Goal: Use online tool/utility: Utilize a website feature to perform a specific function

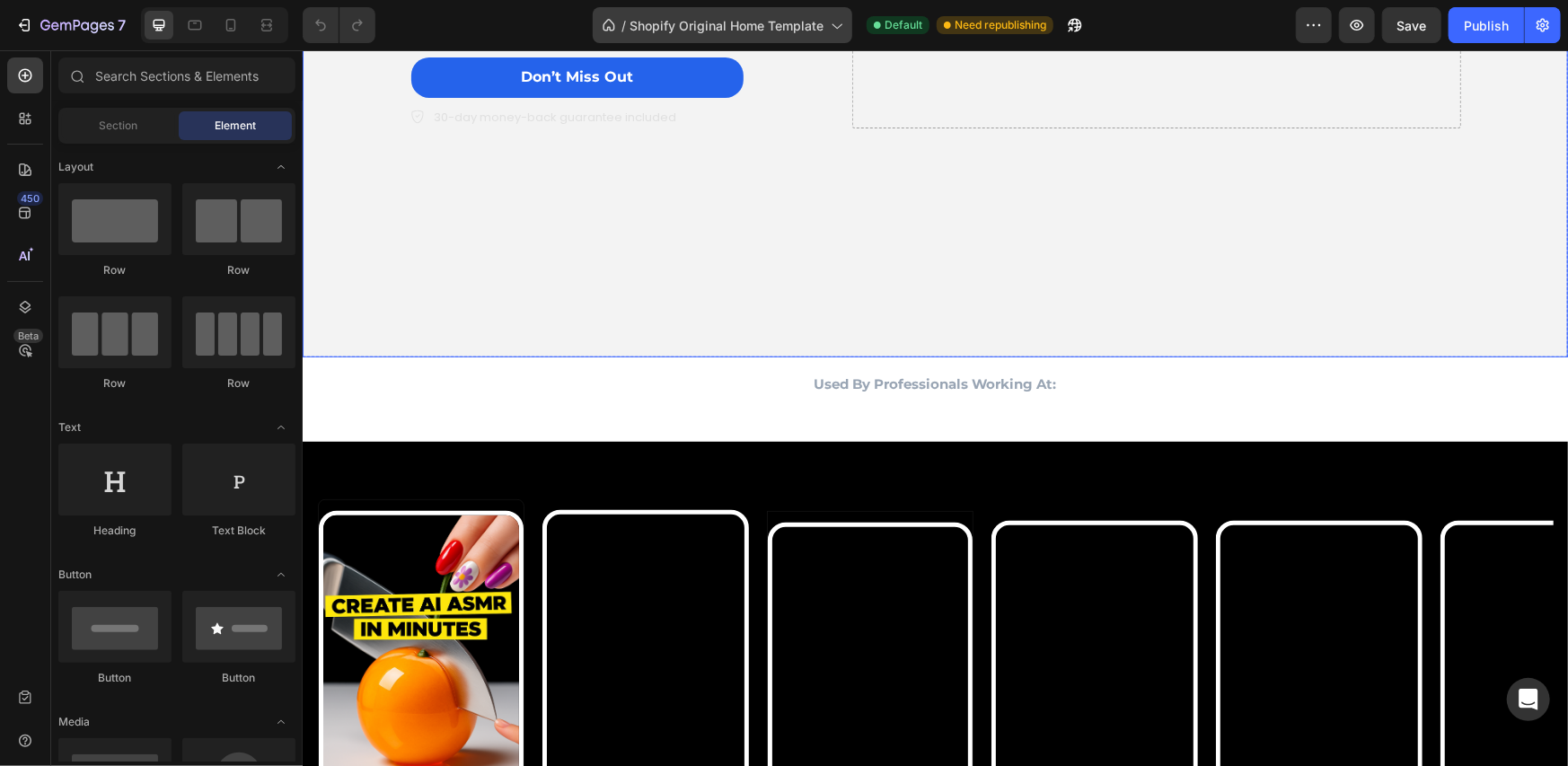
scroll to position [898, 0]
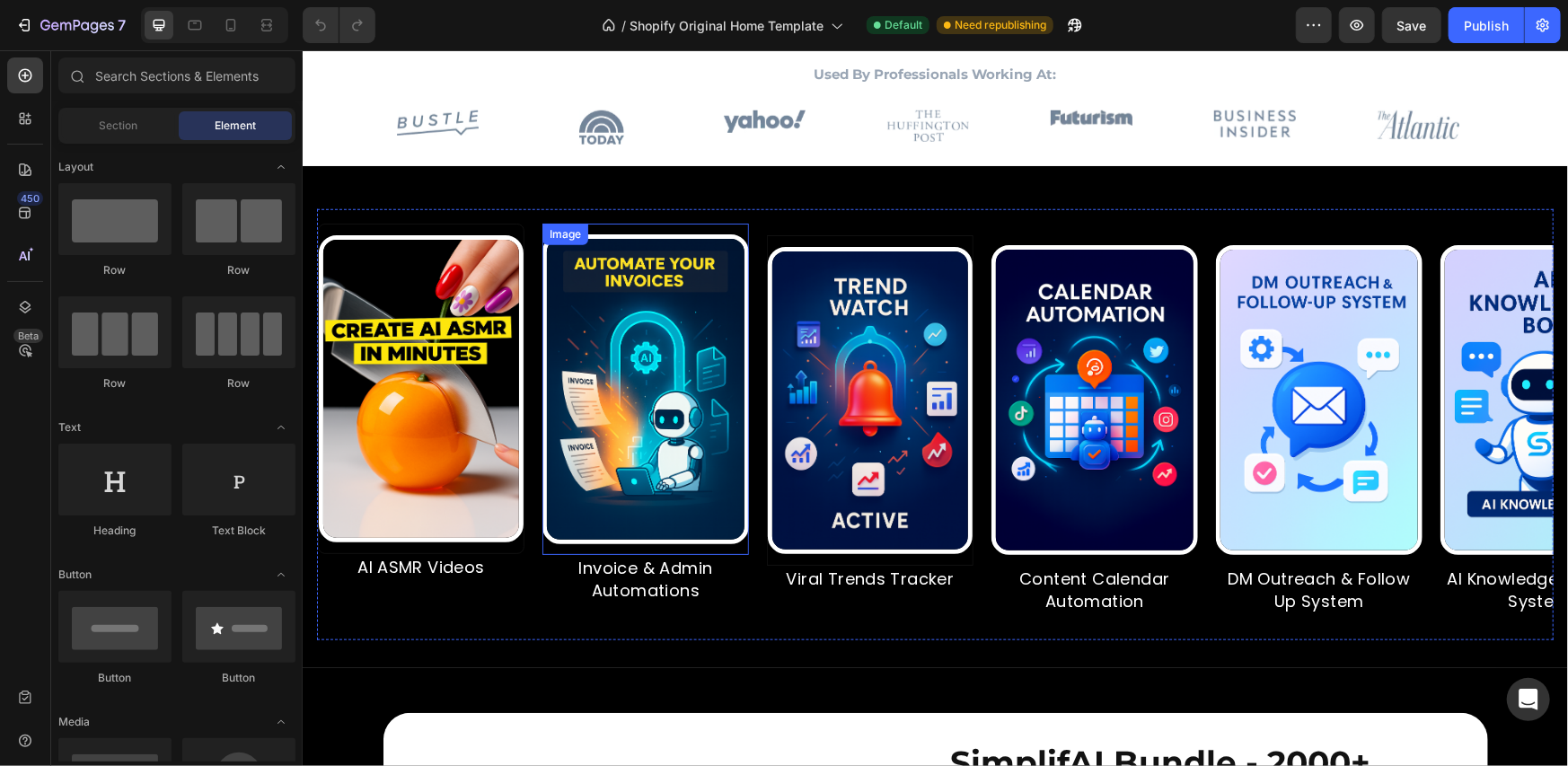
click at [700, 273] on img at bounding box center [644, 388] width 206 height 310
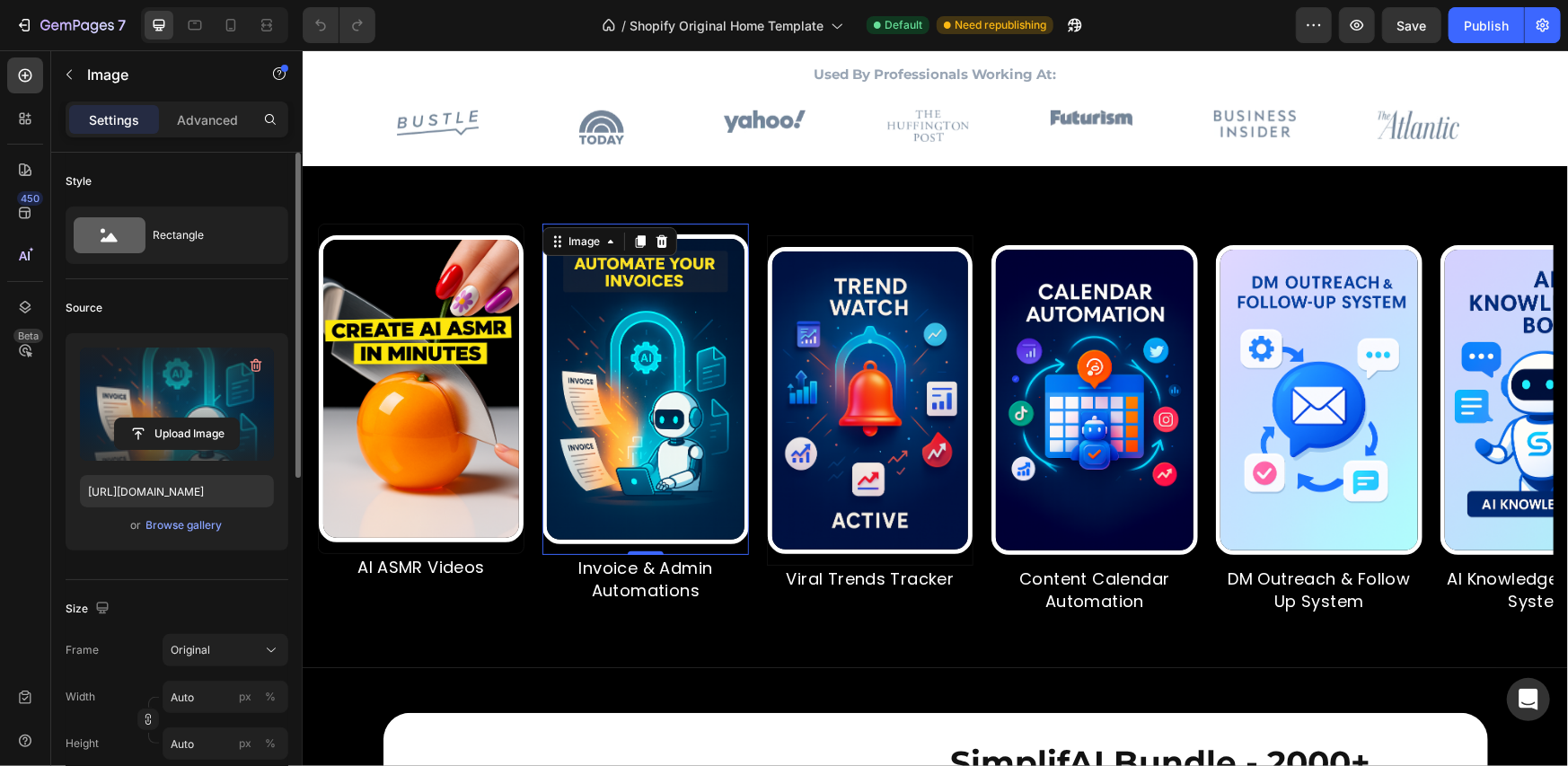
scroll to position [299, 0]
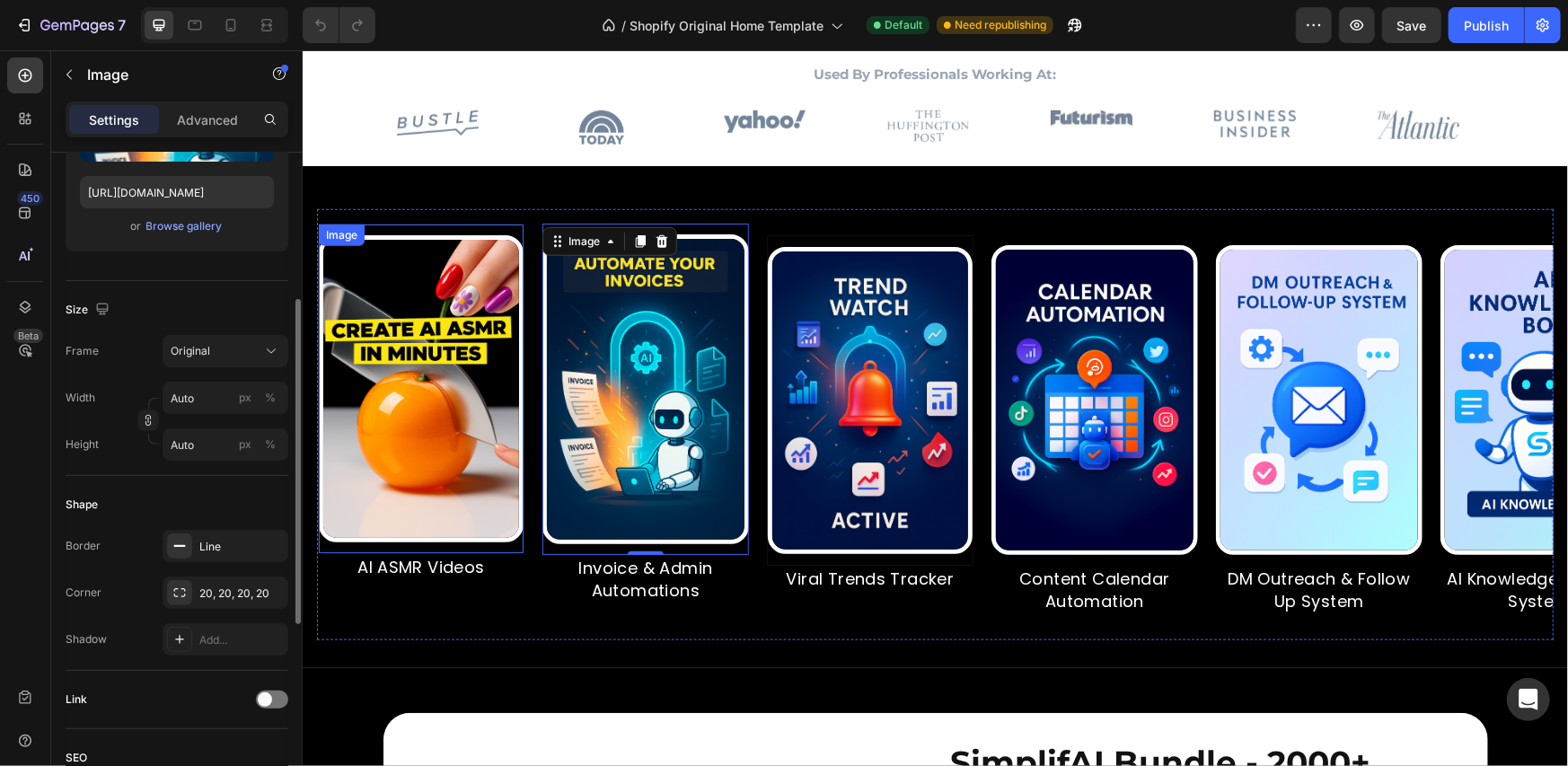
click at [475, 343] on img at bounding box center [421, 388] width 205 height 307
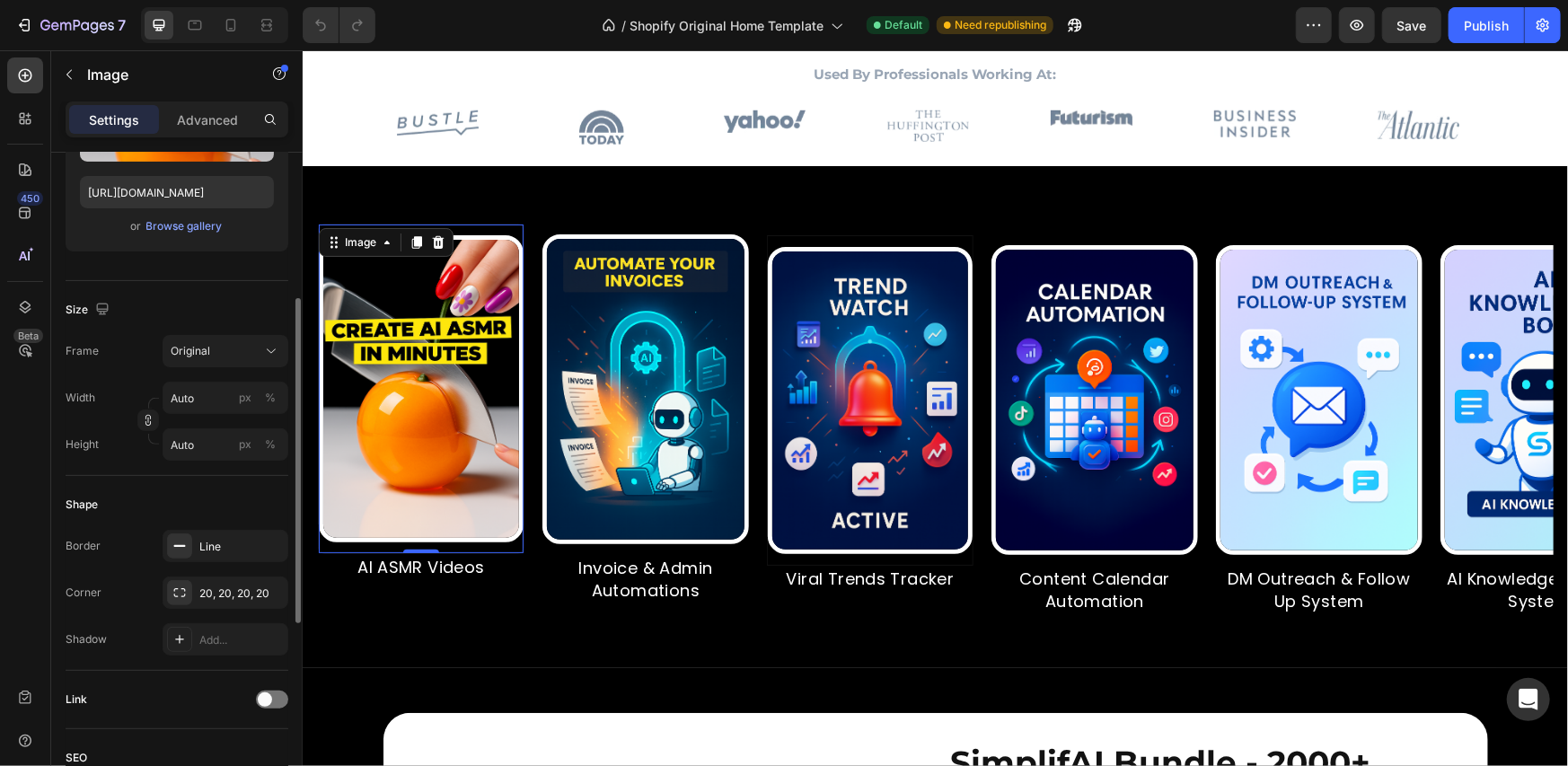
scroll to position [298, 0]
click at [234, 355] on div "Original" at bounding box center [214, 351] width 88 height 16
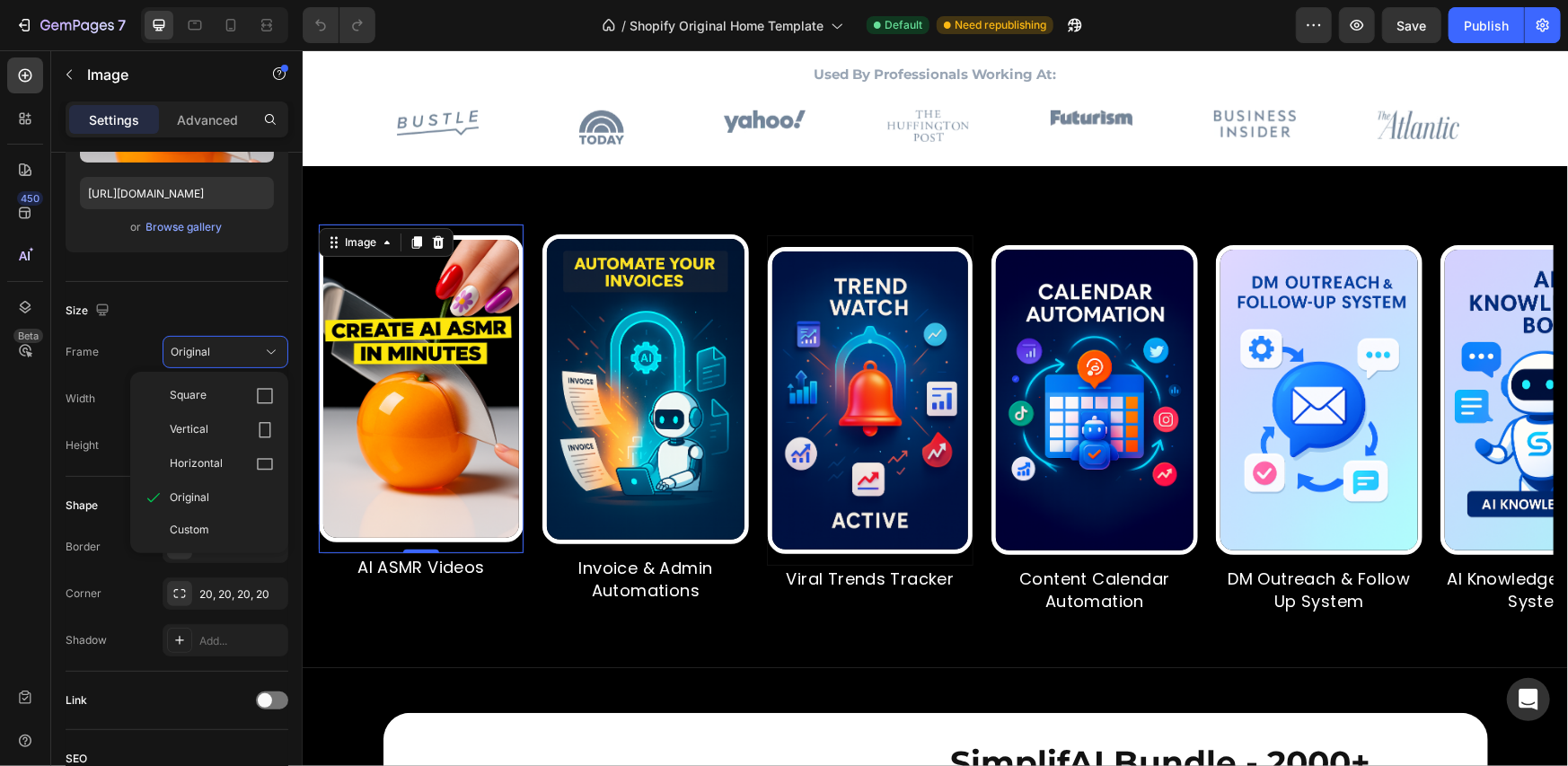
click at [398, 330] on img at bounding box center [421, 388] width 205 height 307
click at [184, 313] on div "Size" at bounding box center [177, 310] width 223 height 29
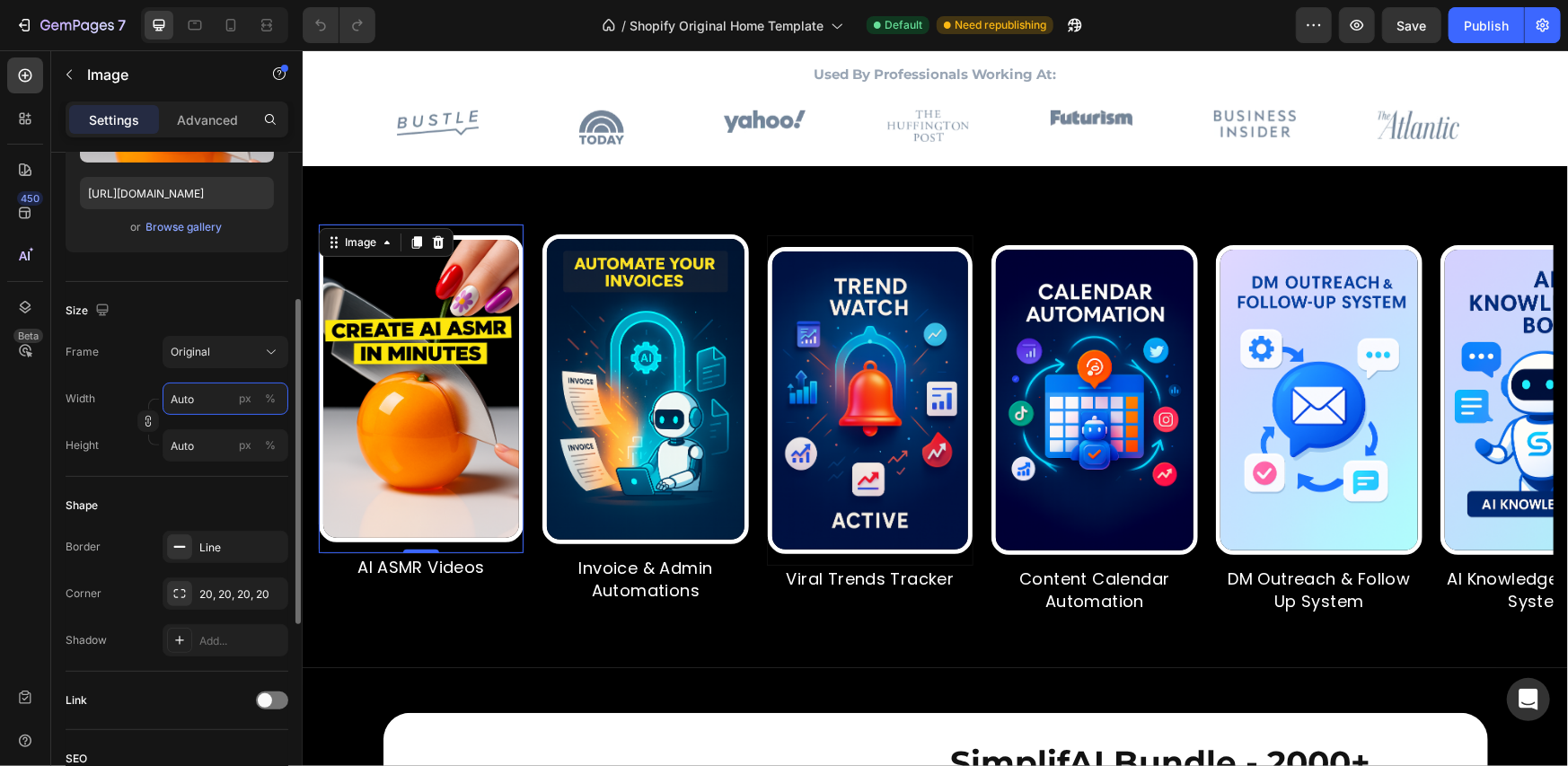
click at [211, 398] on input "Auto" at bounding box center [226, 398] width 126 height 32
click at [211, 434] on p "Full 100%" at bounding box center [222, 440] width 104 height 16
type input "100"
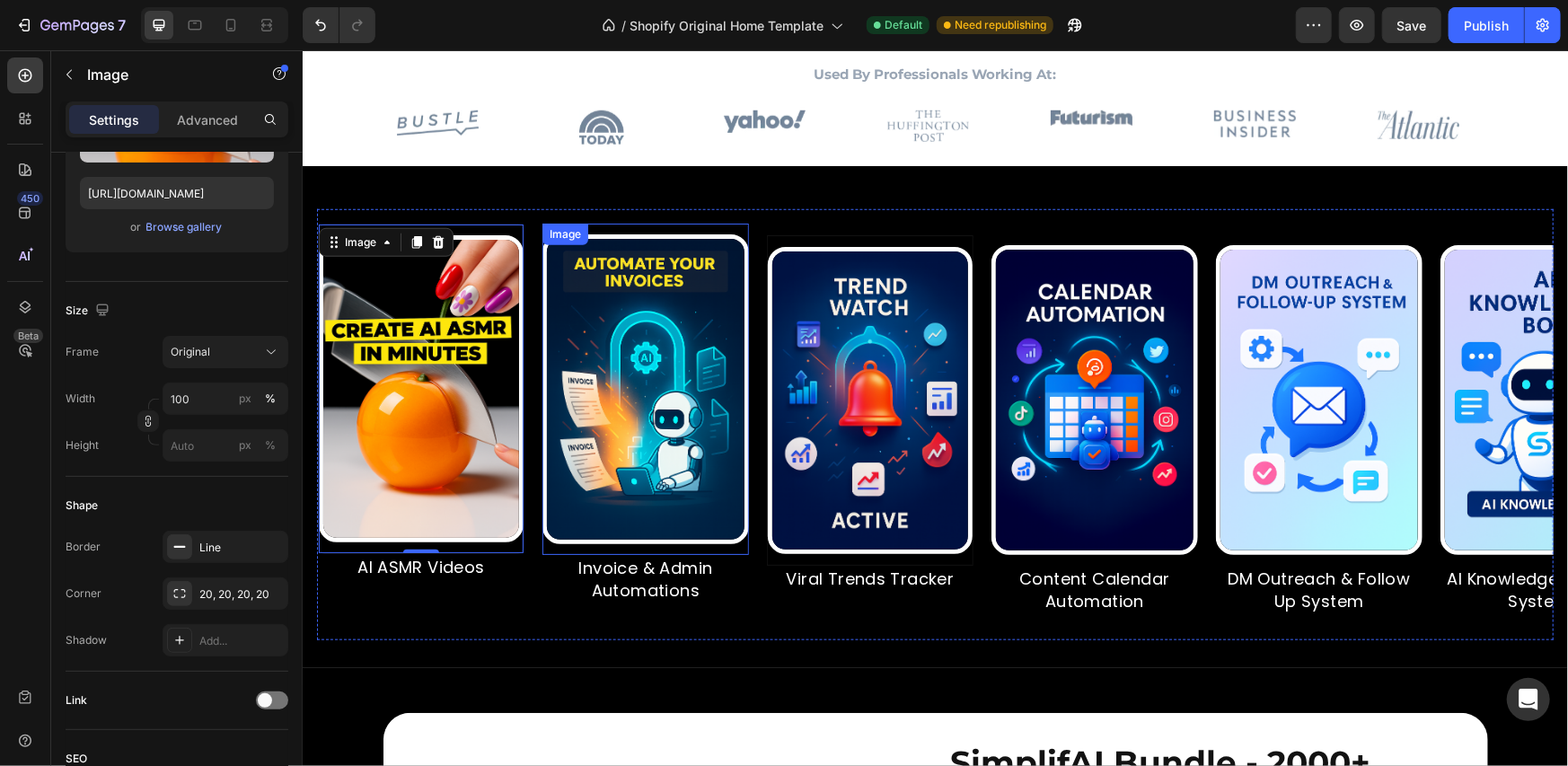
click at [604, 380] on img at bounding box center [644, 388] width 206 height 310
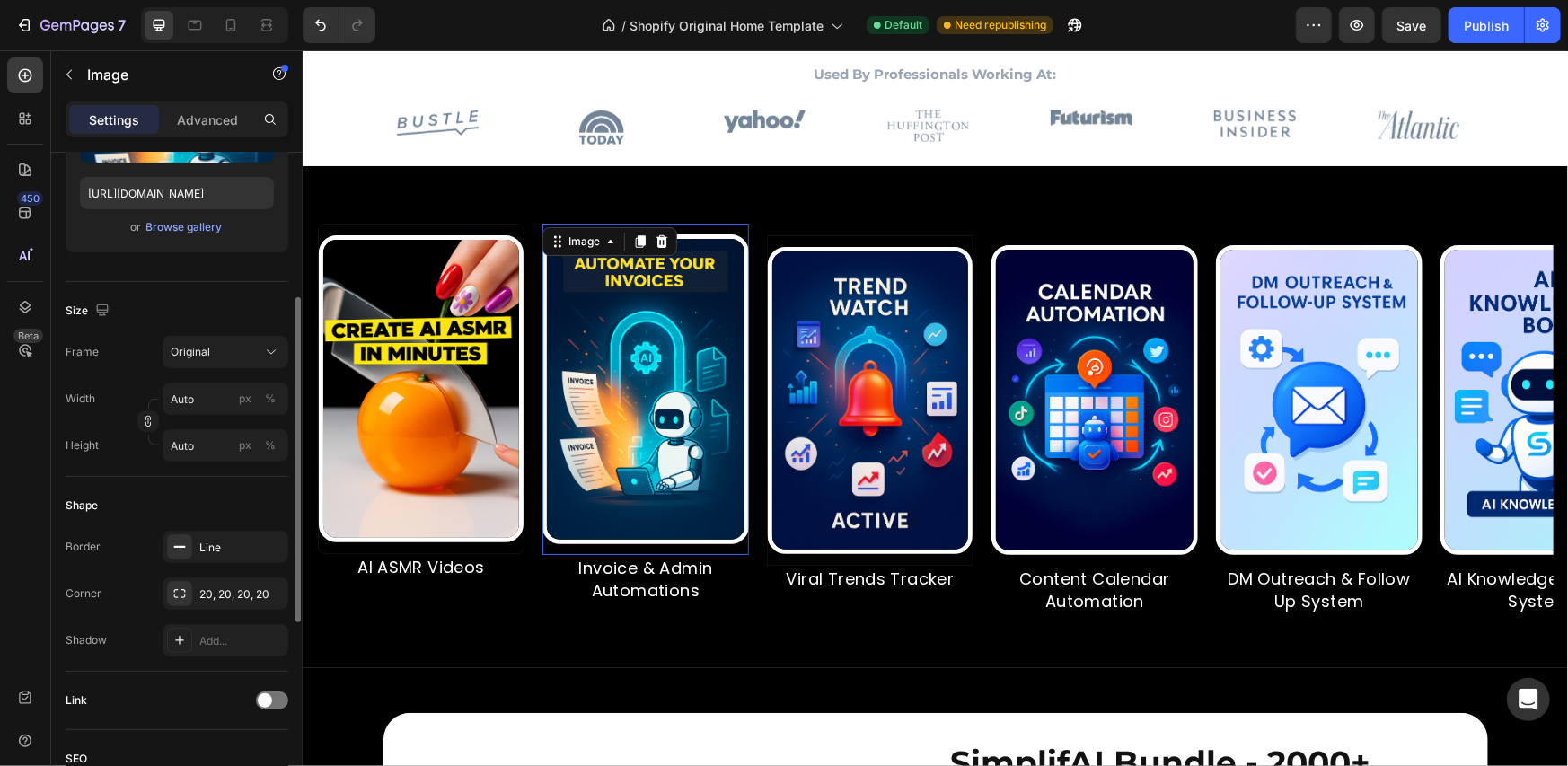
scroll to position [298, 0]
click at [184, 400] on input "Auto" at bounding box center [226, 399] width 126 height 32
click at [205, 438] on p "Full 100%" at bounding box center [222, 441] width 104 height 16
type input "100"
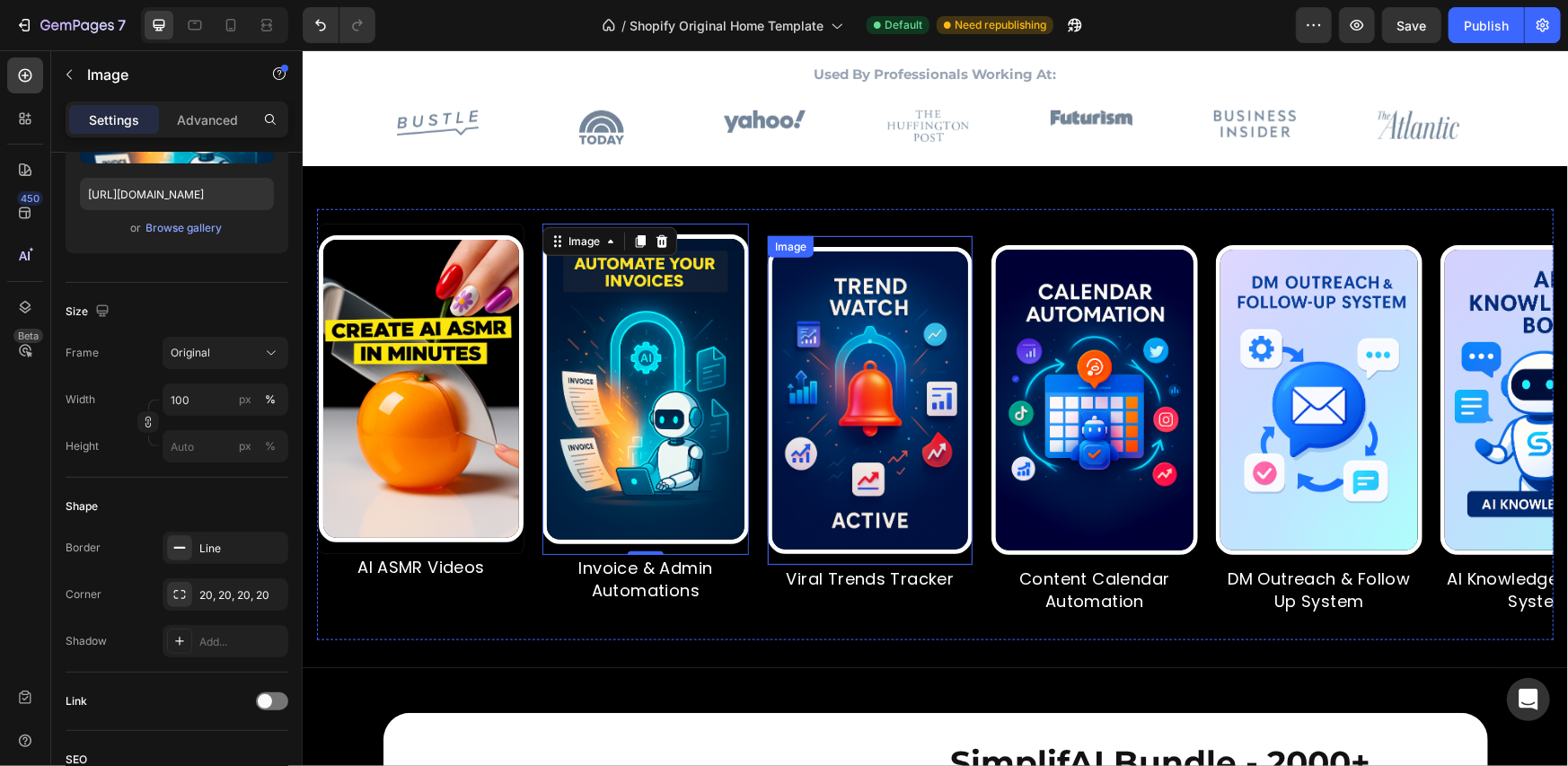
click at [839, 370] on img at bounding box center [870, 399] width 205 height 307
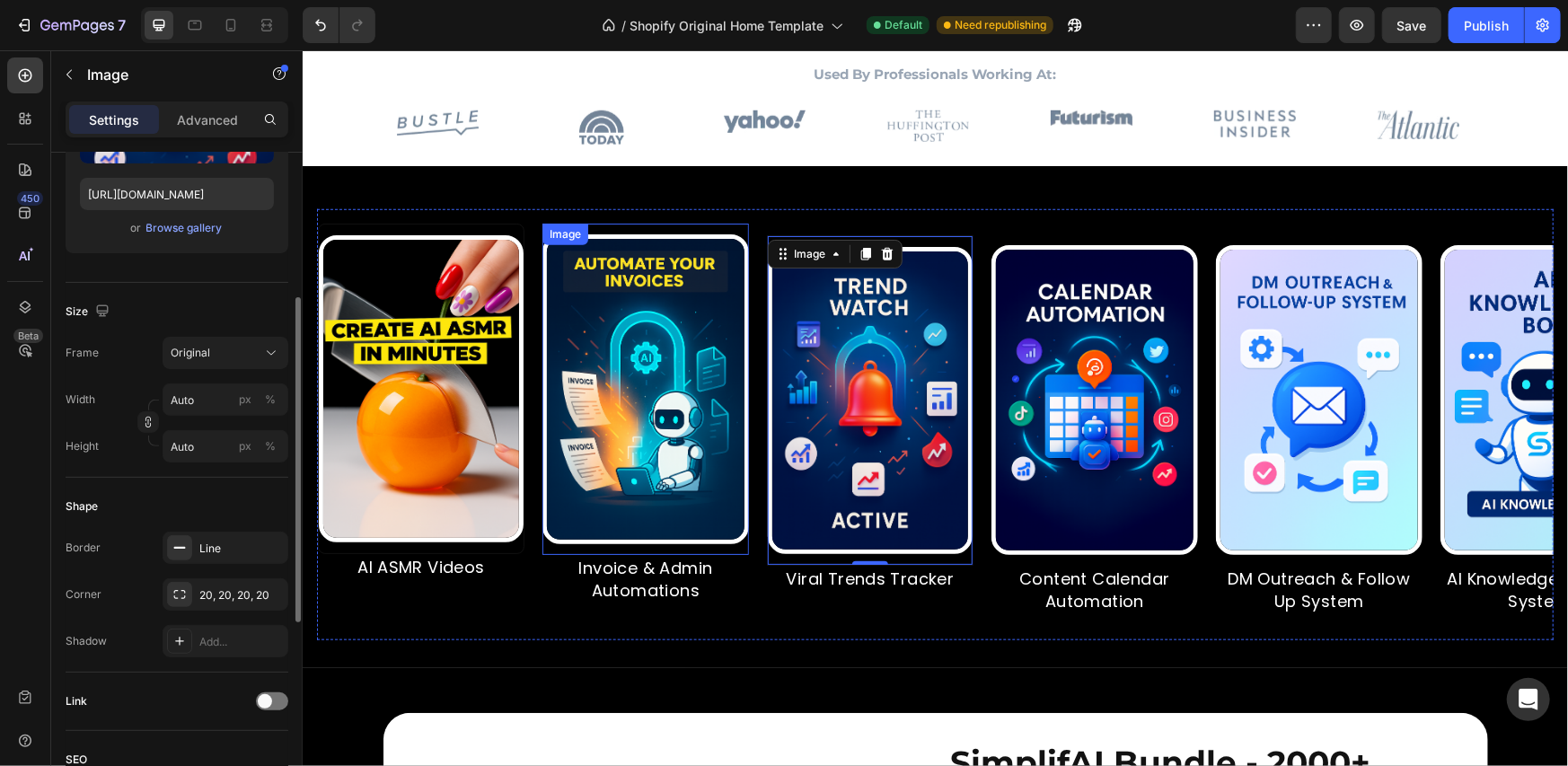
scroll to position [297, 0]
click at [204, 399] on input "Auto" at bounding box center [226, 400] width 126 height 32
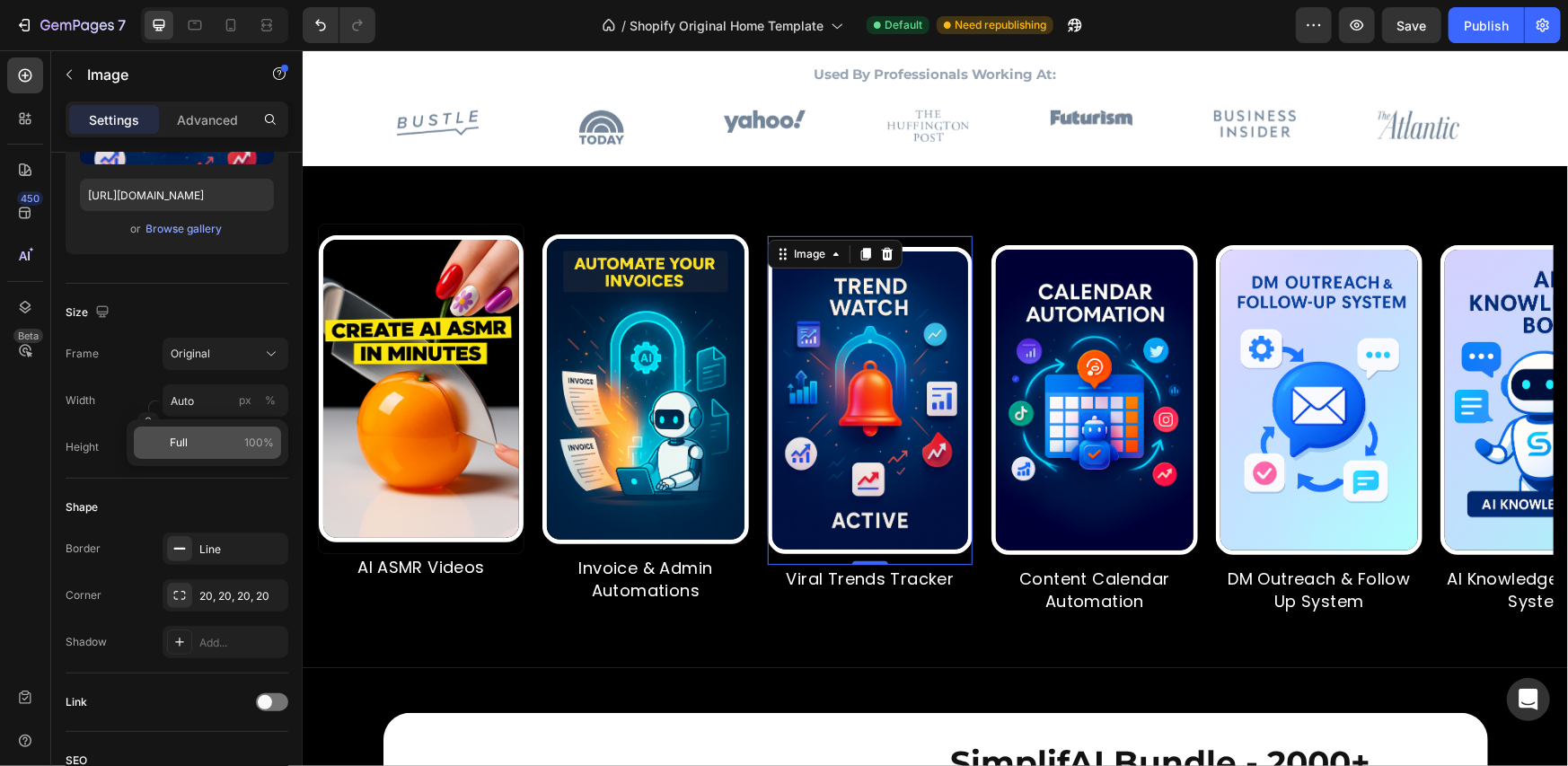
click at [213, 437] on p "Full 100%" at bounding box center [222, 442] width 104 height 16
type input "100"
click at [449, 400] on img at bounding box center [421, 388] width 205 height 307
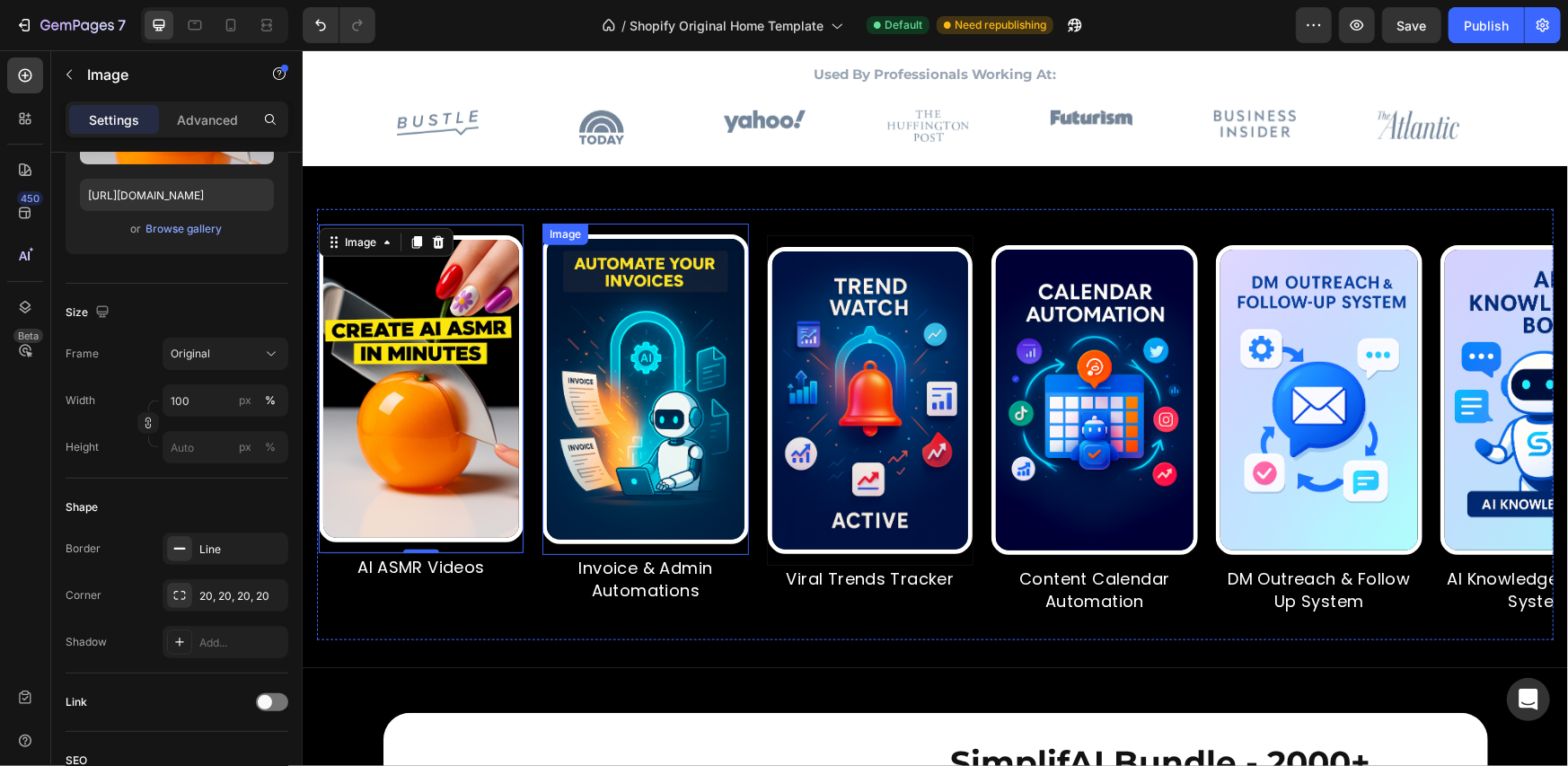
click at [612, 410] on img at bounding box center [644, 388] width 206 height 310
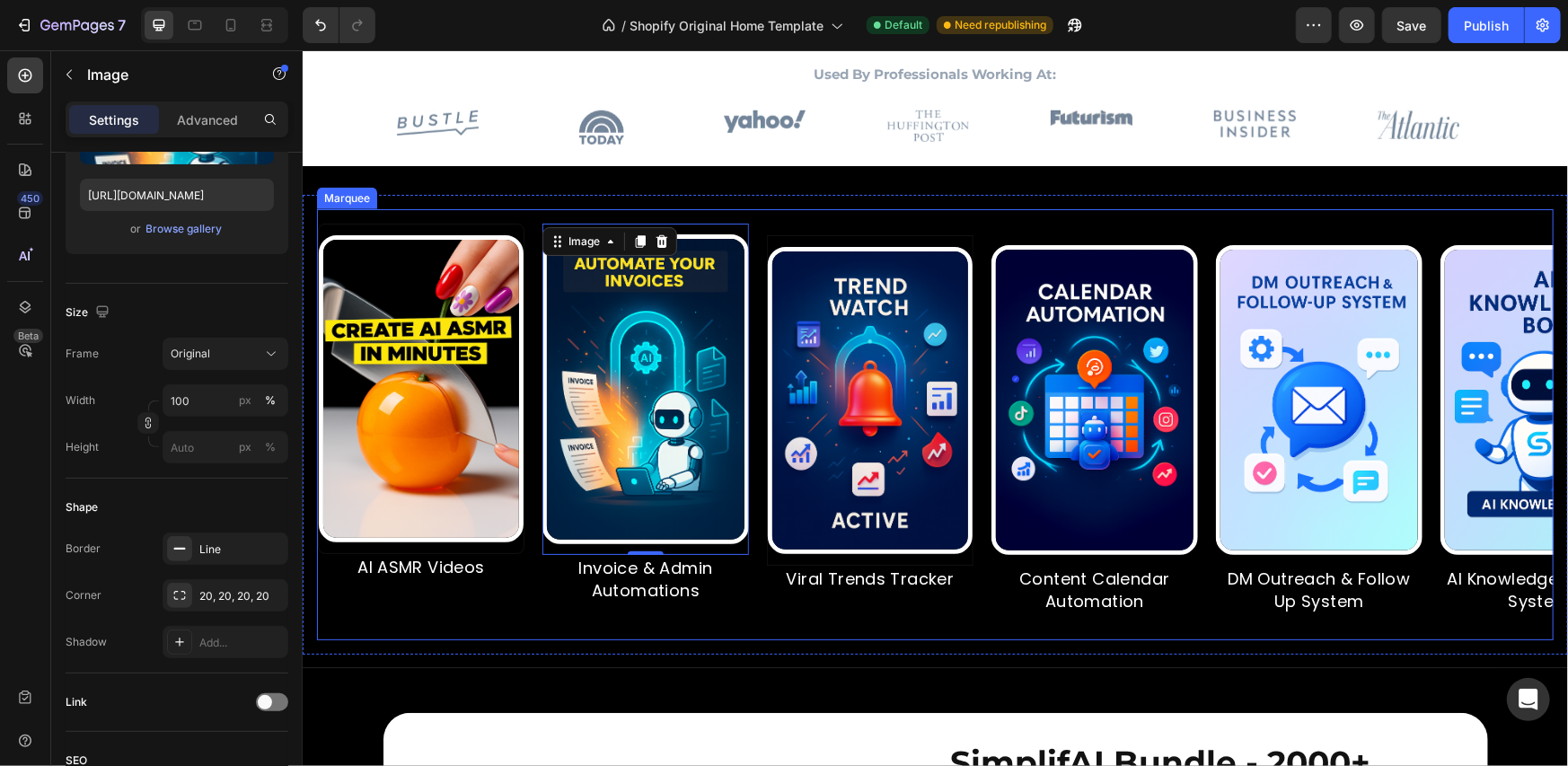
click at [851, 418] on img at bounding box center [870, 399] width 205 height 307
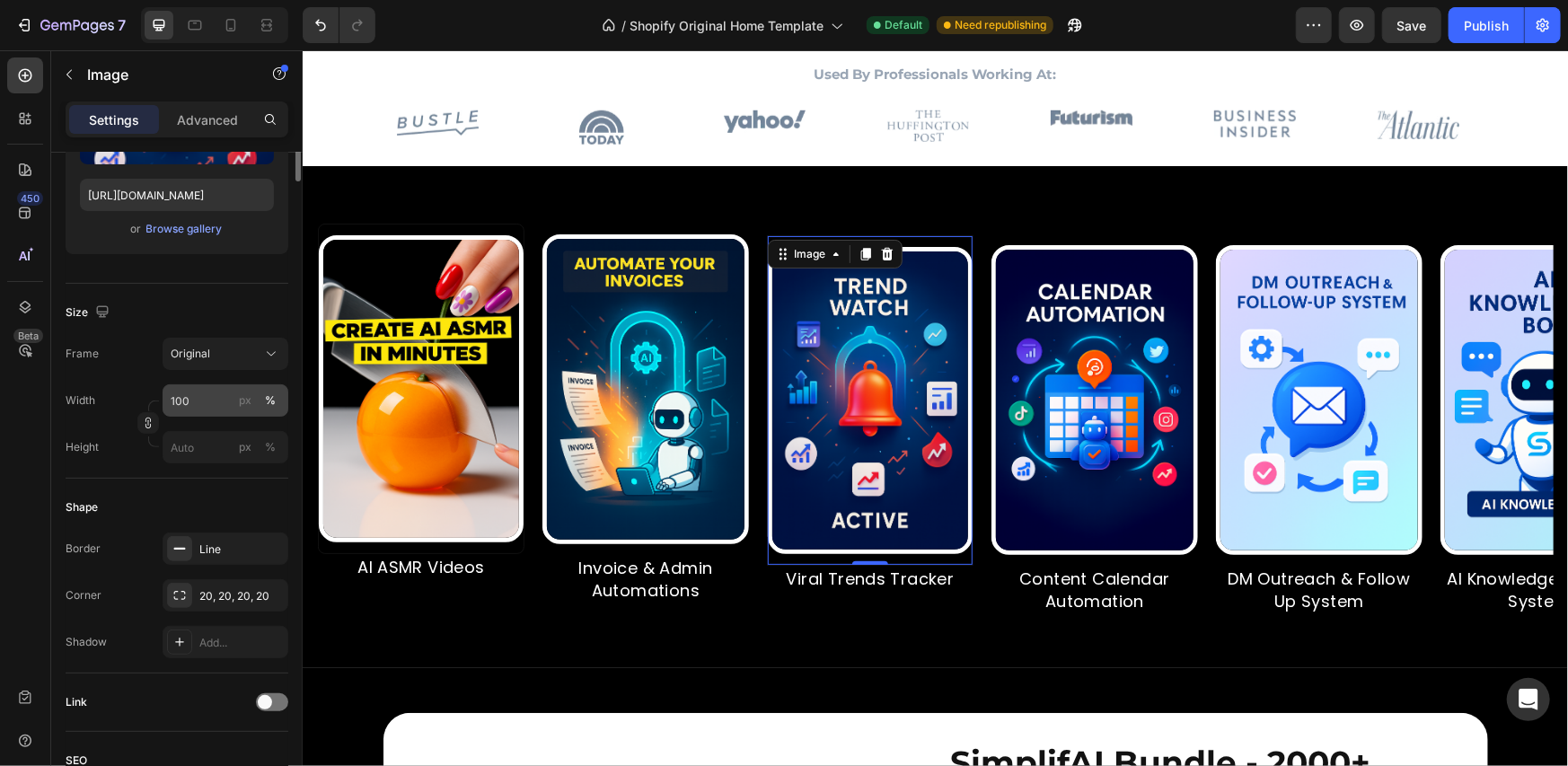
scroll to position [0, 0]
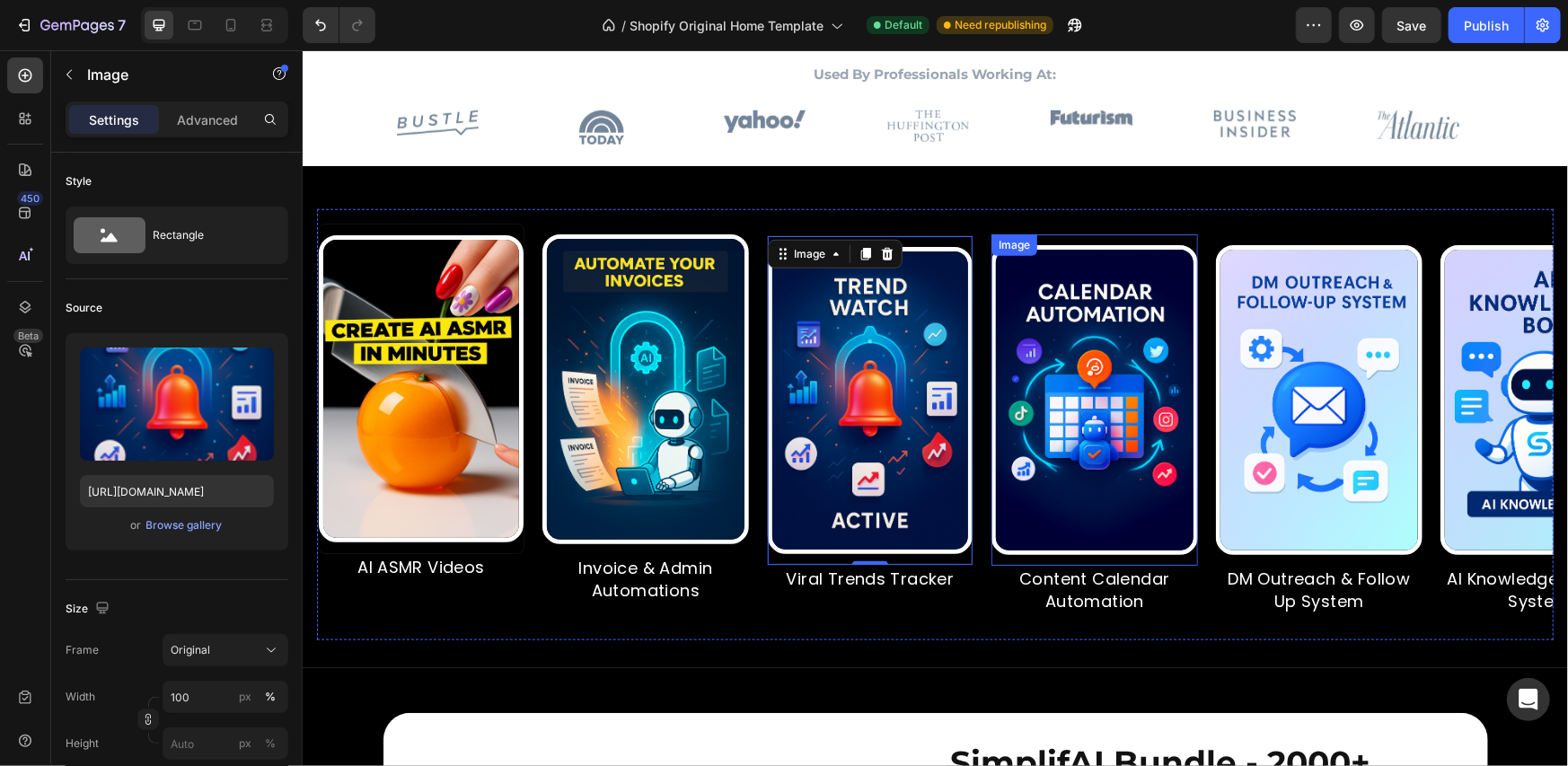
click at [1069, 393] on img at bounding box center [1094, 398] width 206 height 310
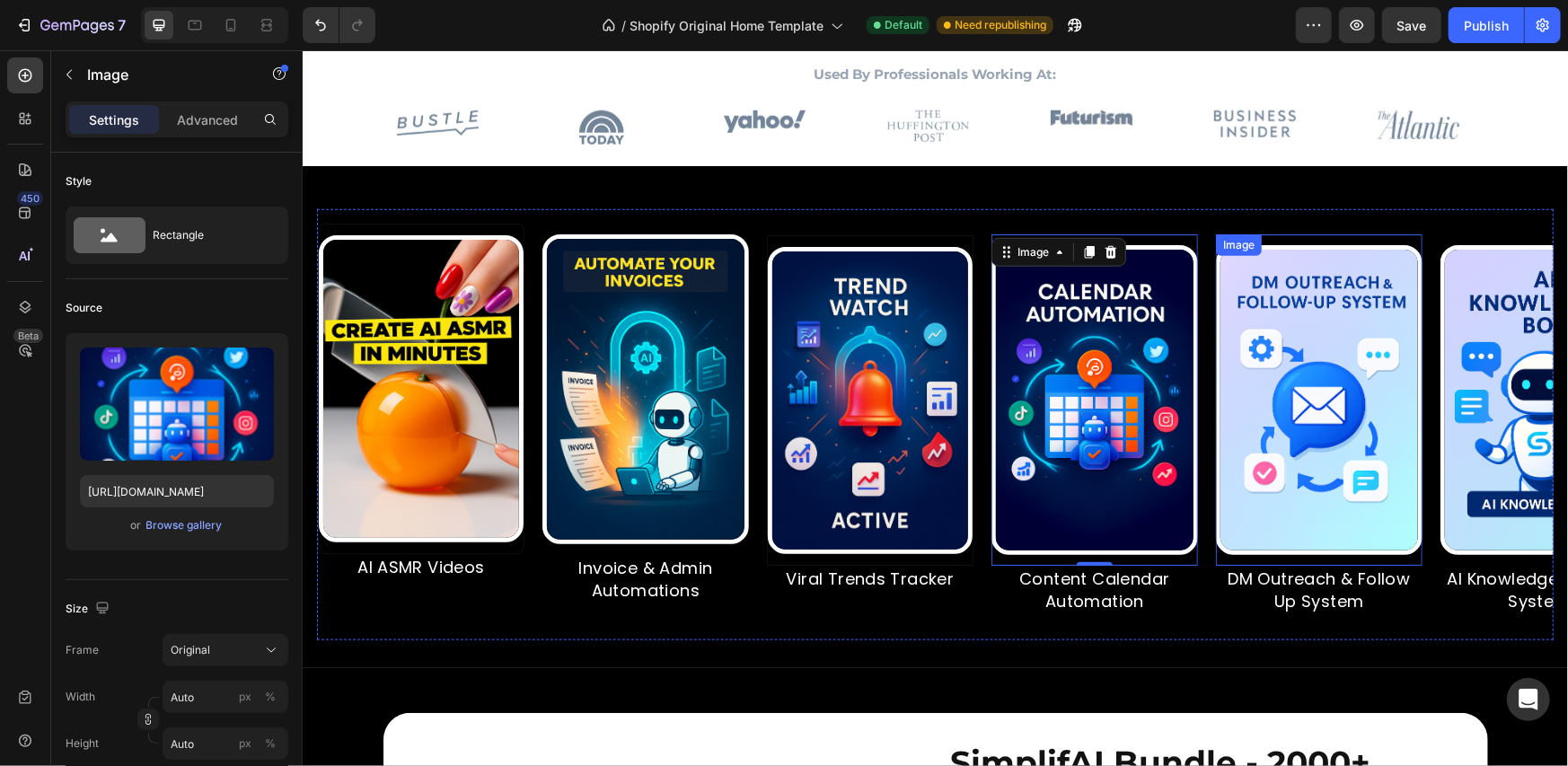
click at [1289, 391] on img at bounding box center [1317, 398] width 206 height 310
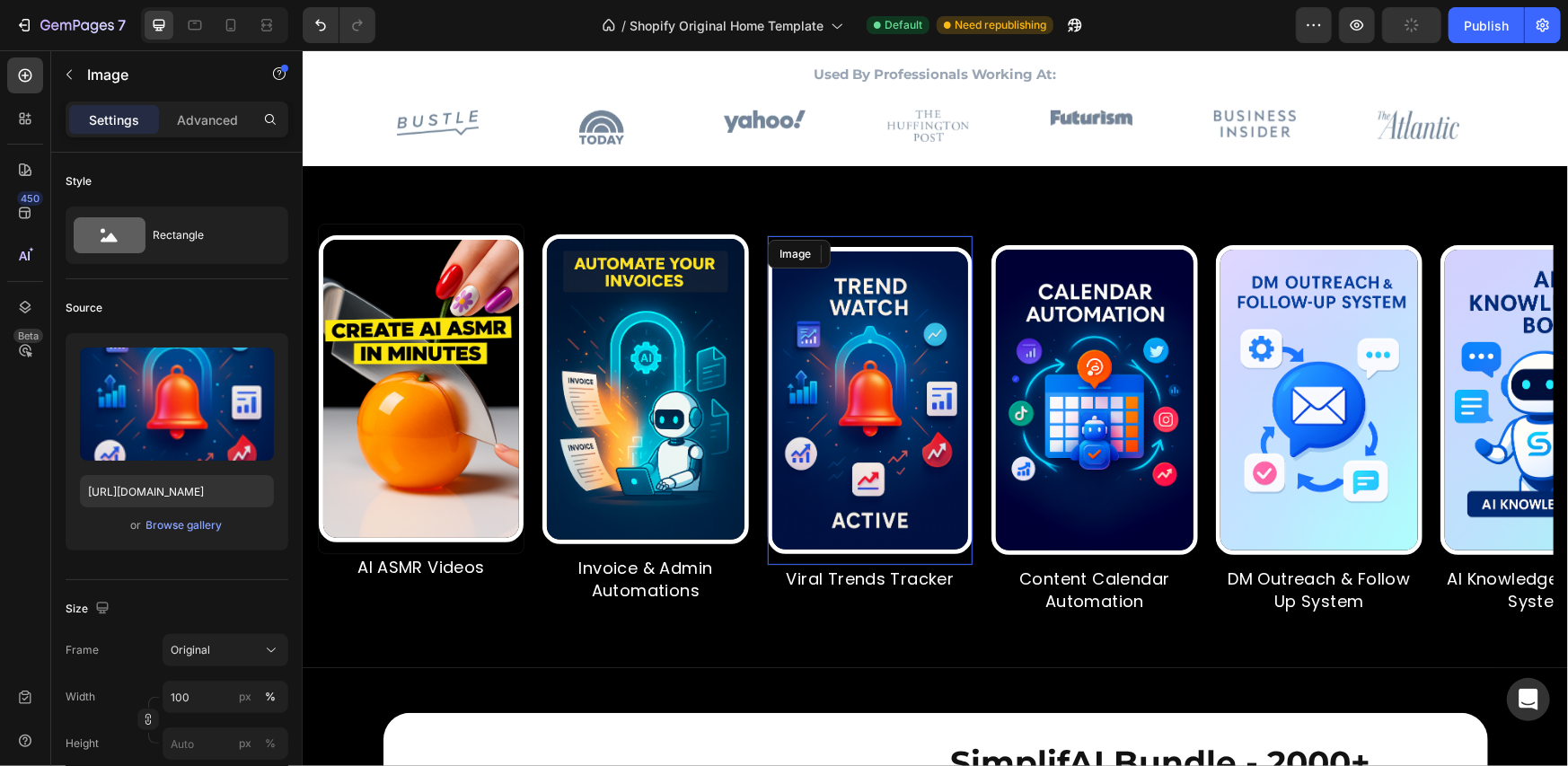
click at [779, 378] on img at bounding box center [870, 399] width 205 height 307
click at [453, 383] on img at bounding box center [421, 388] width 205 height 307
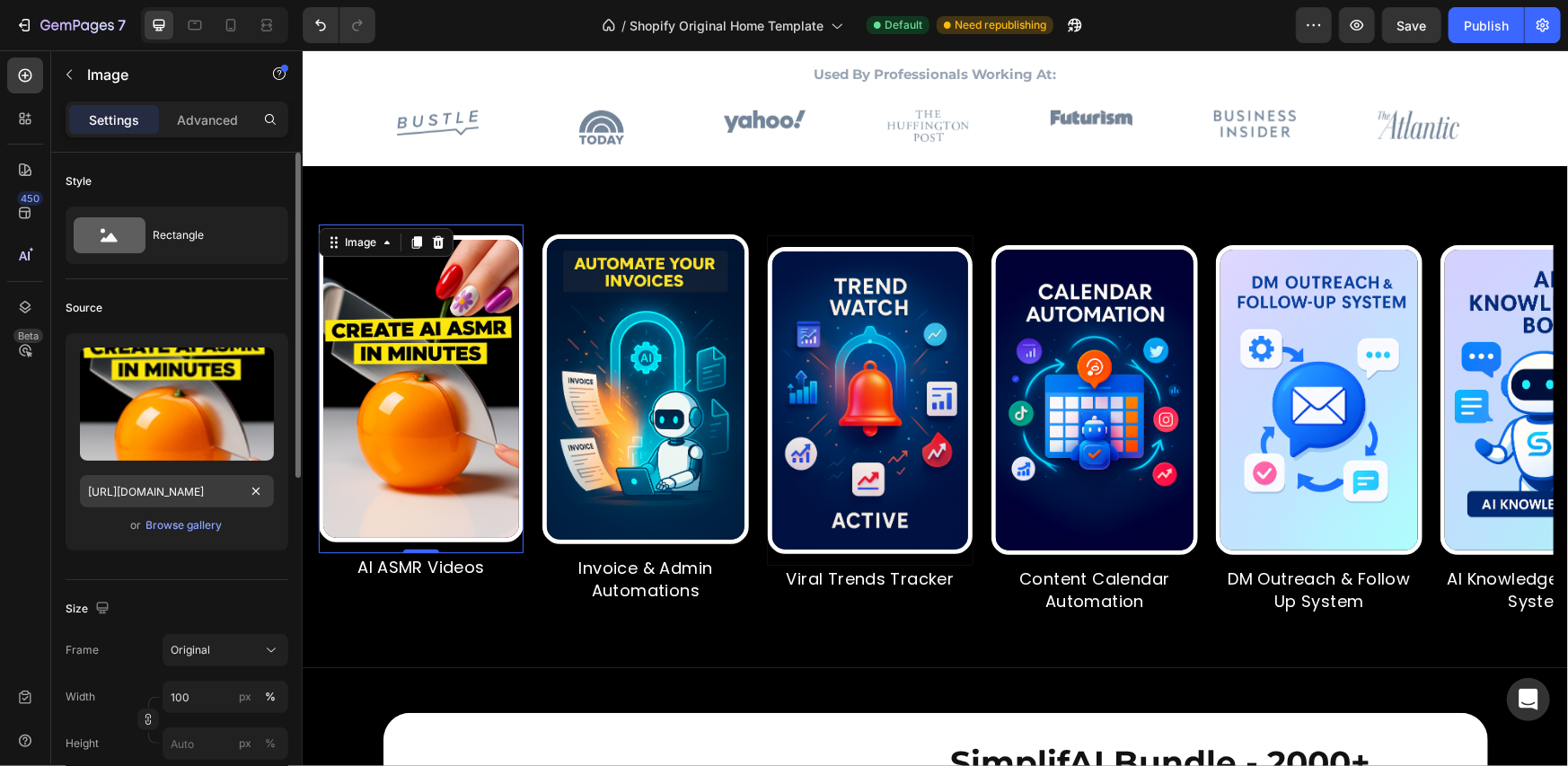
scroll to position [299, 0]
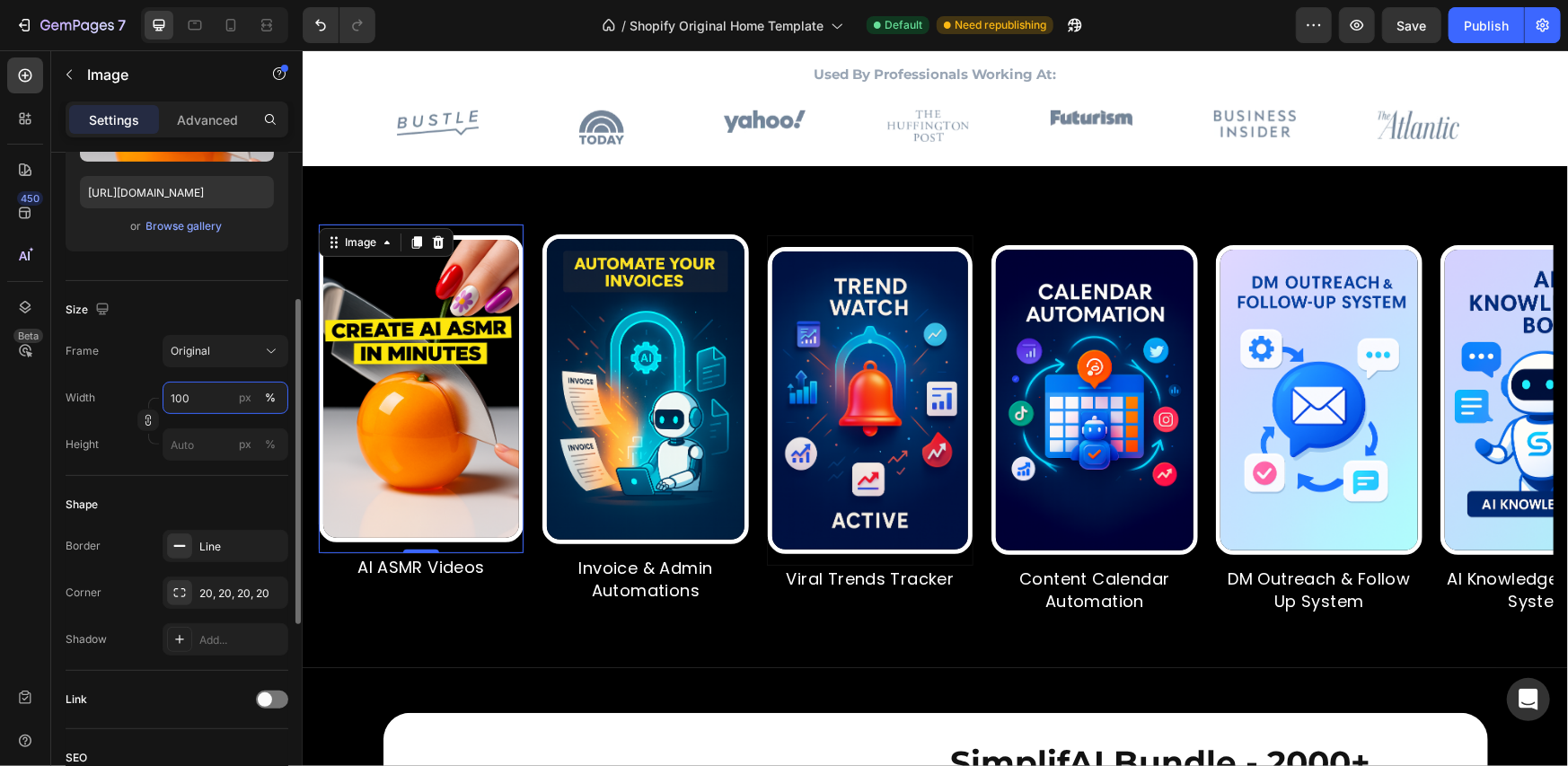
click at [215, 394] on input "100" at bounding box center [226, 397] width 126 height 32
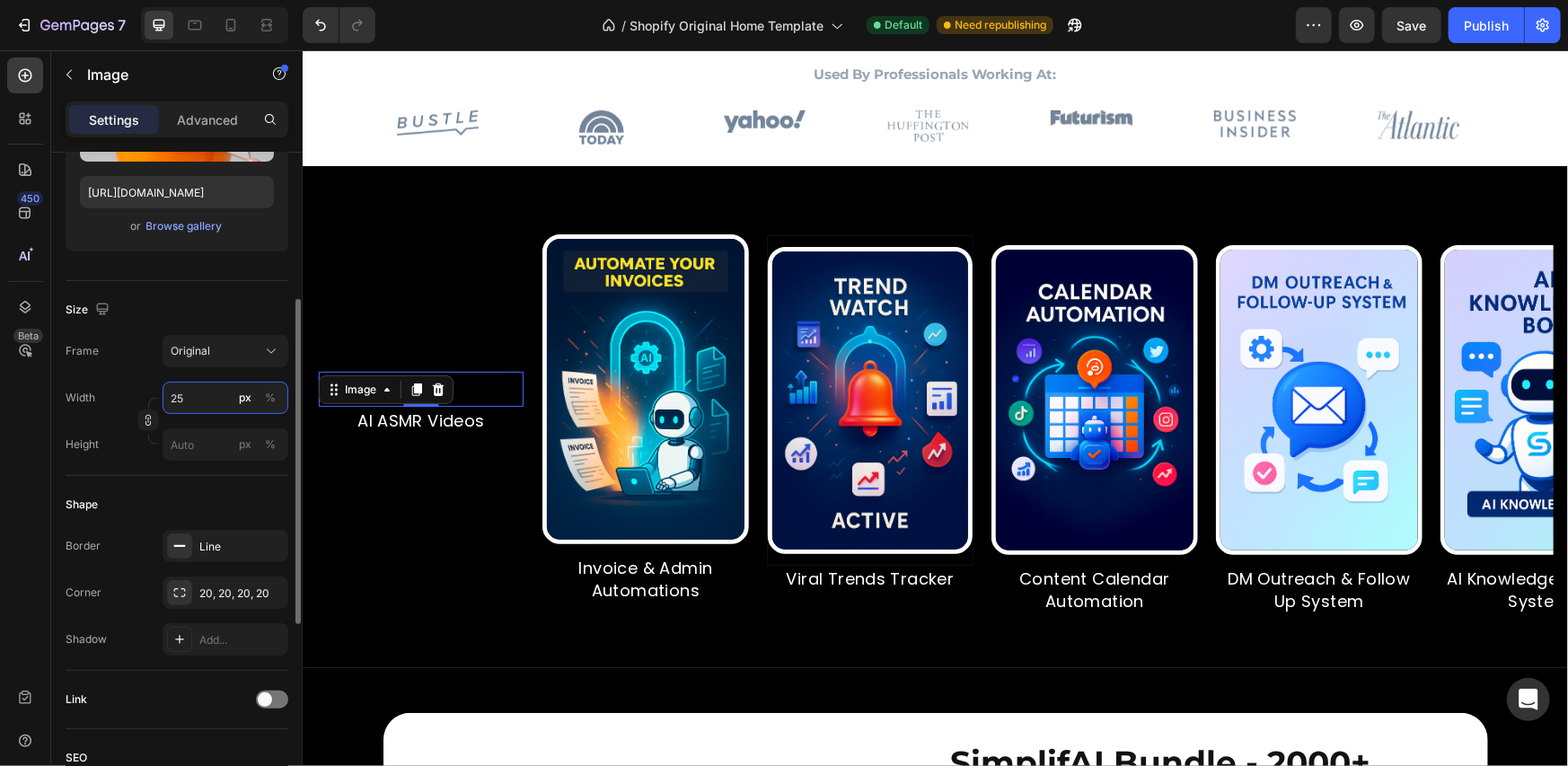
type input "250"
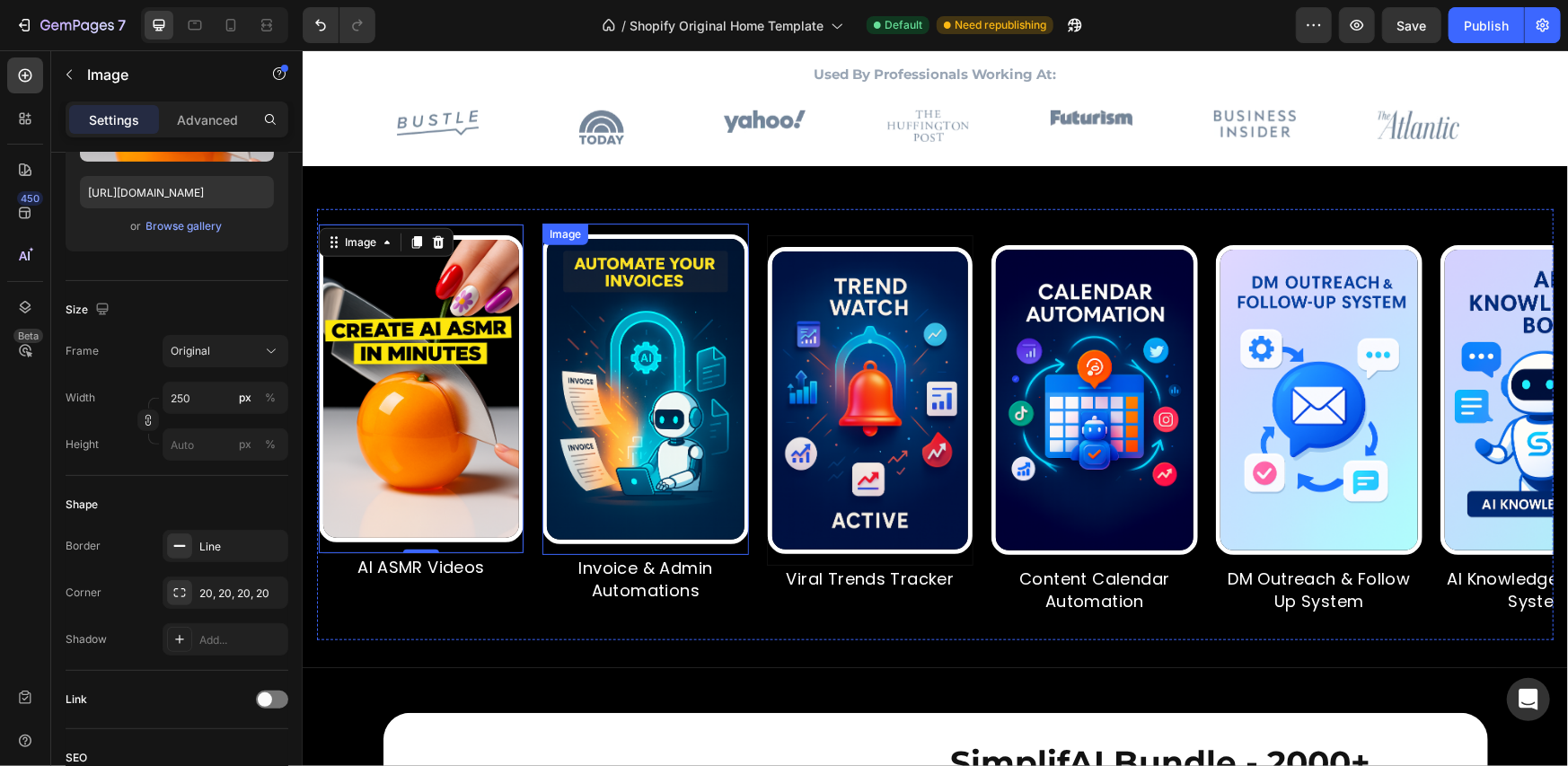
click at [627, 406] on img at bounding box center [644, 388] width 206 height 310
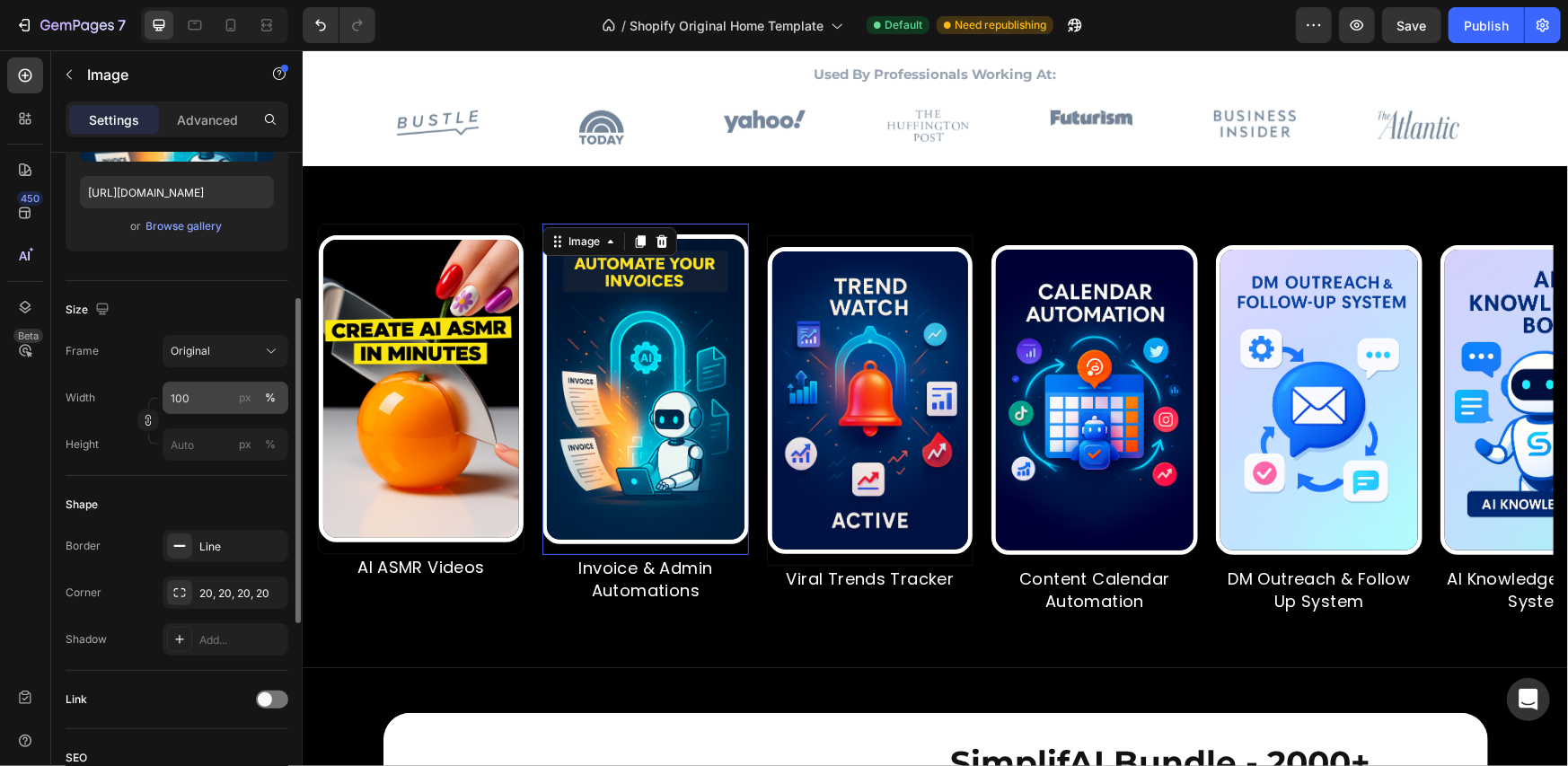
scroll to position [298, 0]
click at [186, 395] on input "100" at bounding box center [226, 398] width 126 height 32
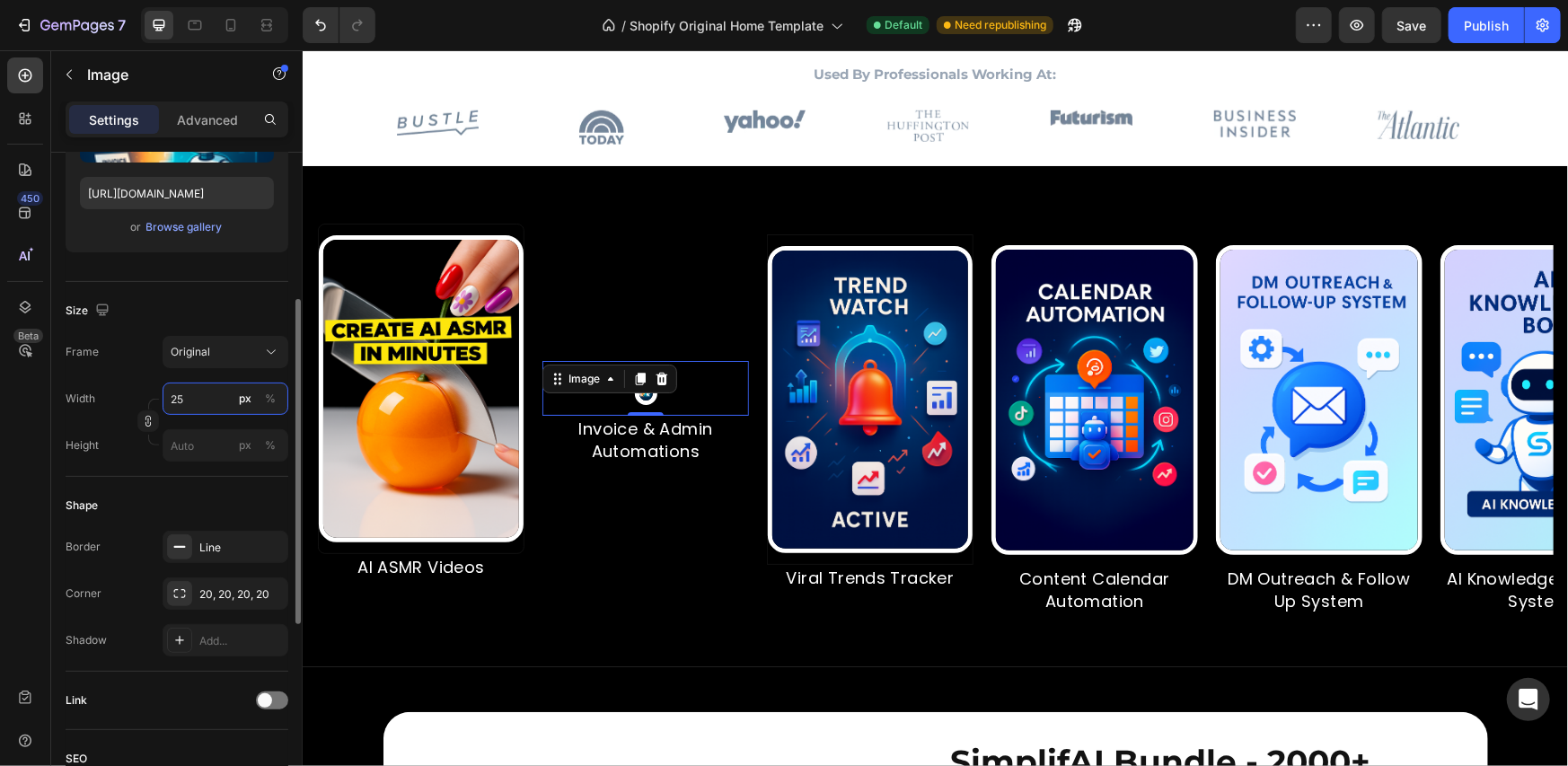
type input "250"
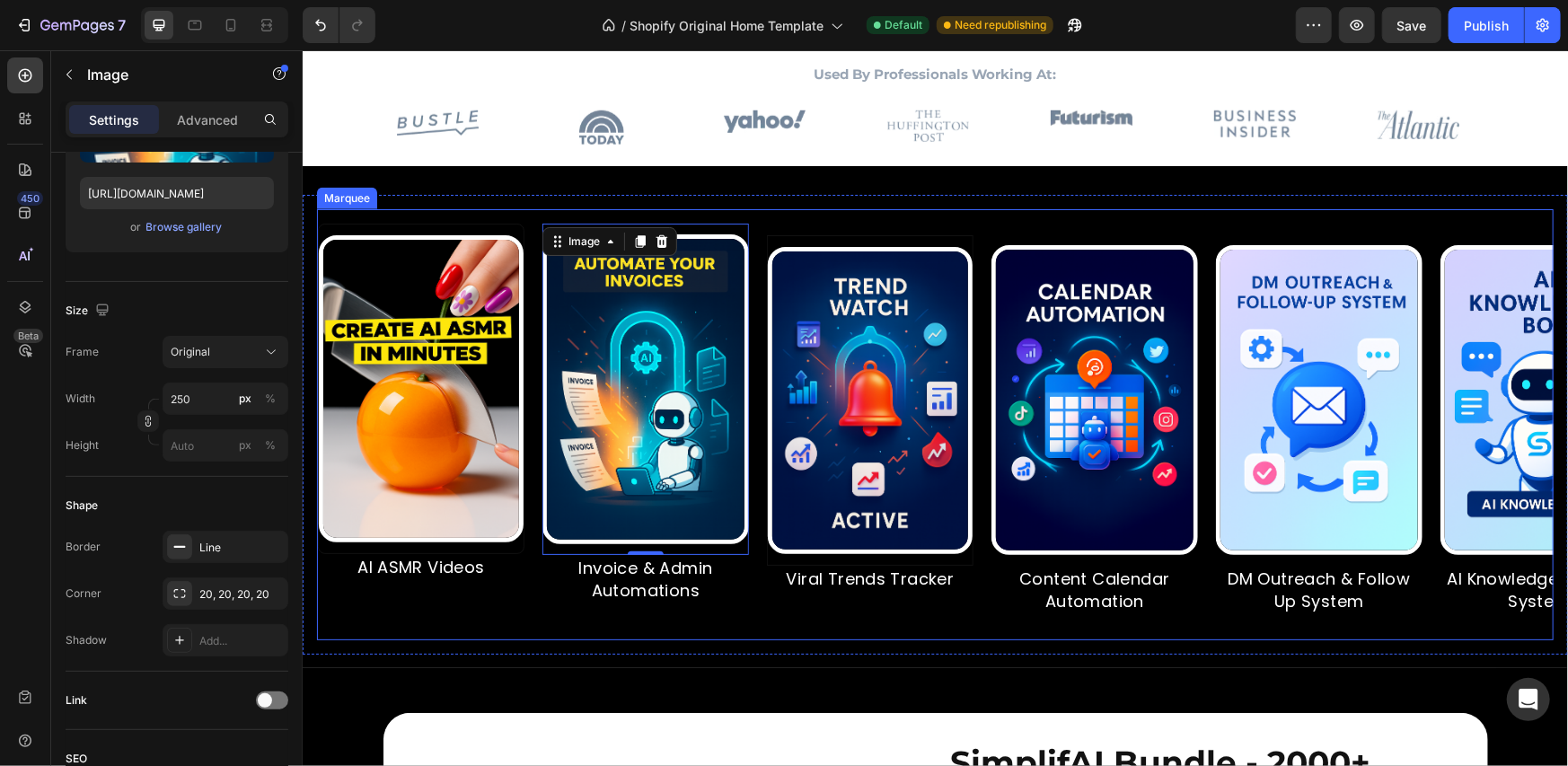
click at [797, 351] on img at bounding box center [870, 399] width 205 height 307
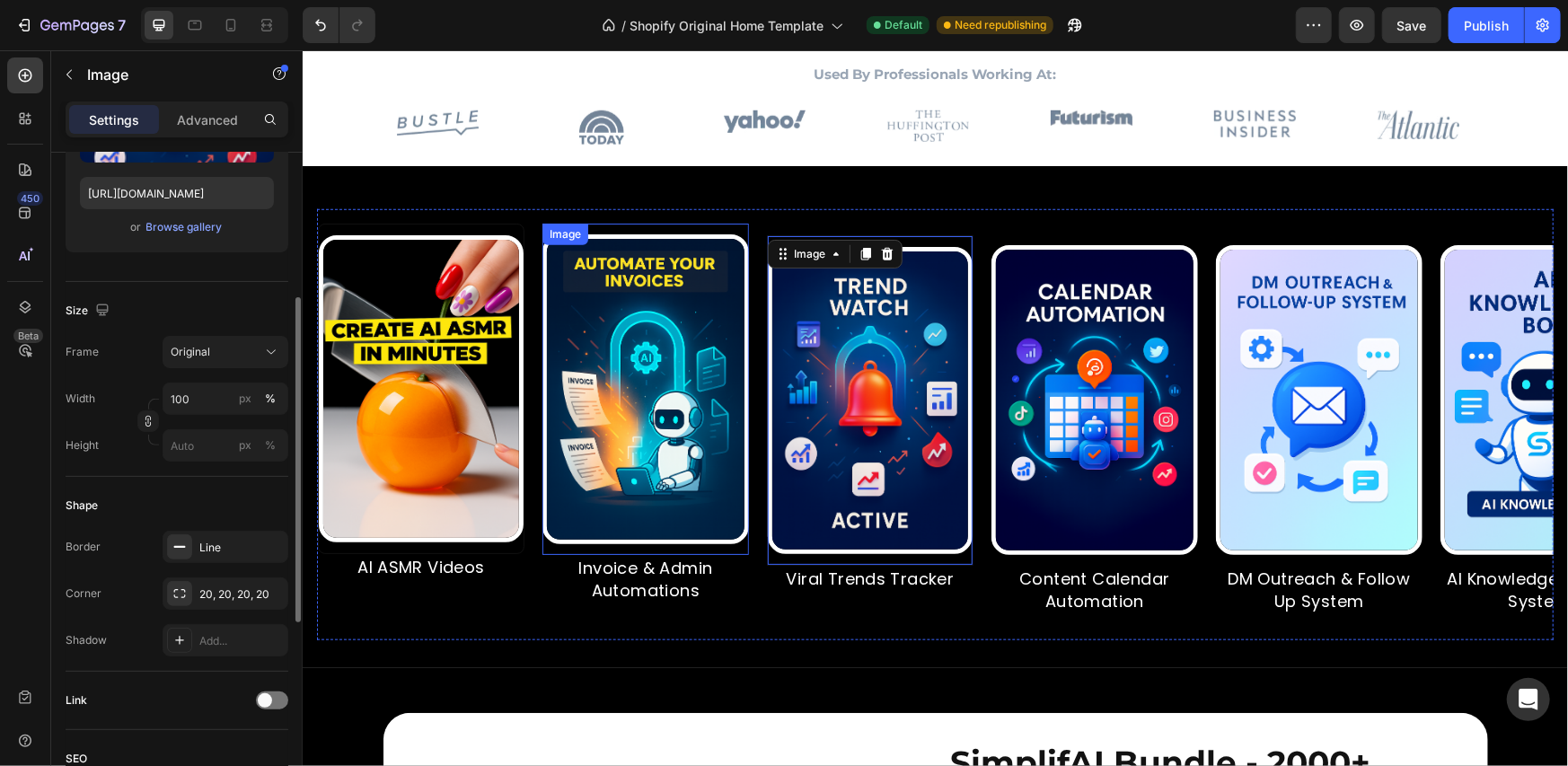
scroll to position [298, 0]
click at [199, 399] on input "100" at bounding box center [226, 399] width 126 height 32
type input "250"
click at [193, 314] on div "Size" at bounding box center [177, 311] width 223 height 29
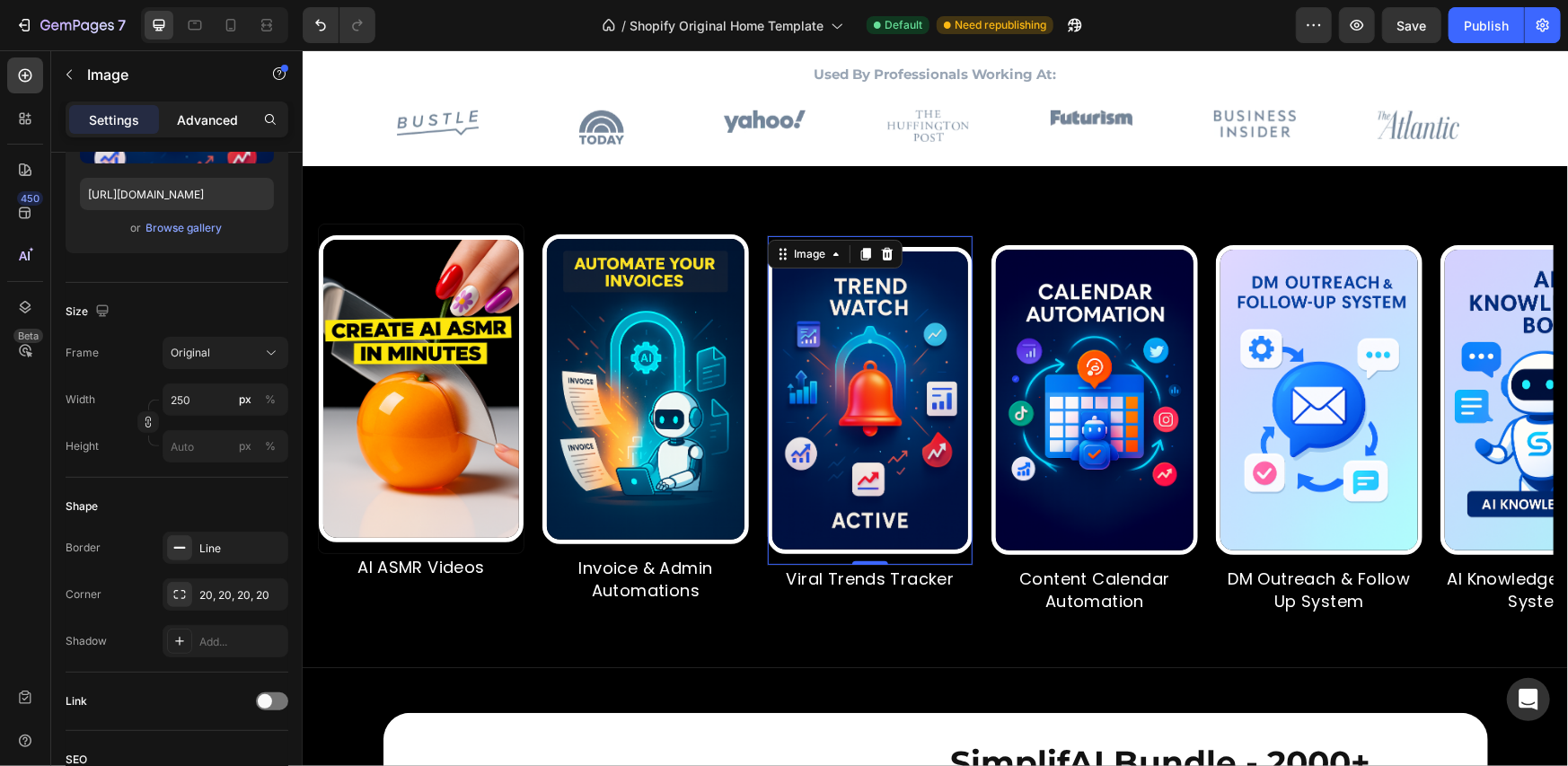
click at [214, 118] on p "Advanced" at bounding box center [207, 119] width 61 height 18
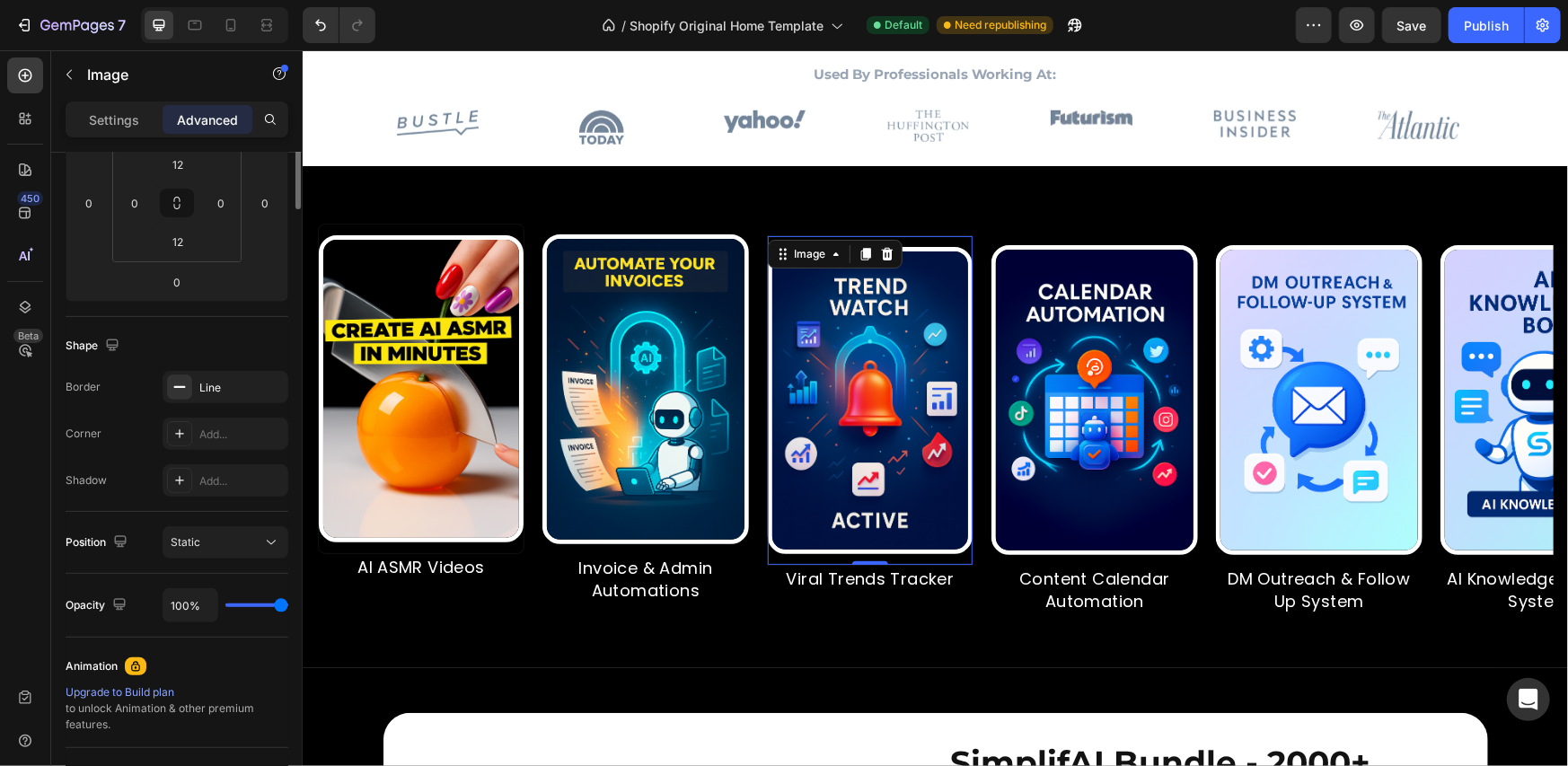
scroll to position [0, 0]
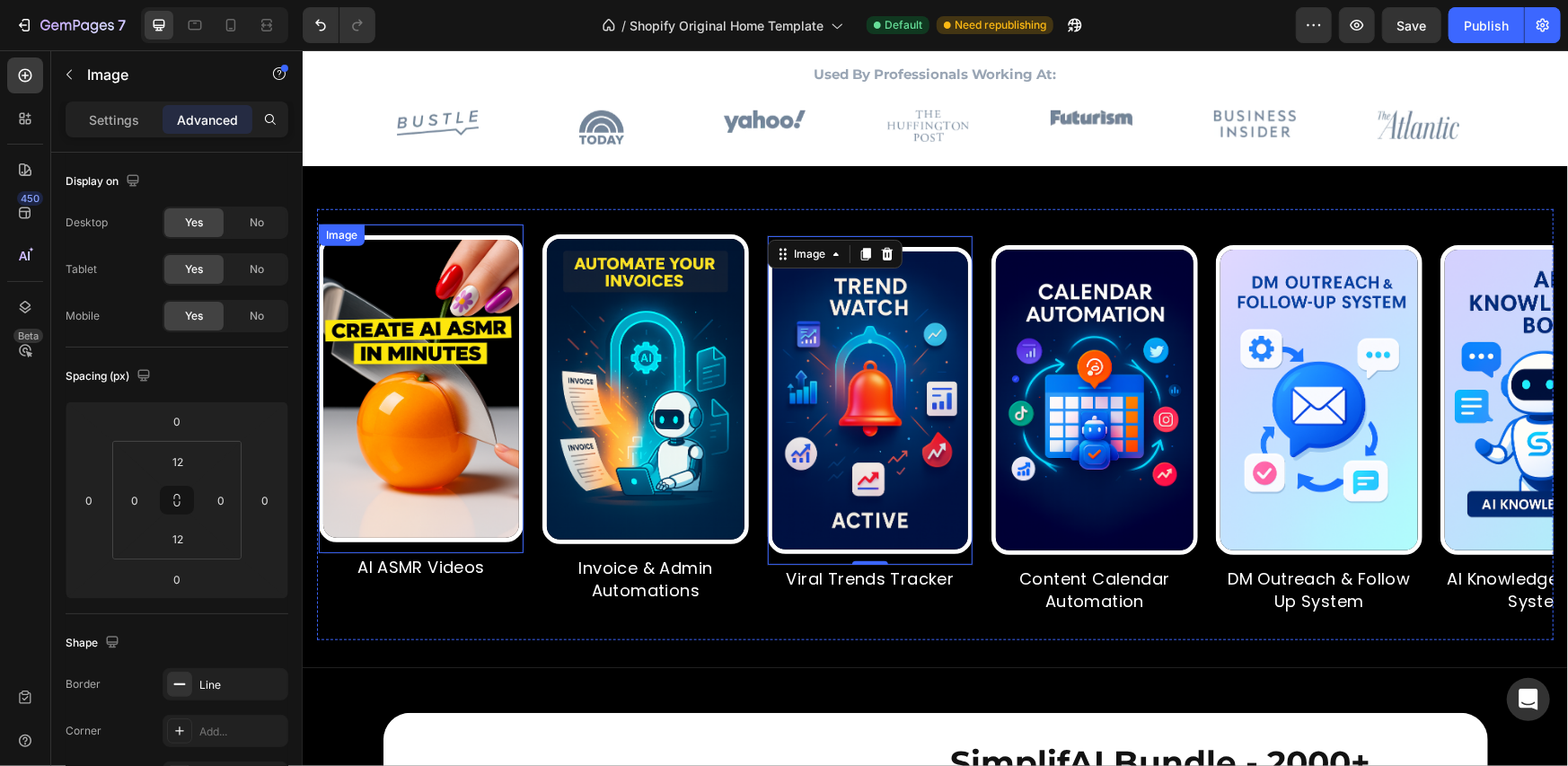
click at [516, 335] on img at bounding box center [421, 388] width 205 height 307
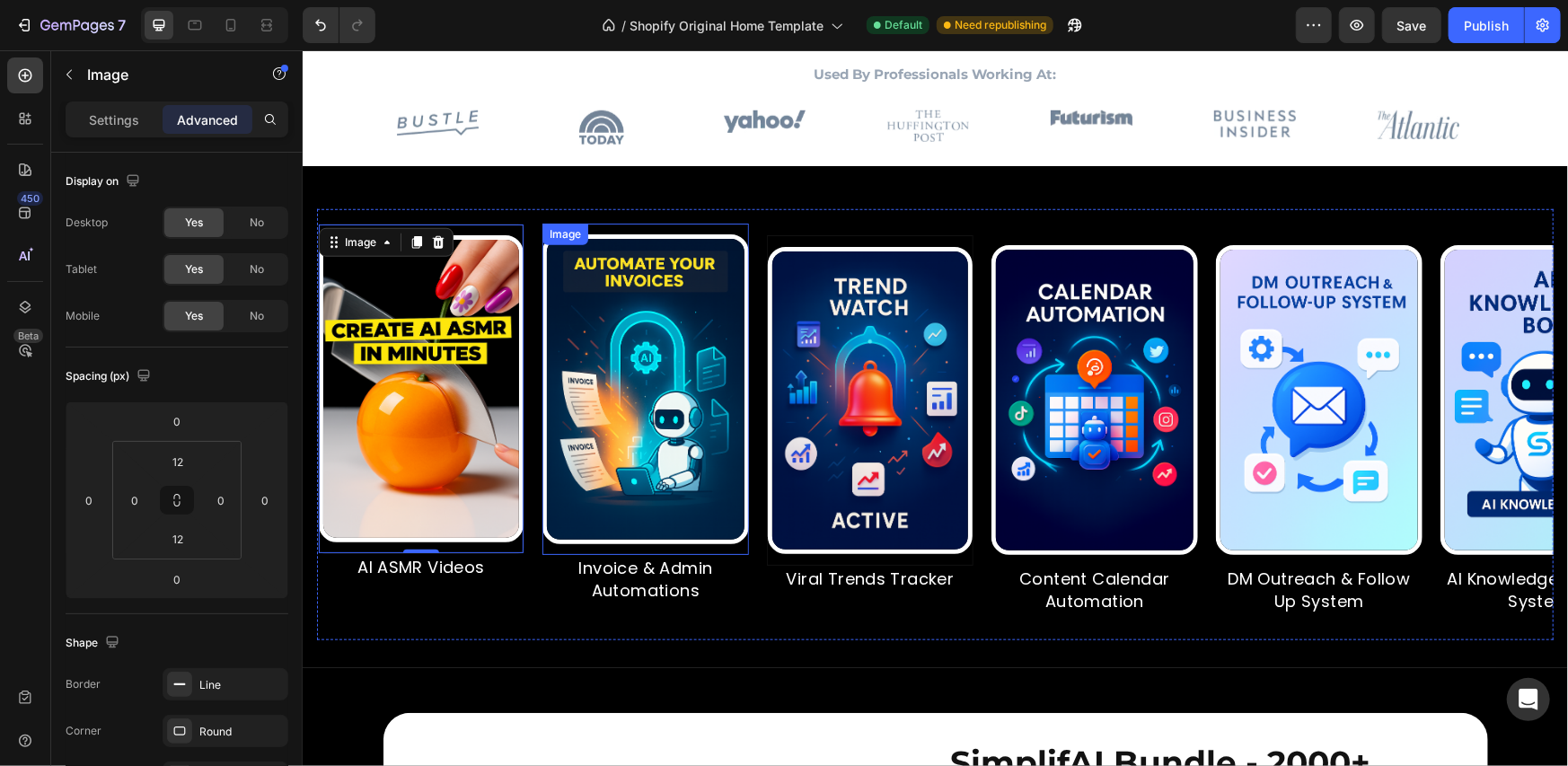
click at [606, 342] on img at bounding box center [644, 388] width 206 height 310
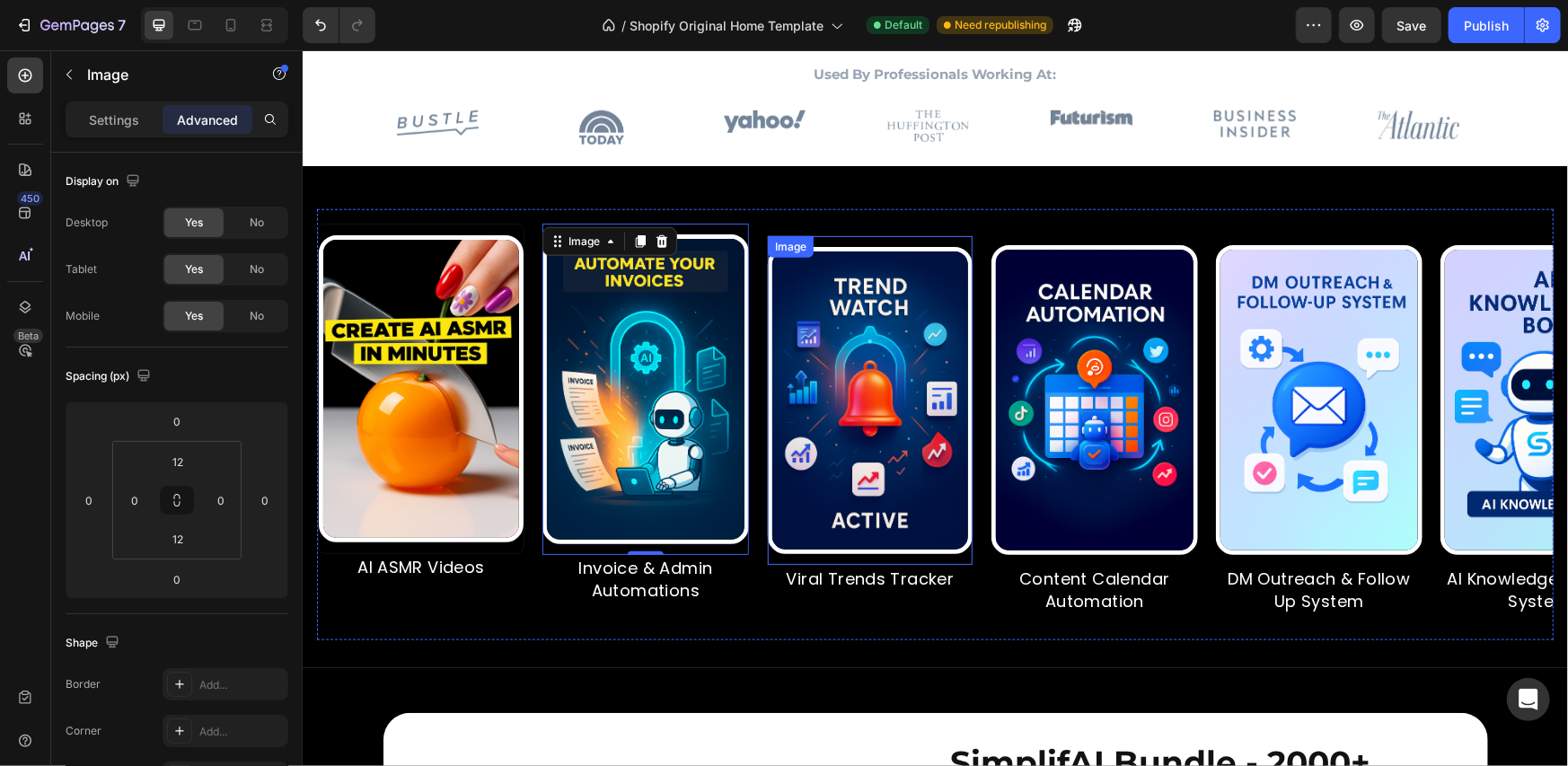
click at [833, 370] on img at bounding box center [870, 399] width 205 height 307
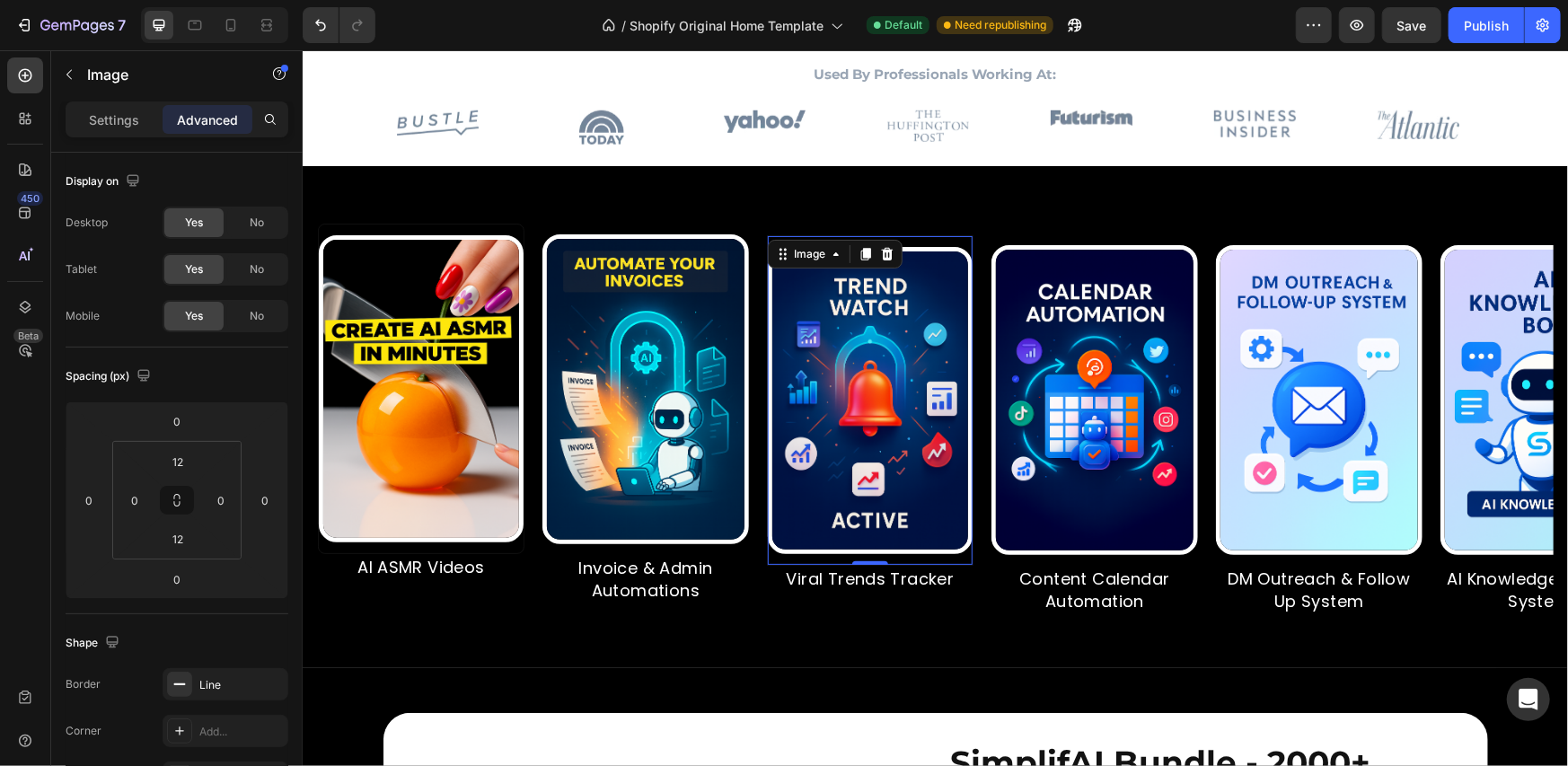
click at [963, 370] on img at bounding box center [870, 399] width 205 height 307
click at [462, 373] on img at bounding box center [421, 388] width 205 height 307
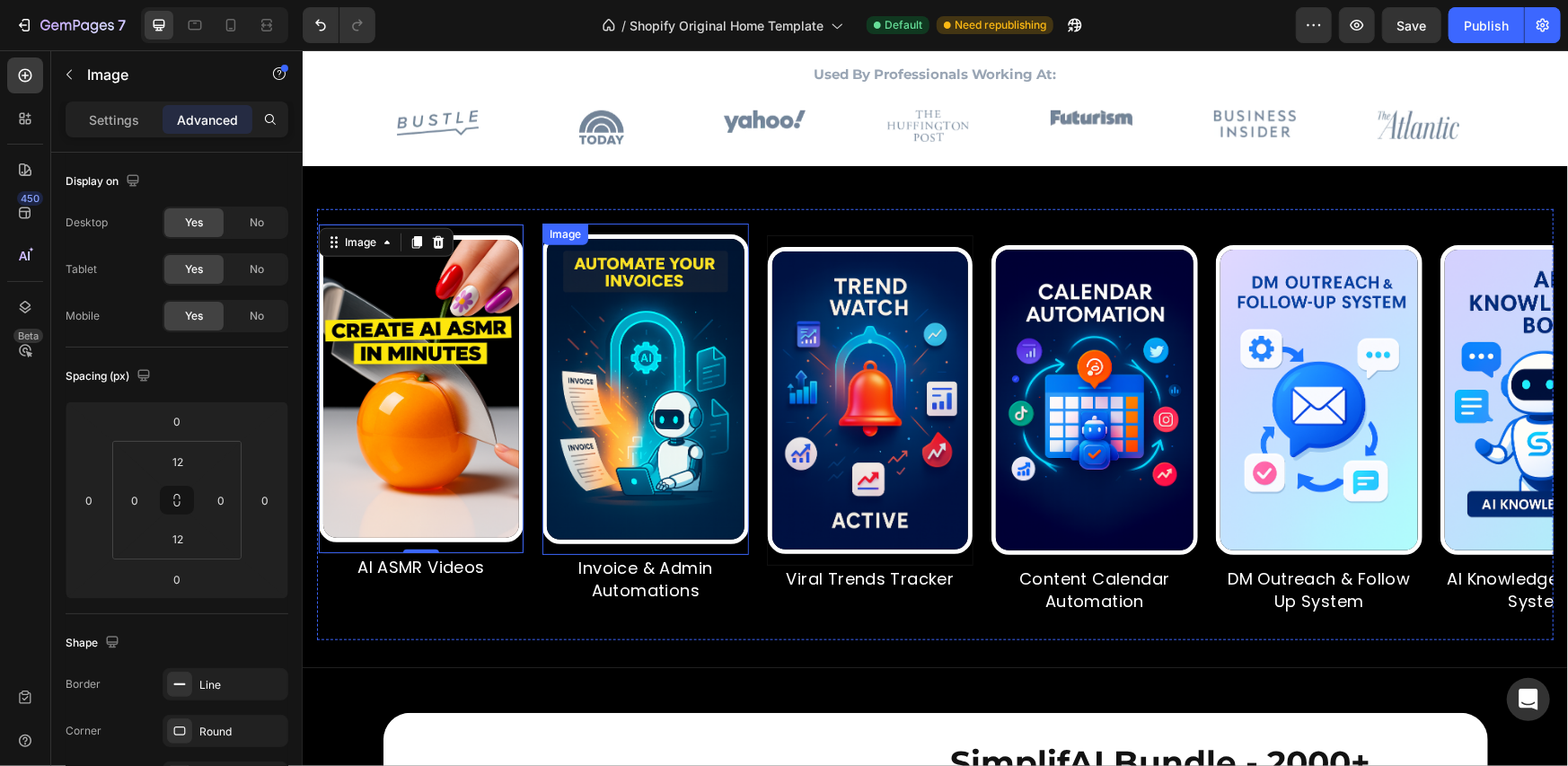
click at [679, 375] on img at bounding box center [644, 388] width 206 height 310
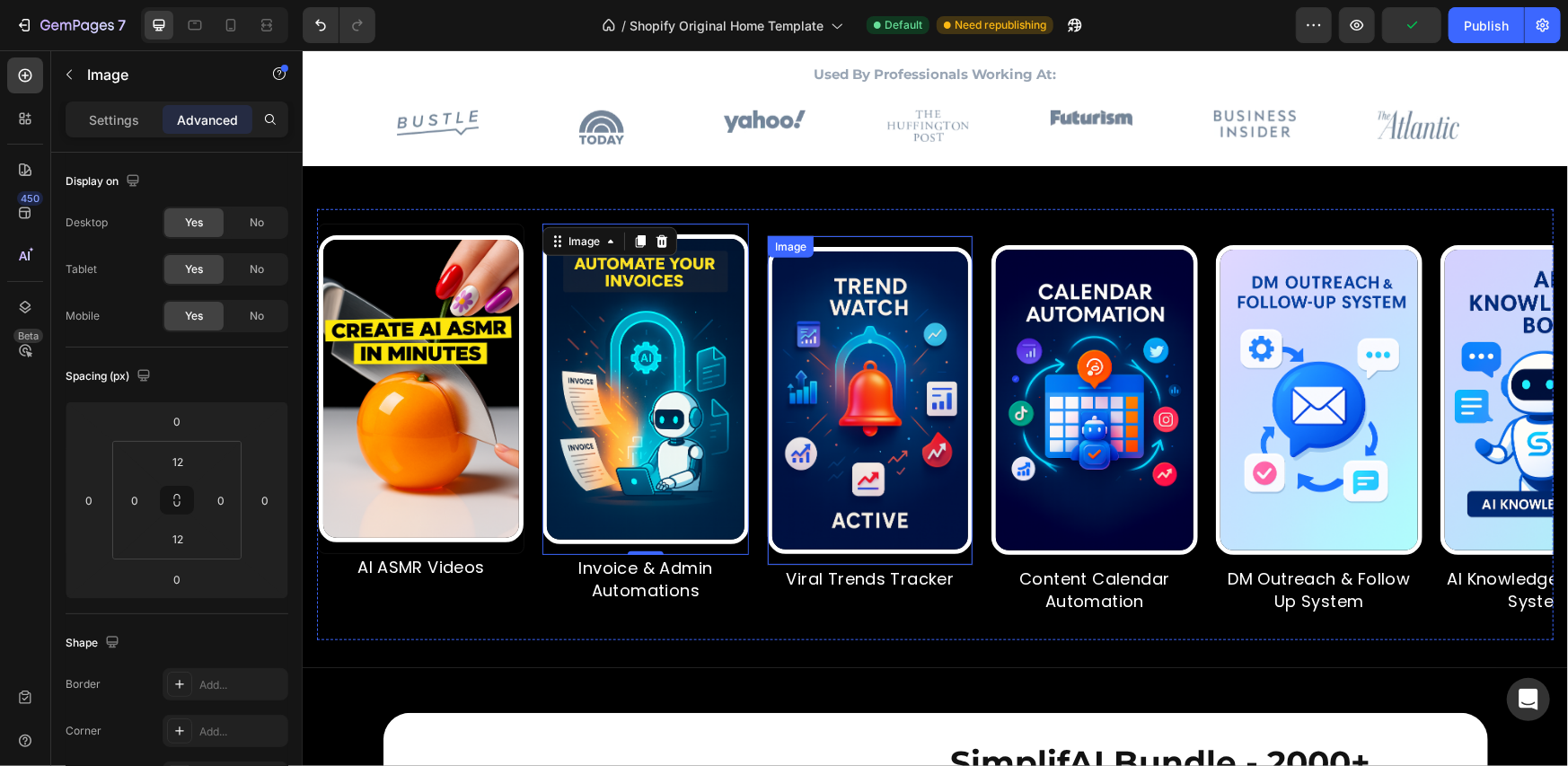
click at [865, 406] on img at bounding box center [870, 399] width 205 height 307
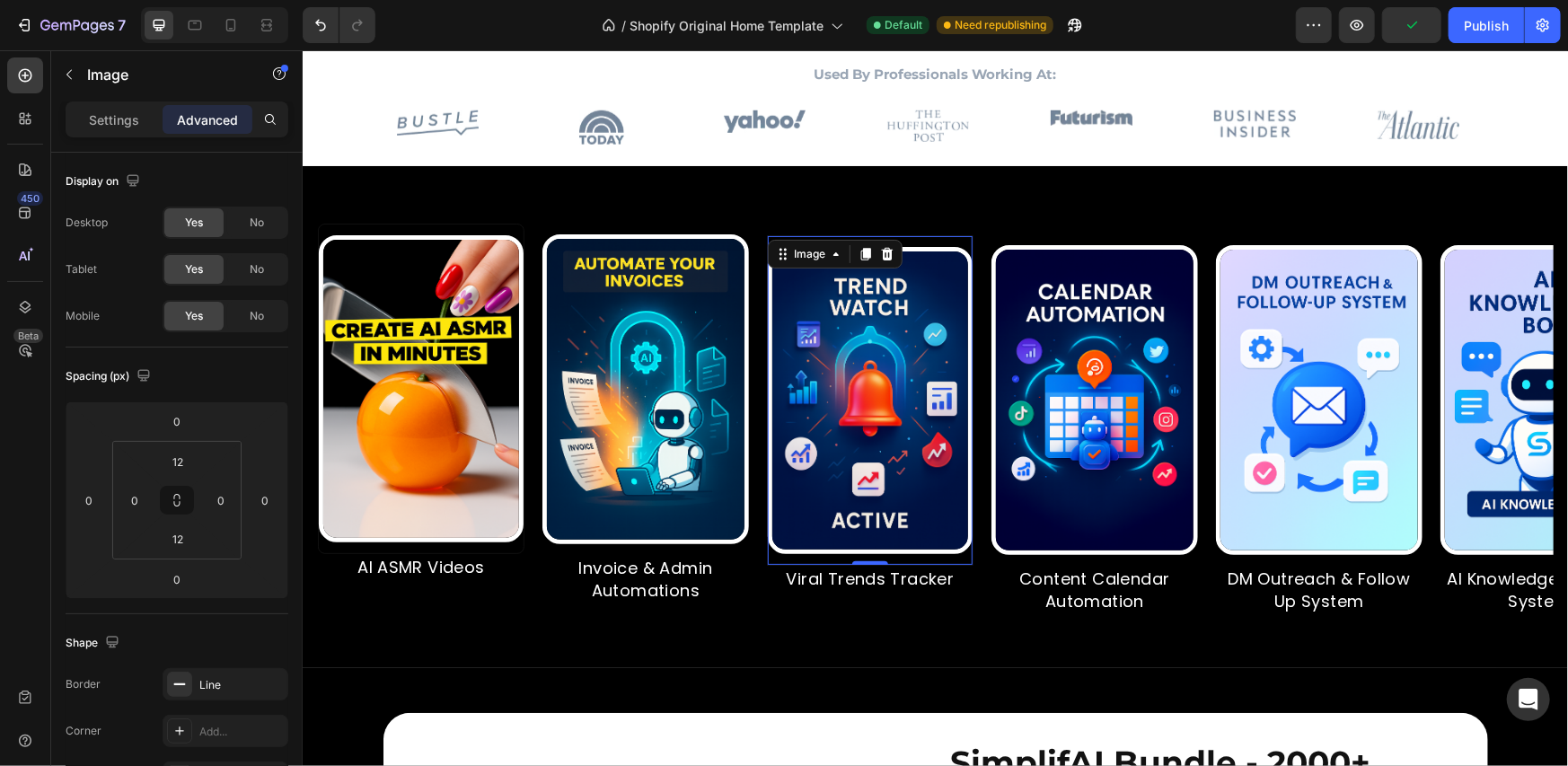
click at [466, 405] on img at bounding box center [421, 388] width 205 height 307
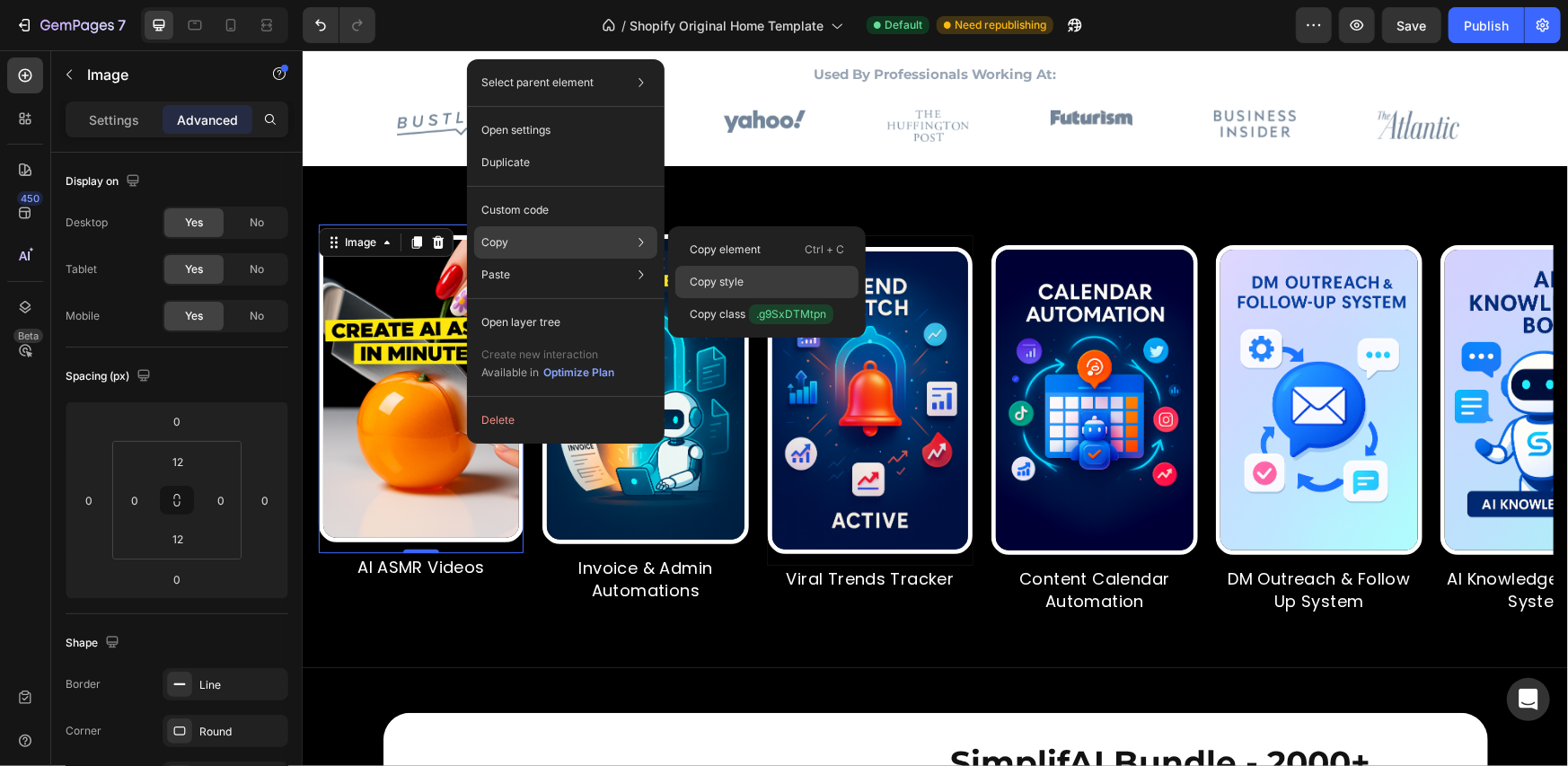
click at [687, 298] on div "Copy style" at bounding box center [767, 314] width 183 height 32
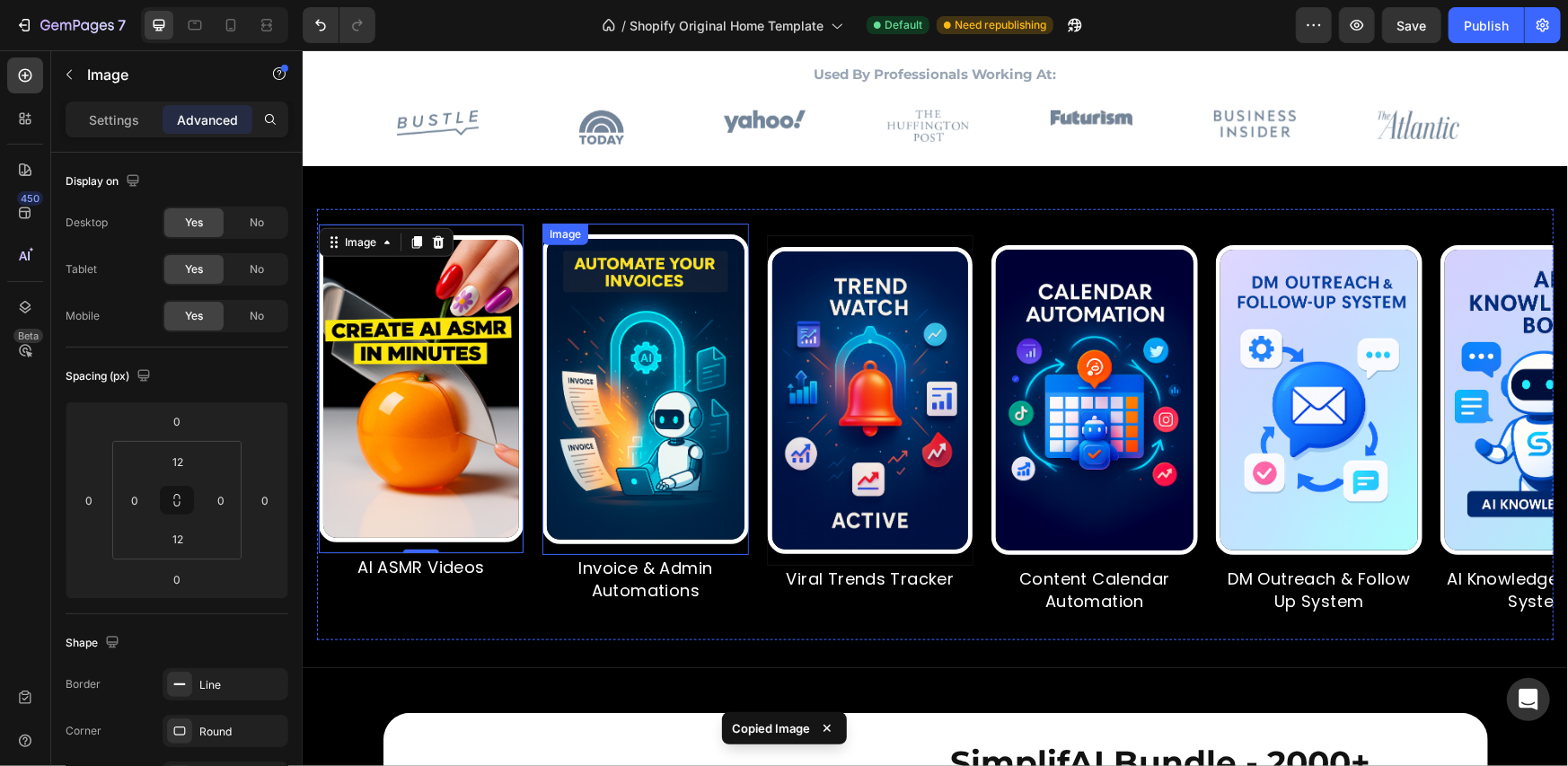
click at [711, 371] on img at bounding box center [644, 388] width 206 height 310
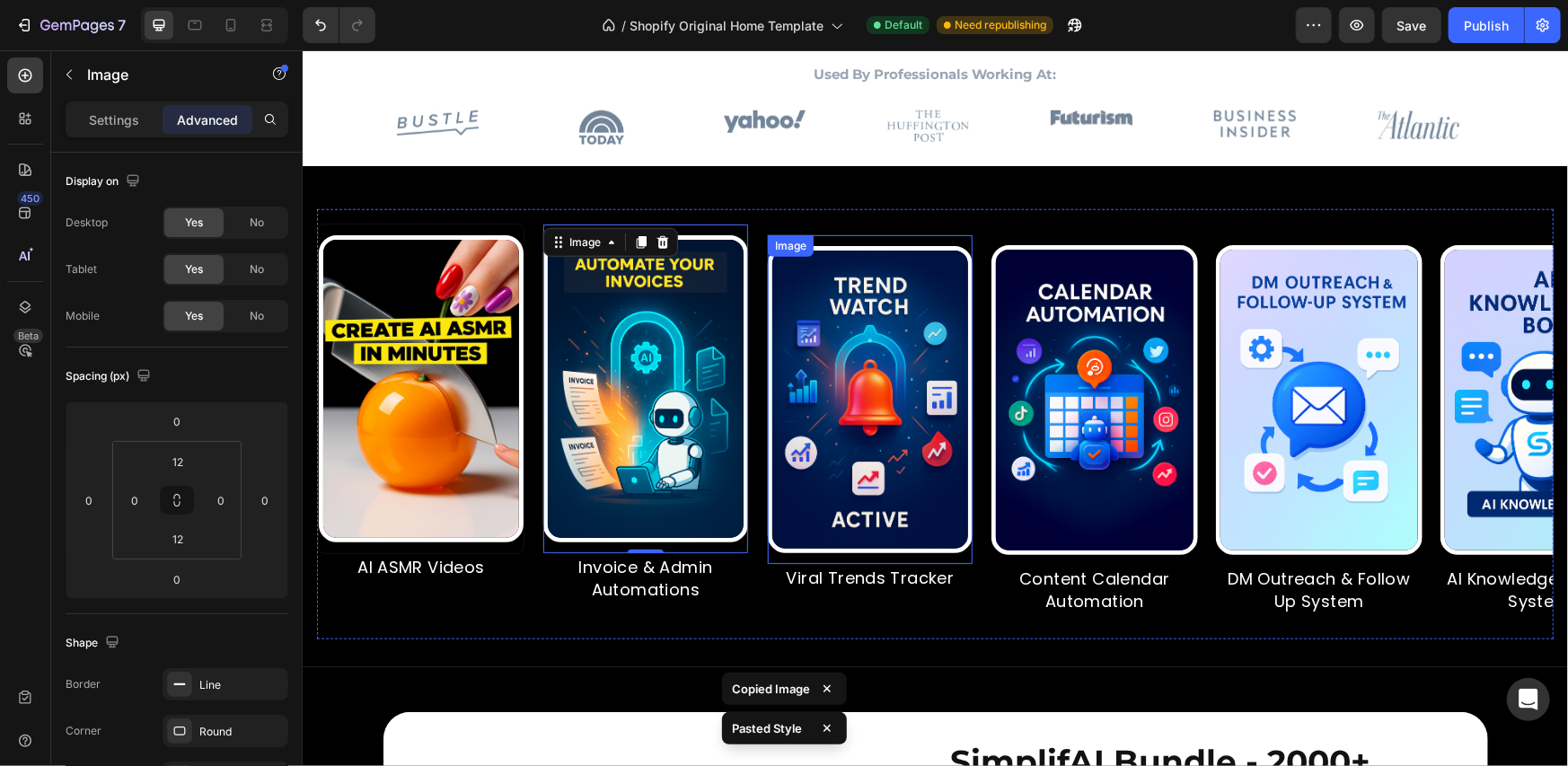
click at [863, 379] on img at bounding box center [870, 398] width 205 height 307
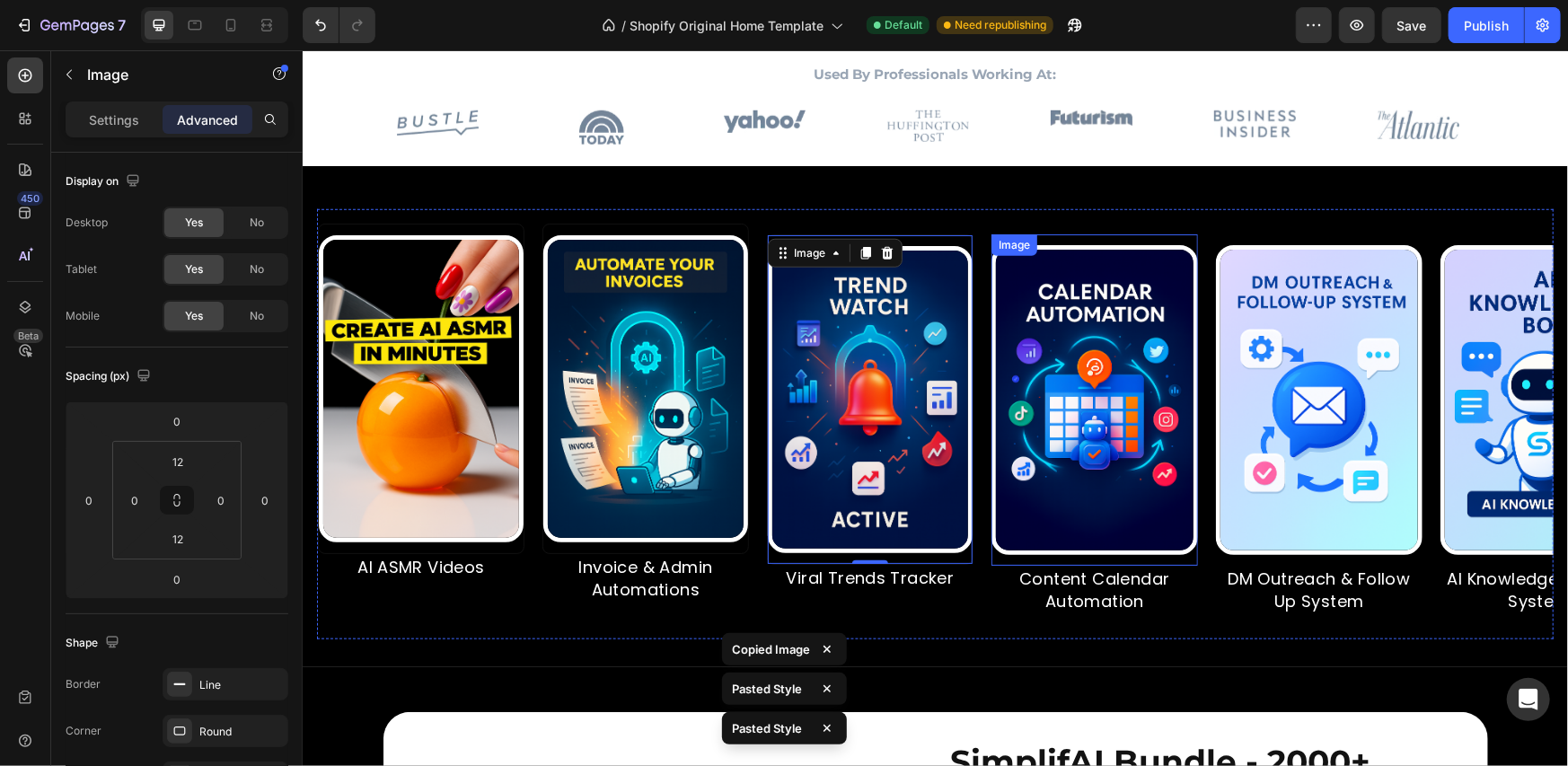
click at [1083, 404] on img at bounding box center [1094, 398] width 206 height 310
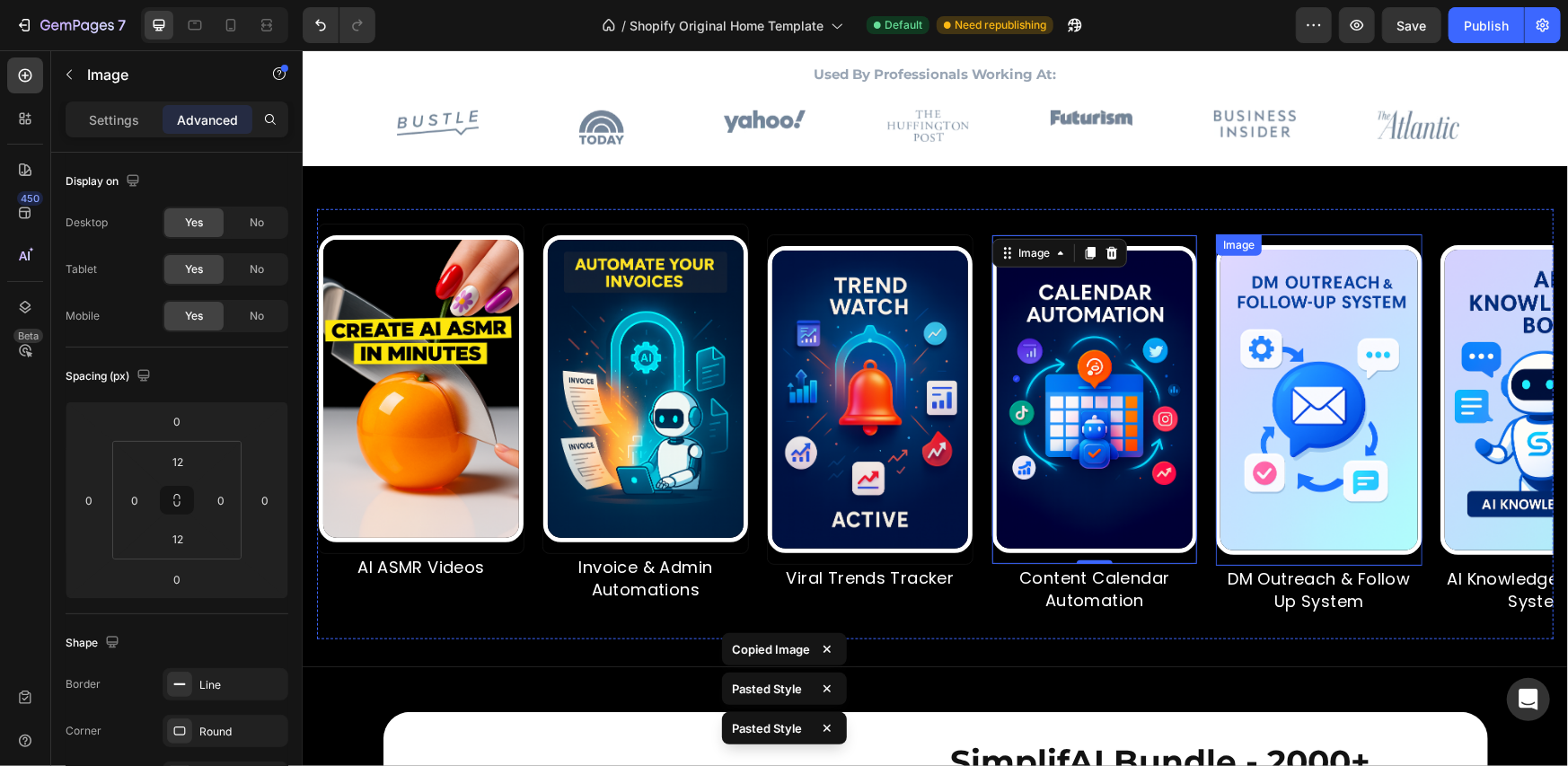
click at [1313, 422] on img at bounding box center [1317, 398] width 206 height 310
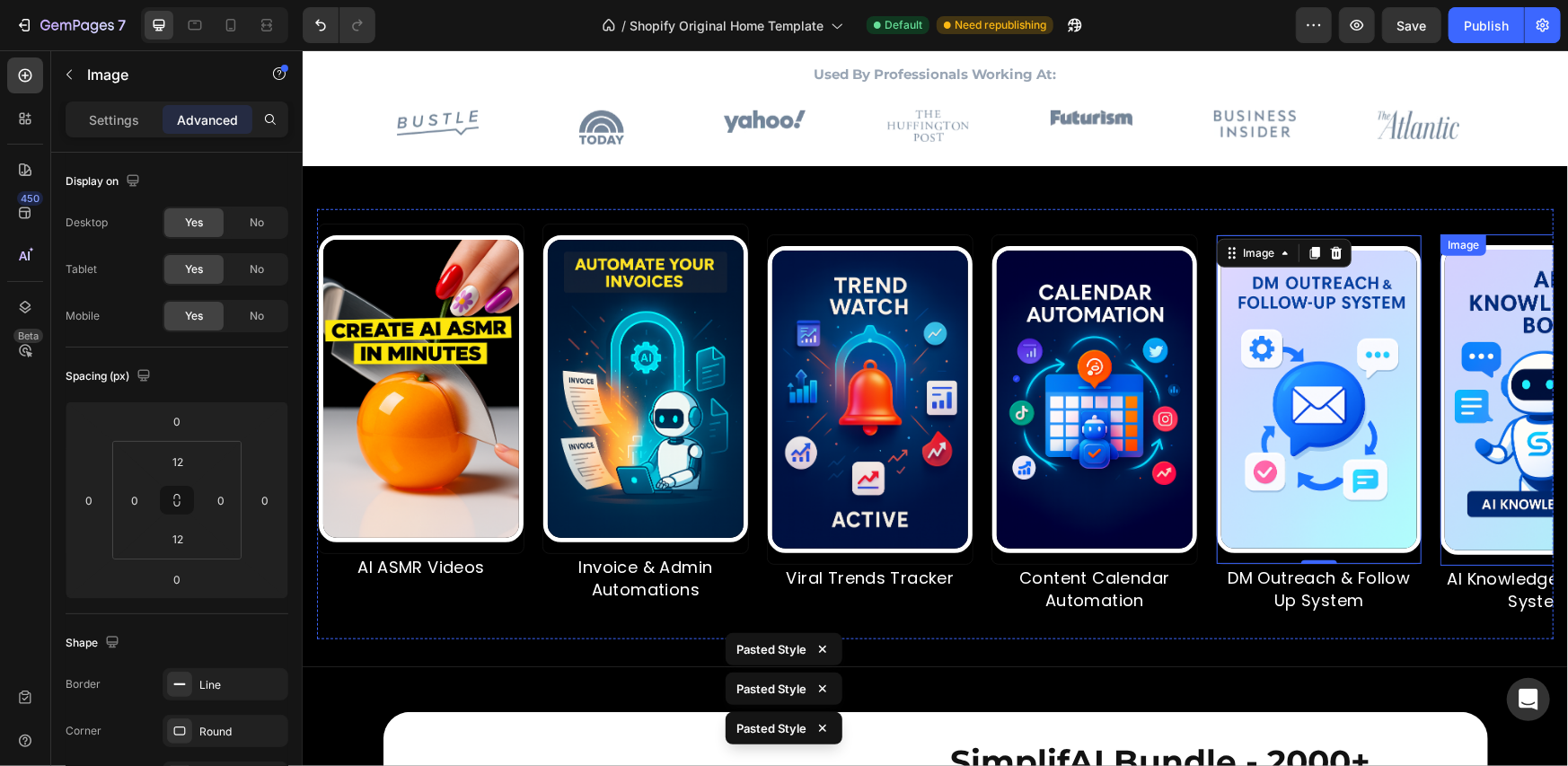
click at [1525, 420] on img at bounding box center [1542, 398] width 206 height 310
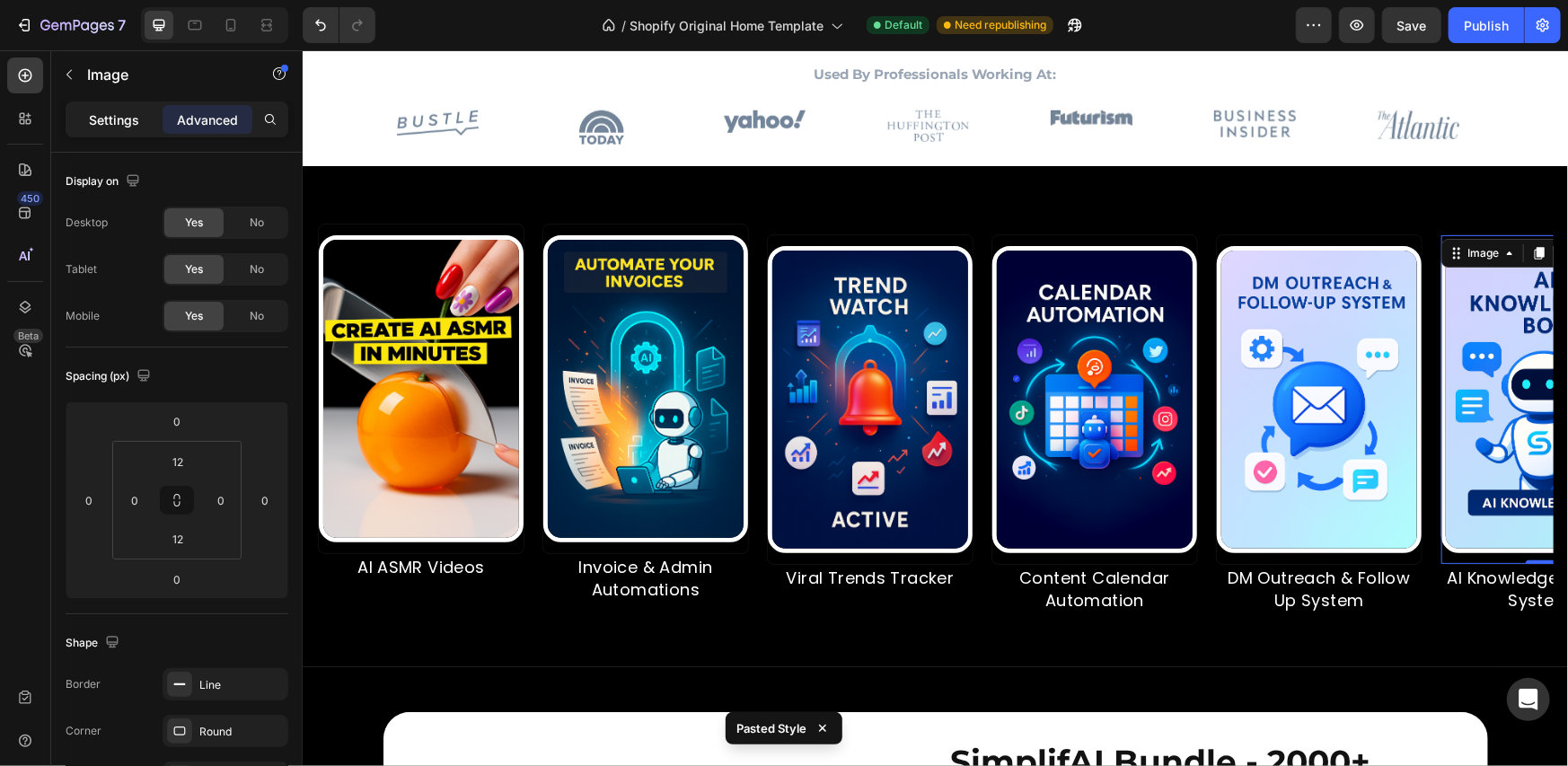
click at [109, 128] on div "Settings" at bounding box center [114, 119] width 90 height 29
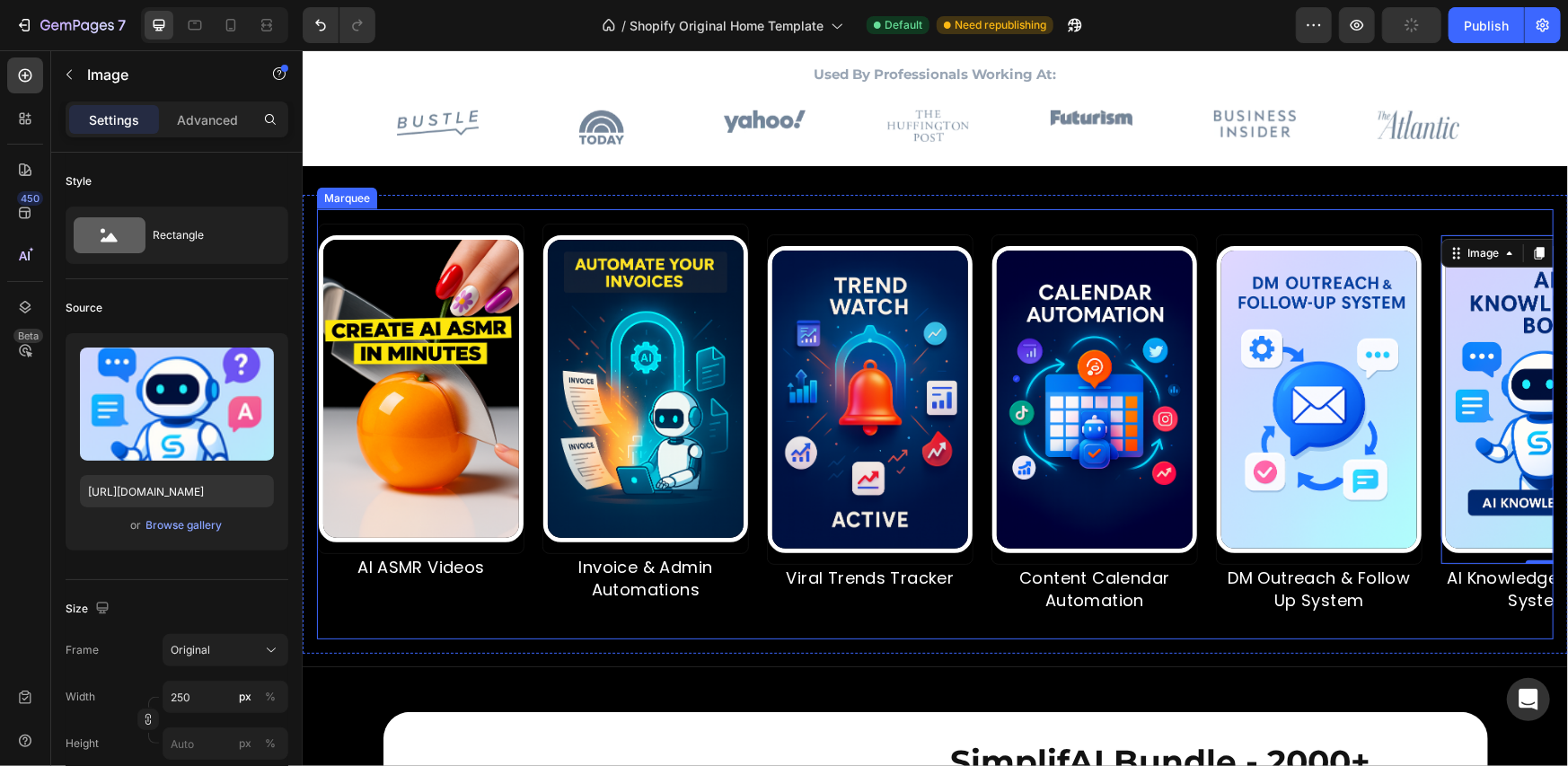
click at [821, 227] on div "Image AI ASMR Videos Text Block Image Invoice & Admin Automations Text Block Im…" at bounding box center [1439, 423] width 2246 height 402
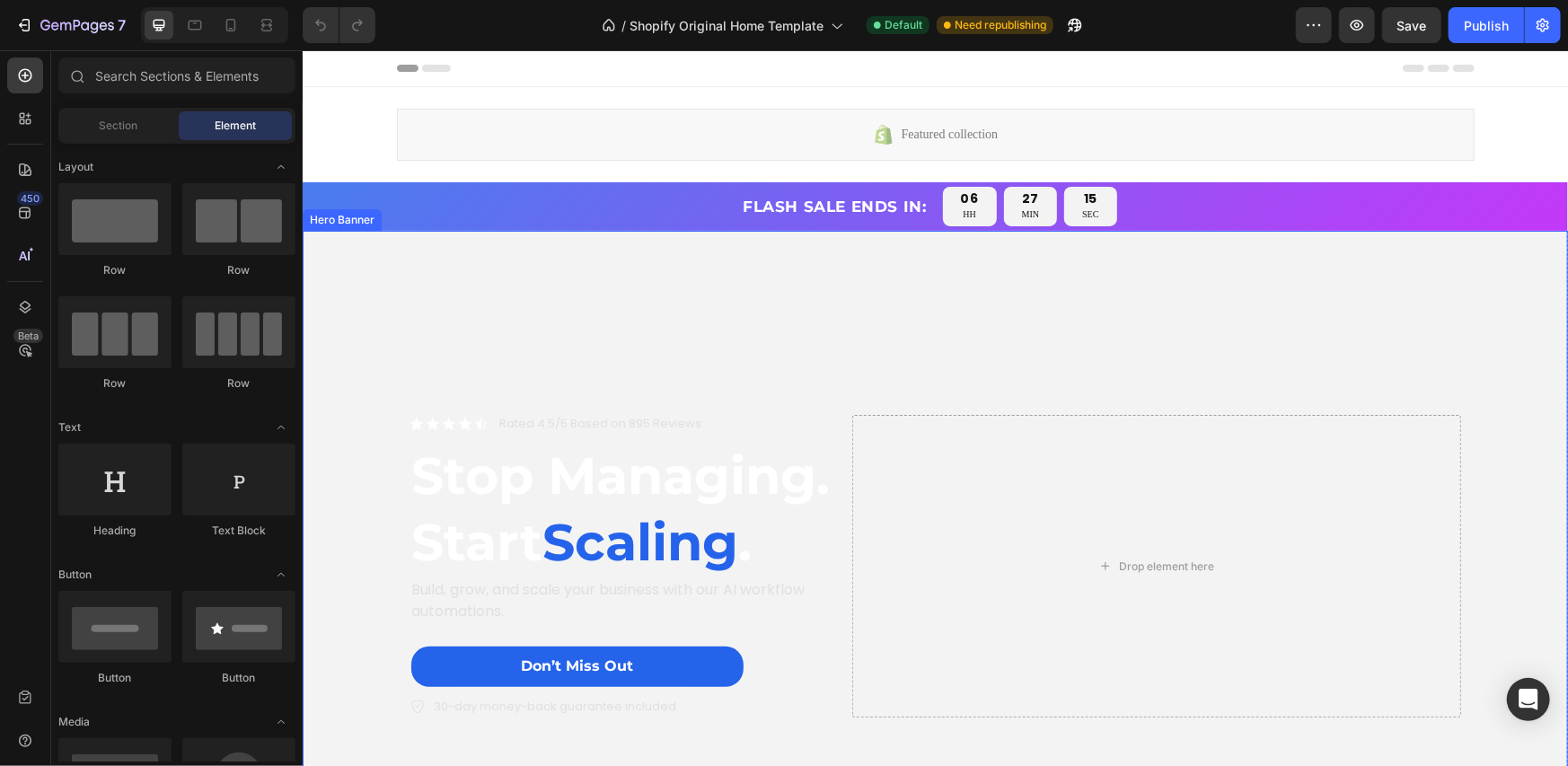
click at [374, 243] on div "Overlay" at bounding box center [934, 588] width 1266 height 715
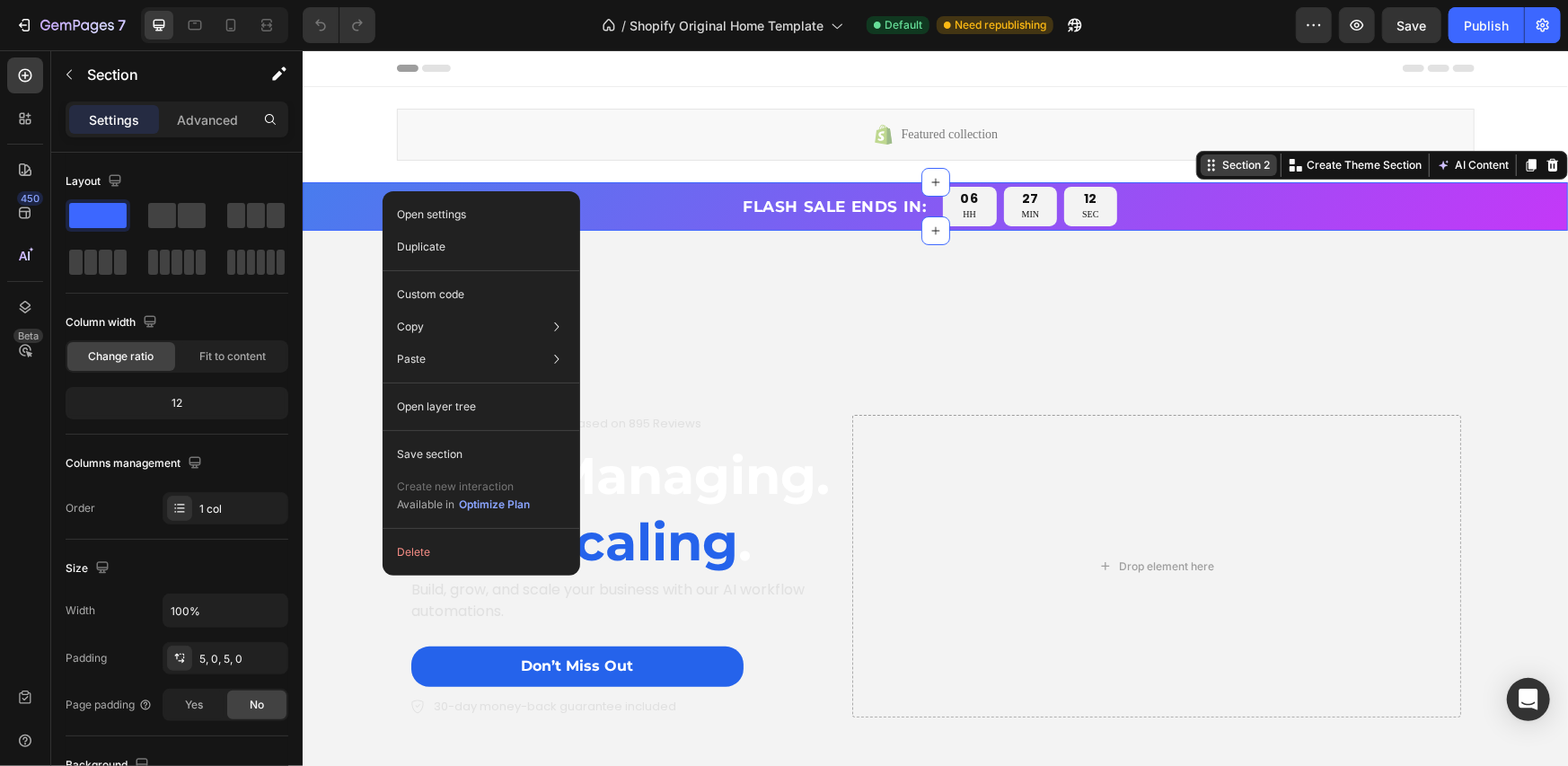
click at [1234, 164] on div "Section 2" at bounding box center [1244, 164] width 55 height 16
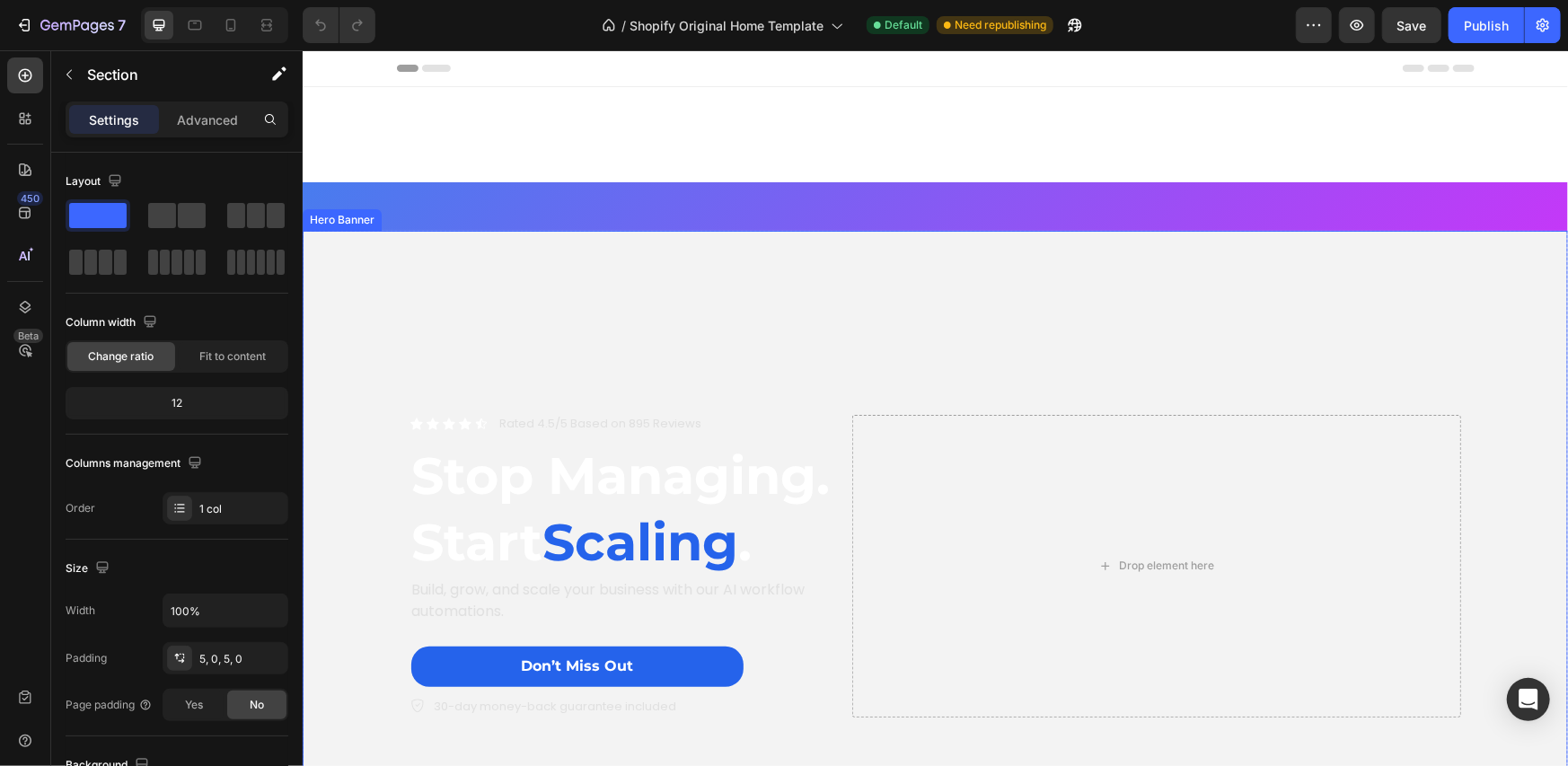
scroll to position [598, 0]
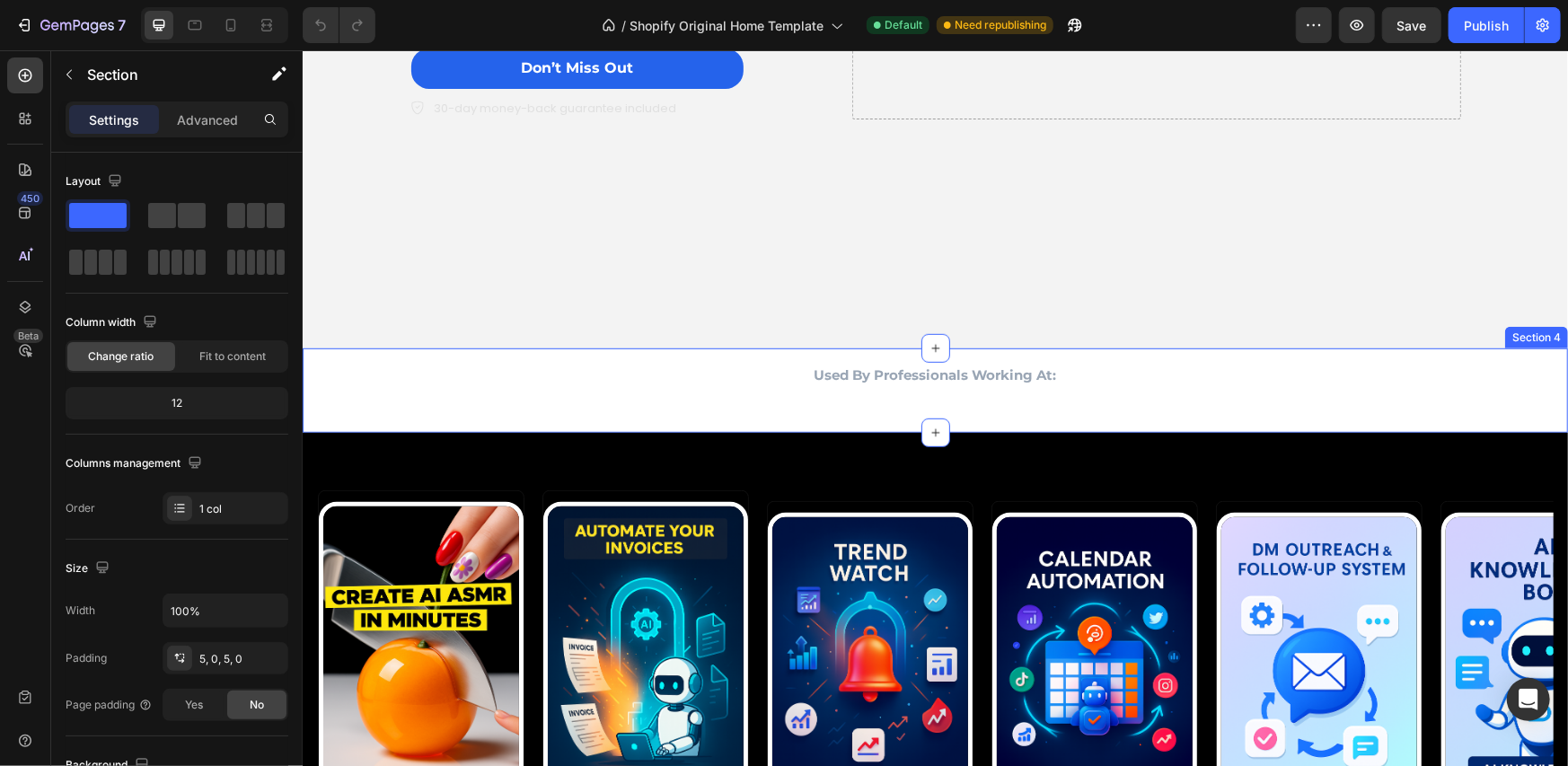
click at [704, 355] on div "Used By Professionals Working At: Heading Image Image Image Image Image Image I…" at bounding box center [934, 389] width 1266 height 84
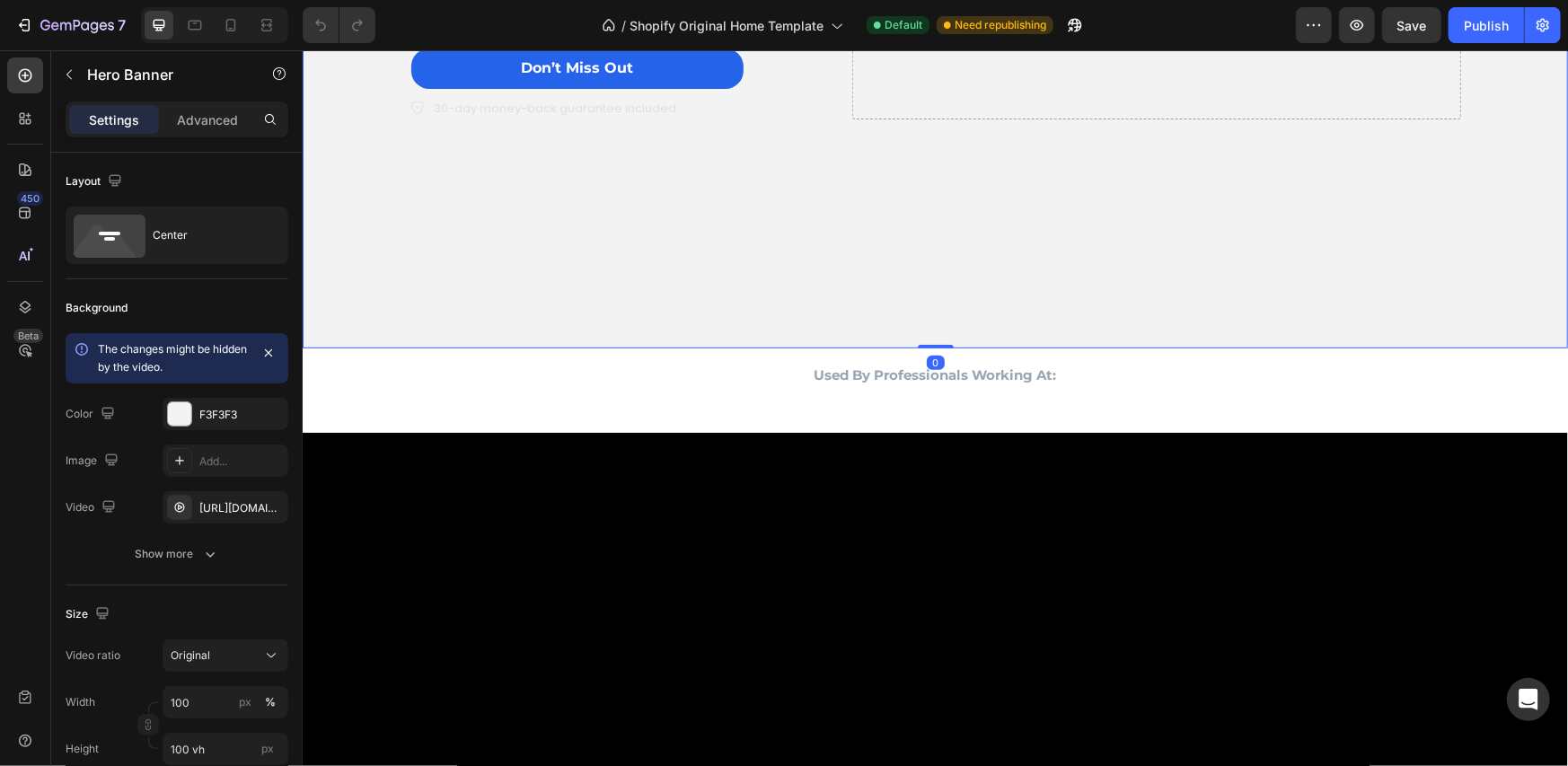
scroll to position [0, 0]
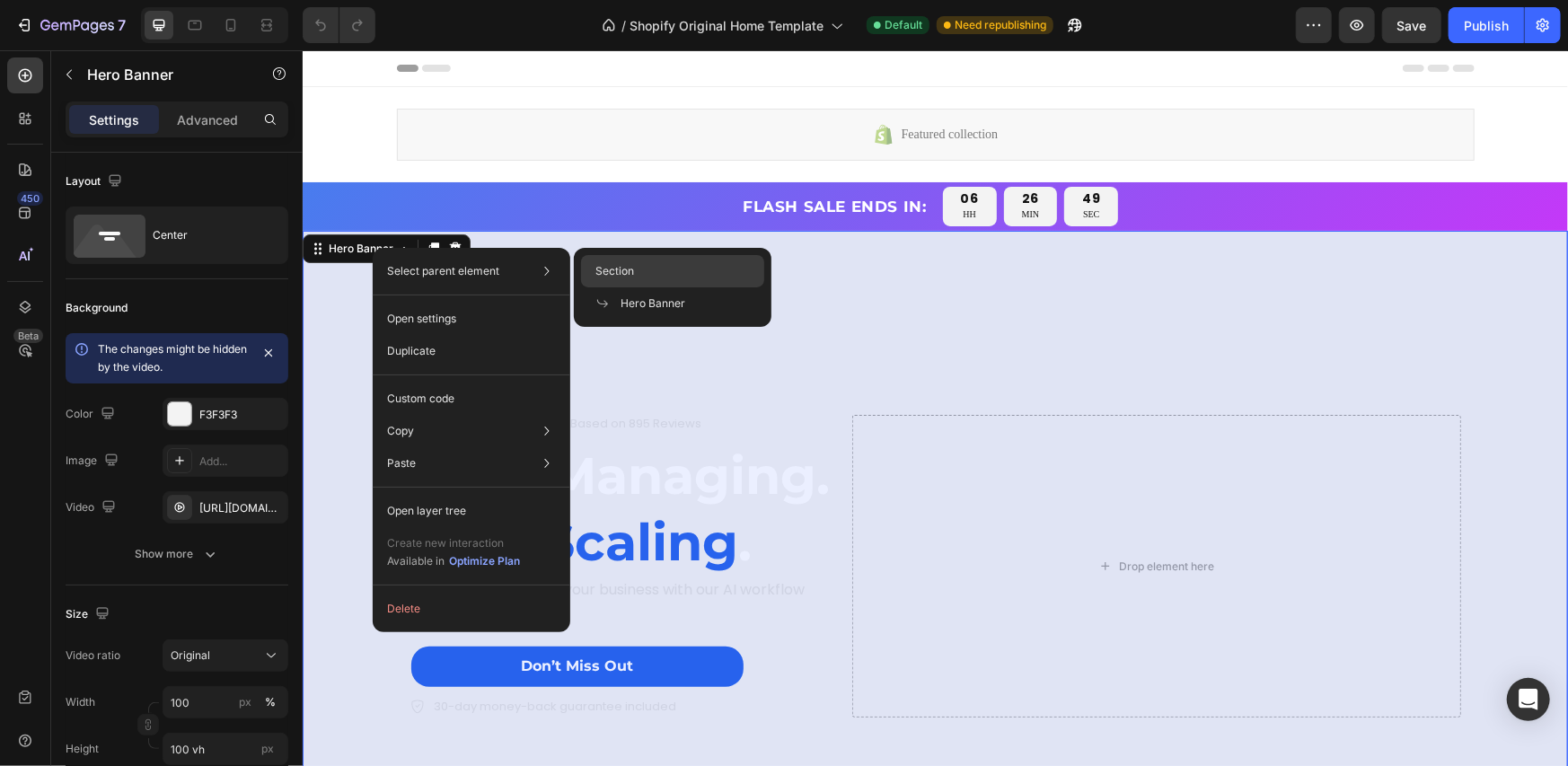
click at [615, 268] on span "Section" at bounding box center [615, 271] width 39 height 16
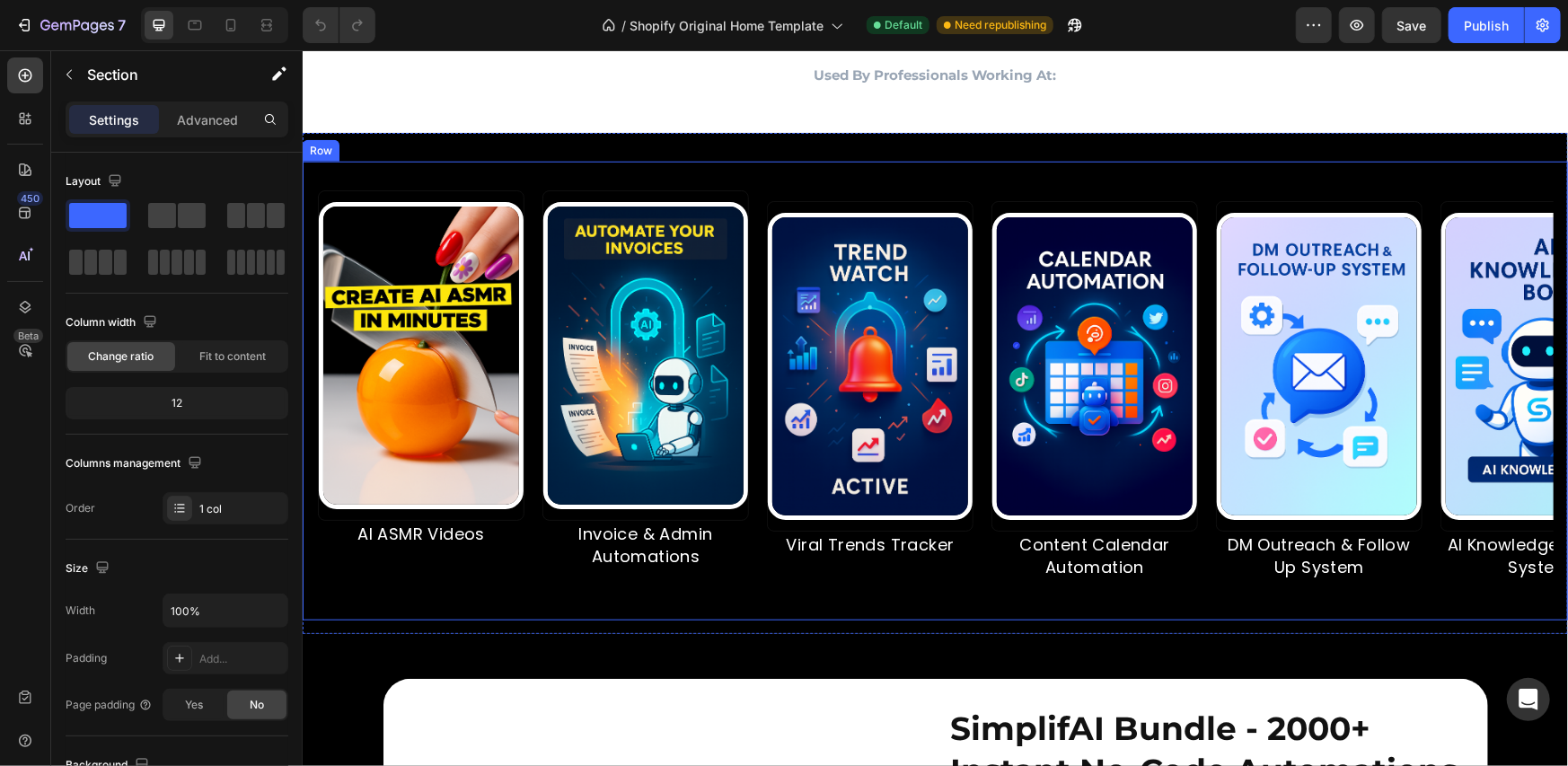
scroll to position [598, 0]
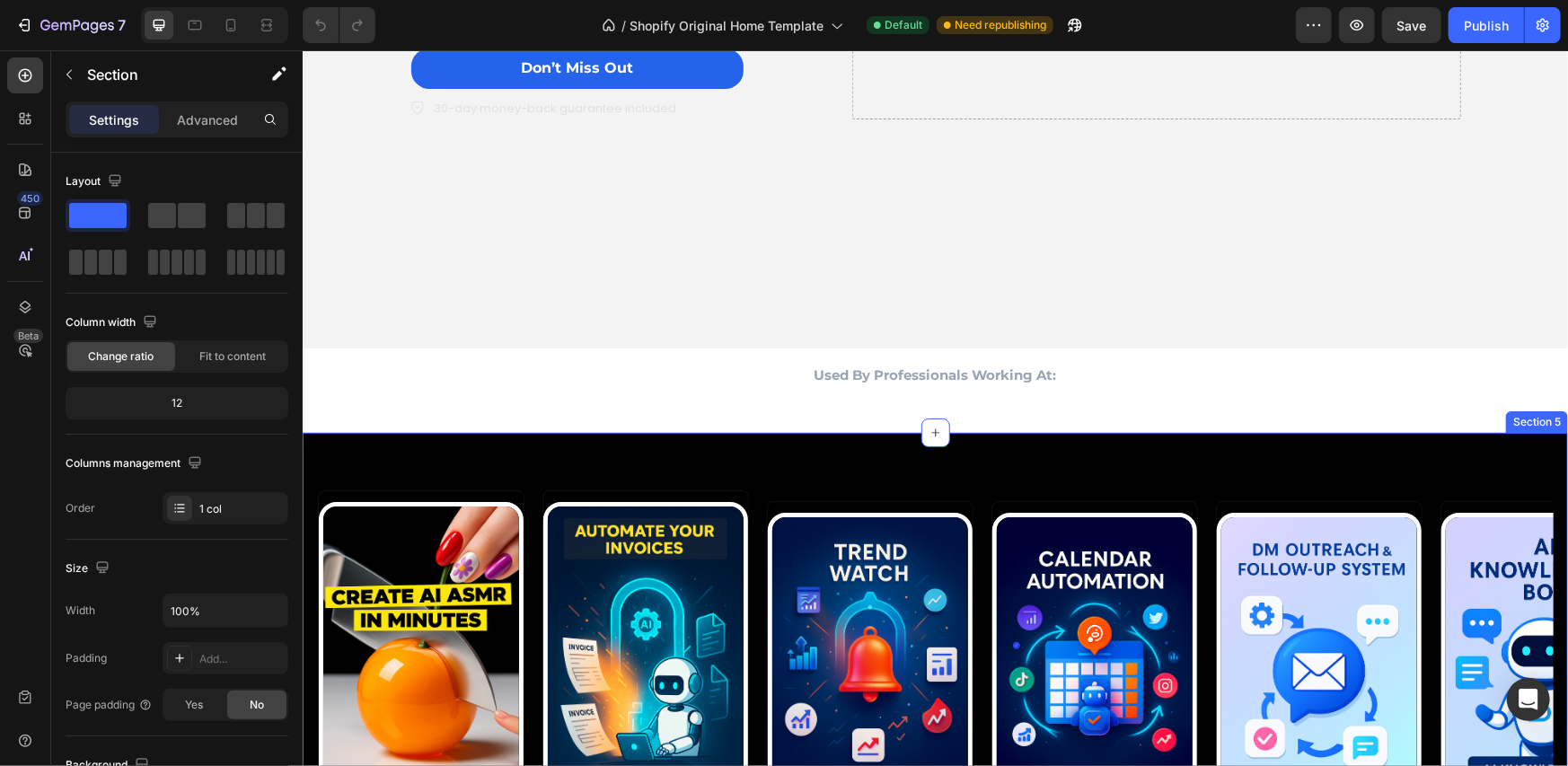
click at [968, 481] on div "Image AI ASMR Videos Text Block Image Invoice & Admin Automations Text Block Im…" at bounding box center [934, 682] width 1266 height 502
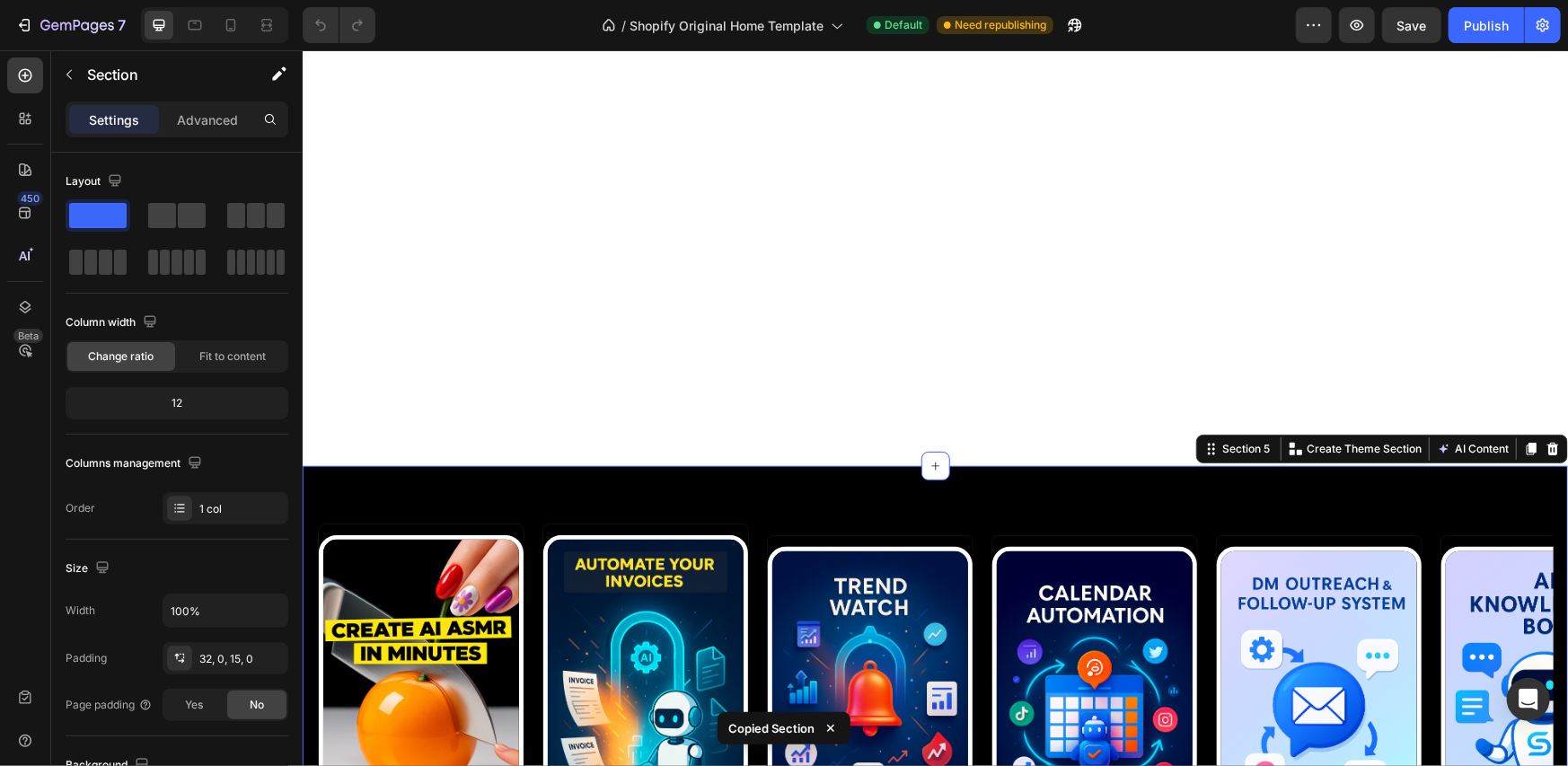
scroll to position [1197, 0]
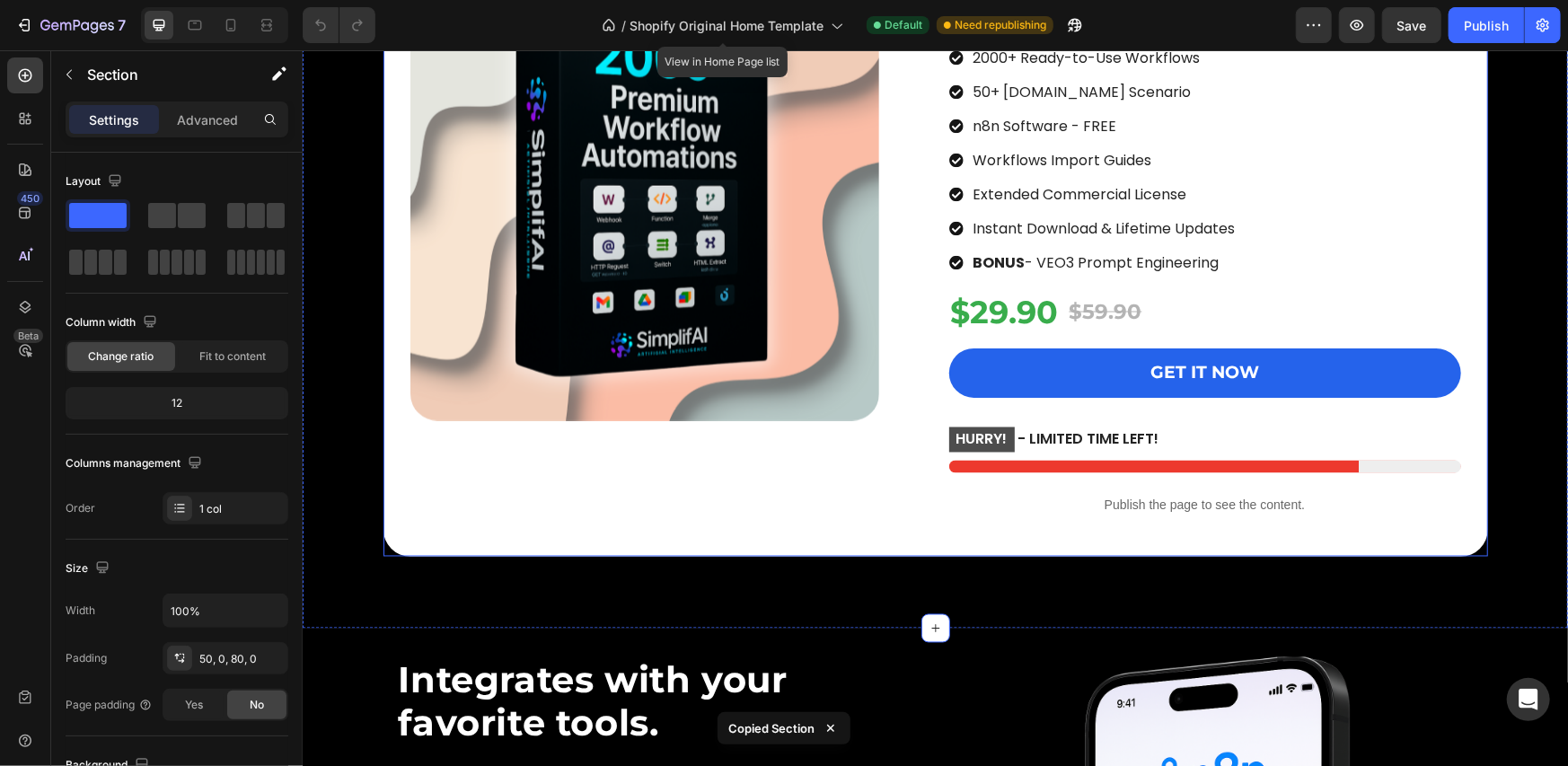
scroll to position [2094, 0]
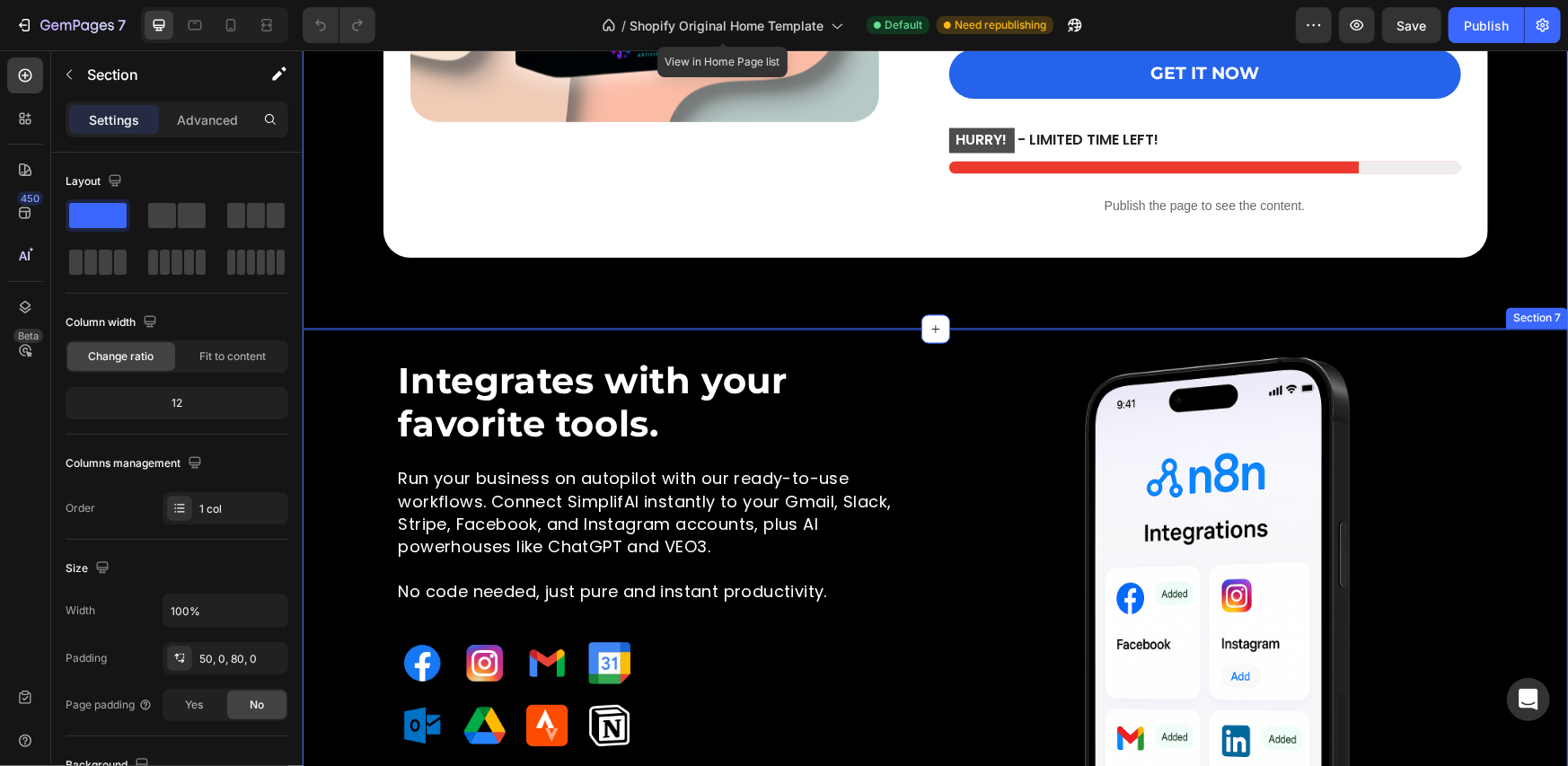
click at [866, 337] on div "Integrates with your favorite tools. Heading Image Run your business on autopil…" at bounding box center [934, 653] width 1266 height 650
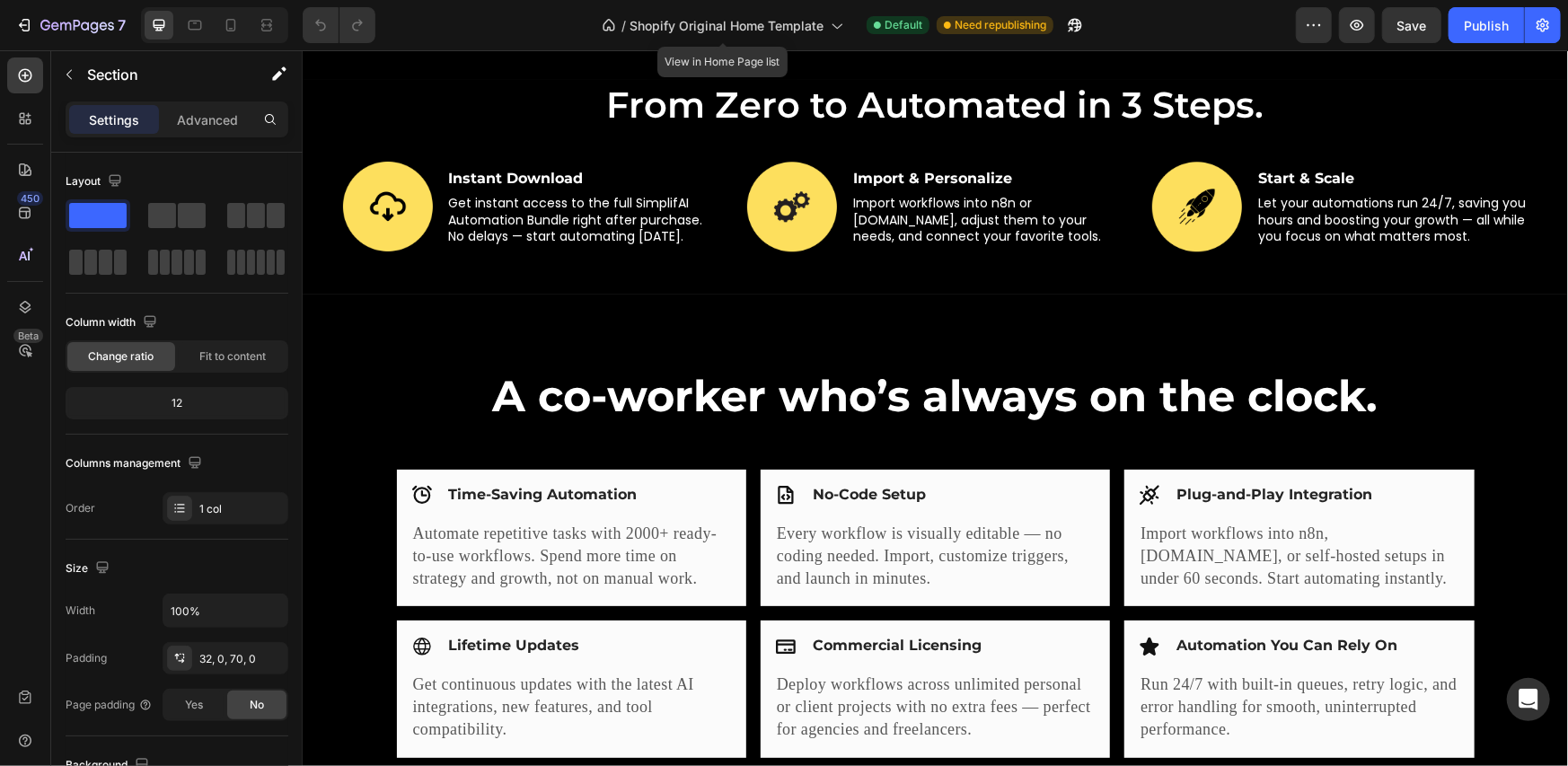
scroll to position [2392, 0]
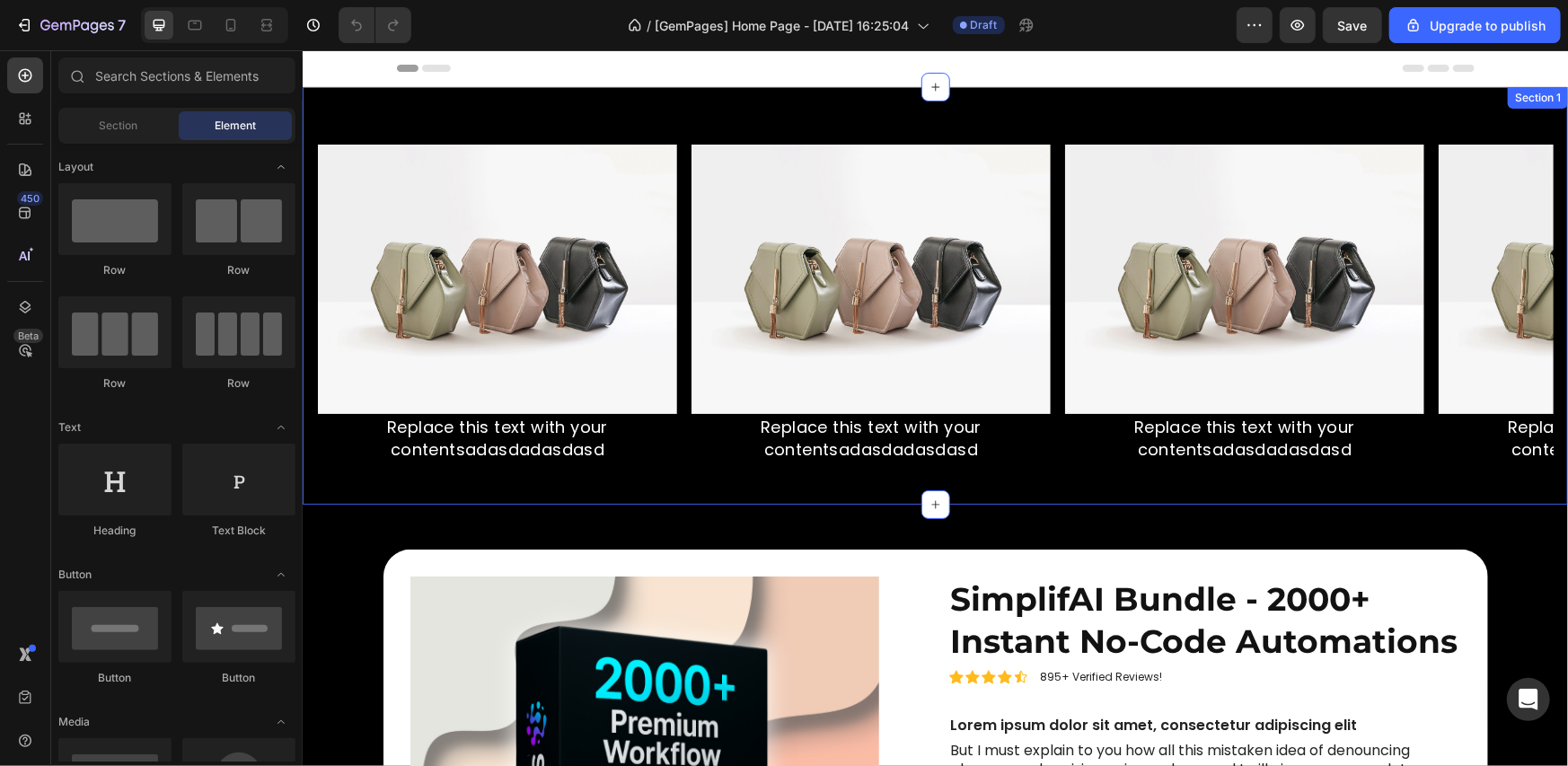
click at [980, 97] on div "Image Replace this text with your contentsadasdadasdasd Text Block Row Image Re…" at bounding box center [934, 295] width 1266 height 418
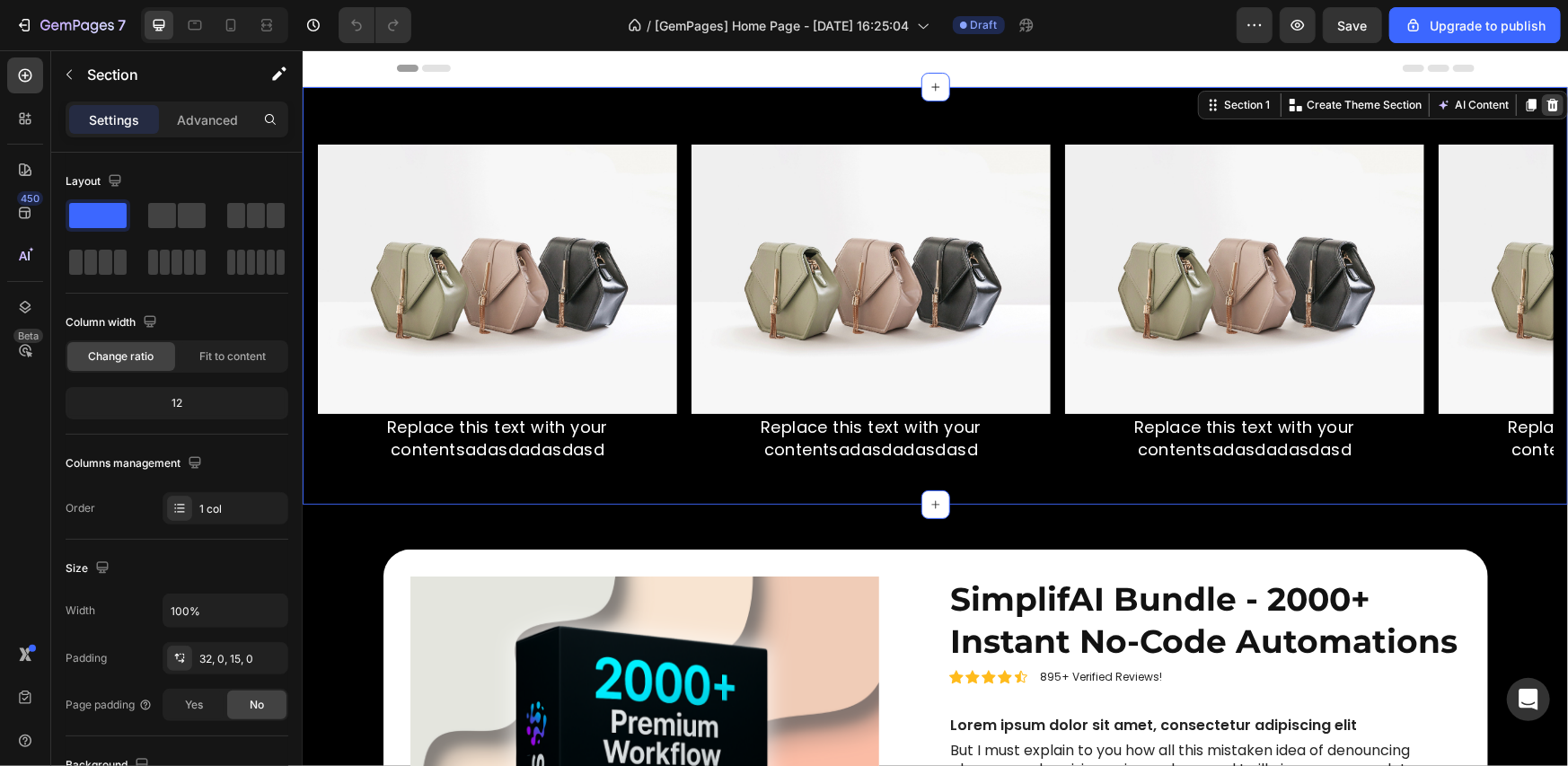
click at [1547, 103] on div at bounding box center [1551, 103] width 21 height 21
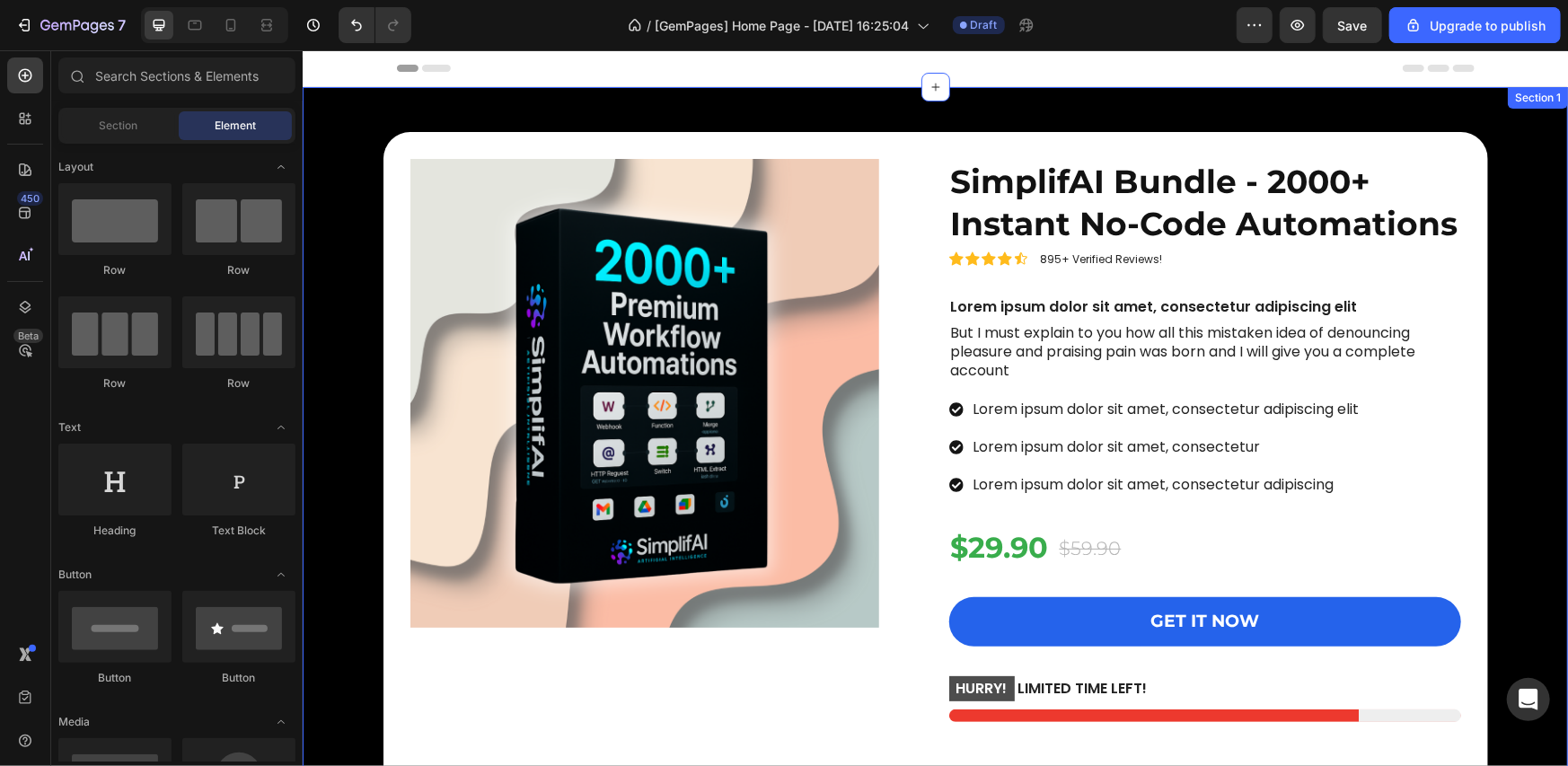
click at [1533, 101] on div "Section 1" at bounding box center [1537, 96] width 53 height 16
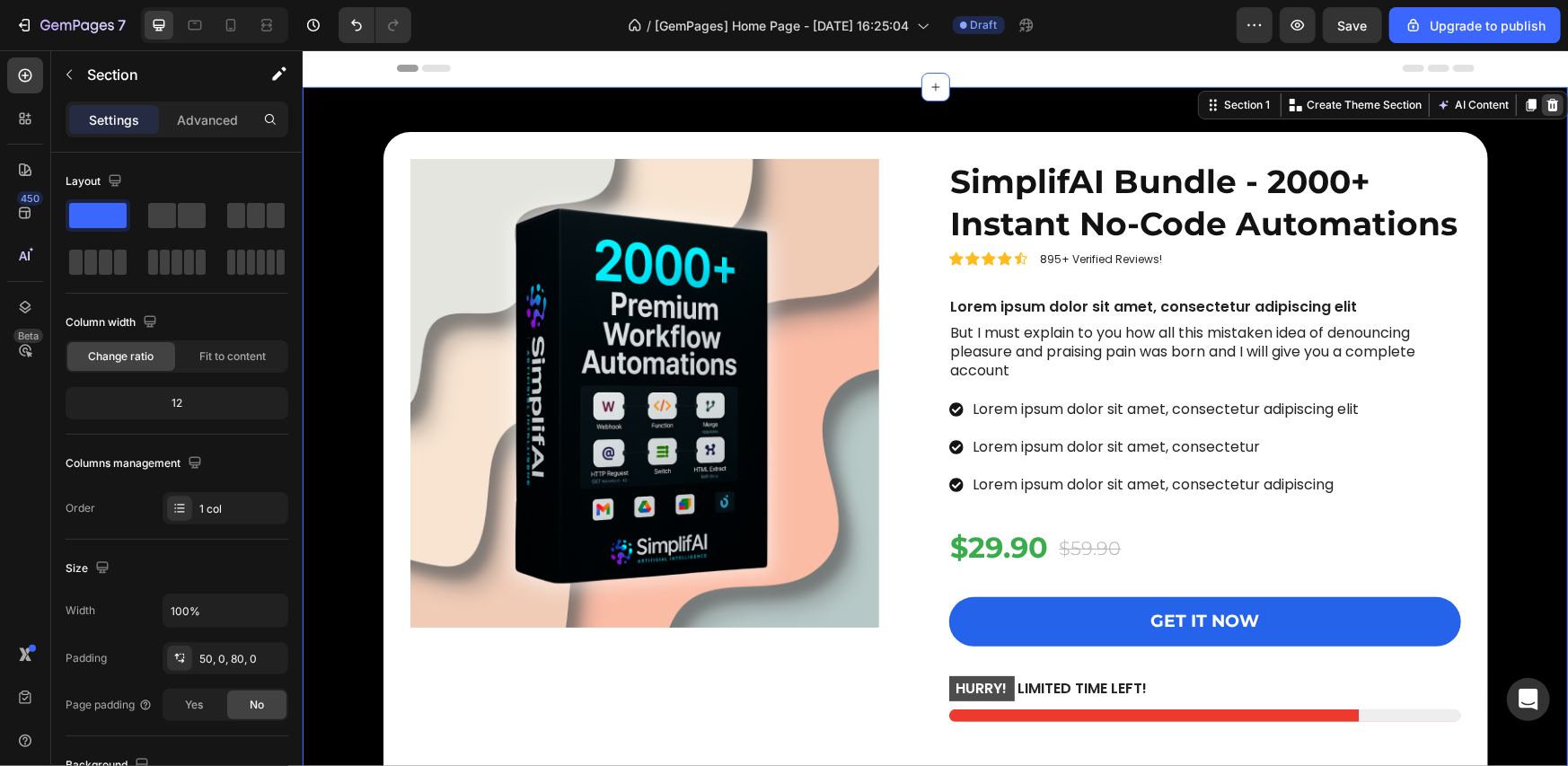
click at [1547, 101] on icon at bounding box center [1552, 104] width 12 height 13
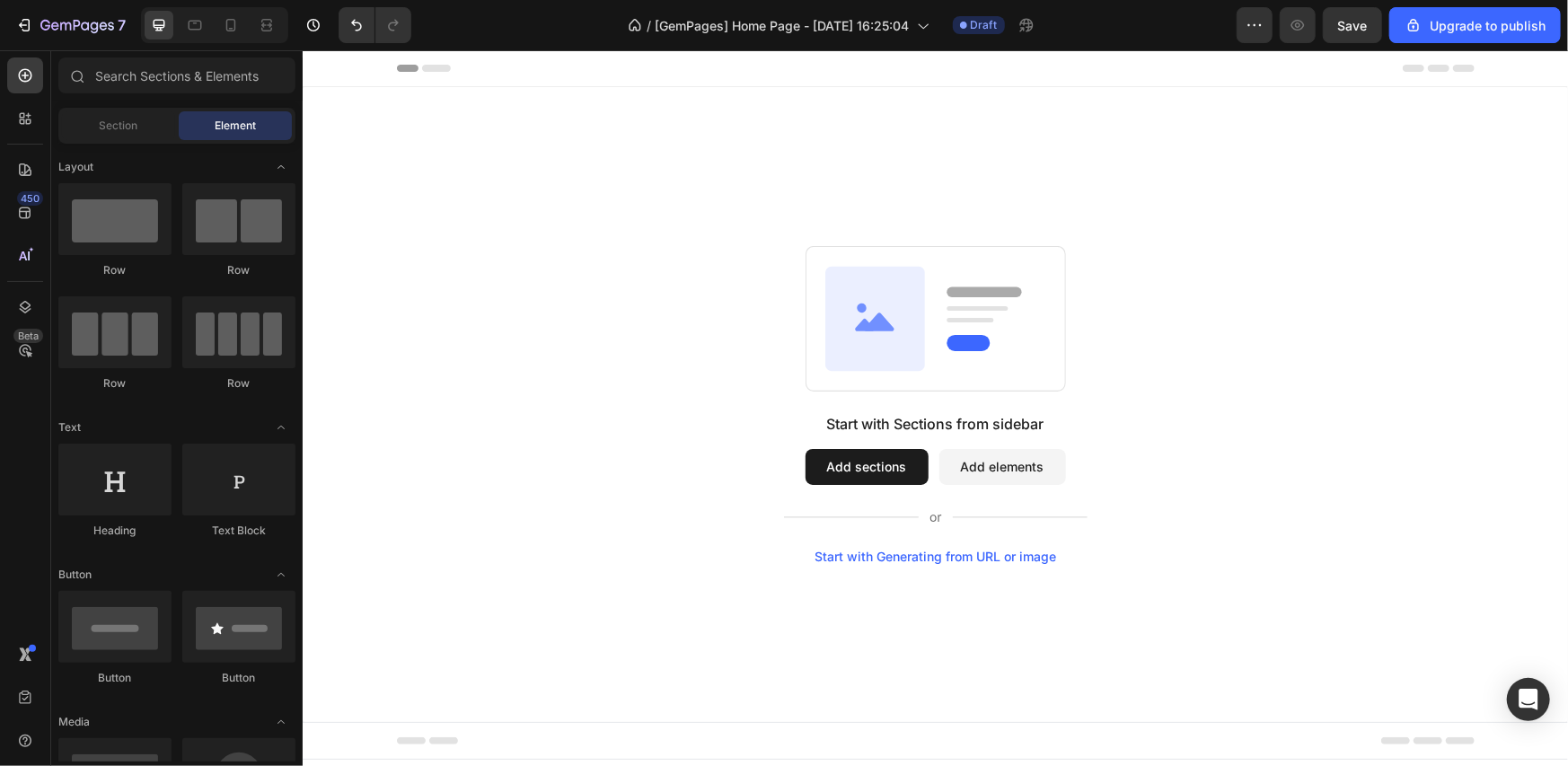
click at [1518, 99] on div "Start with Sections from sidebar Add sections Add elements Start with Generatin…" at bounding box center [934, 403] width 1266 height 635
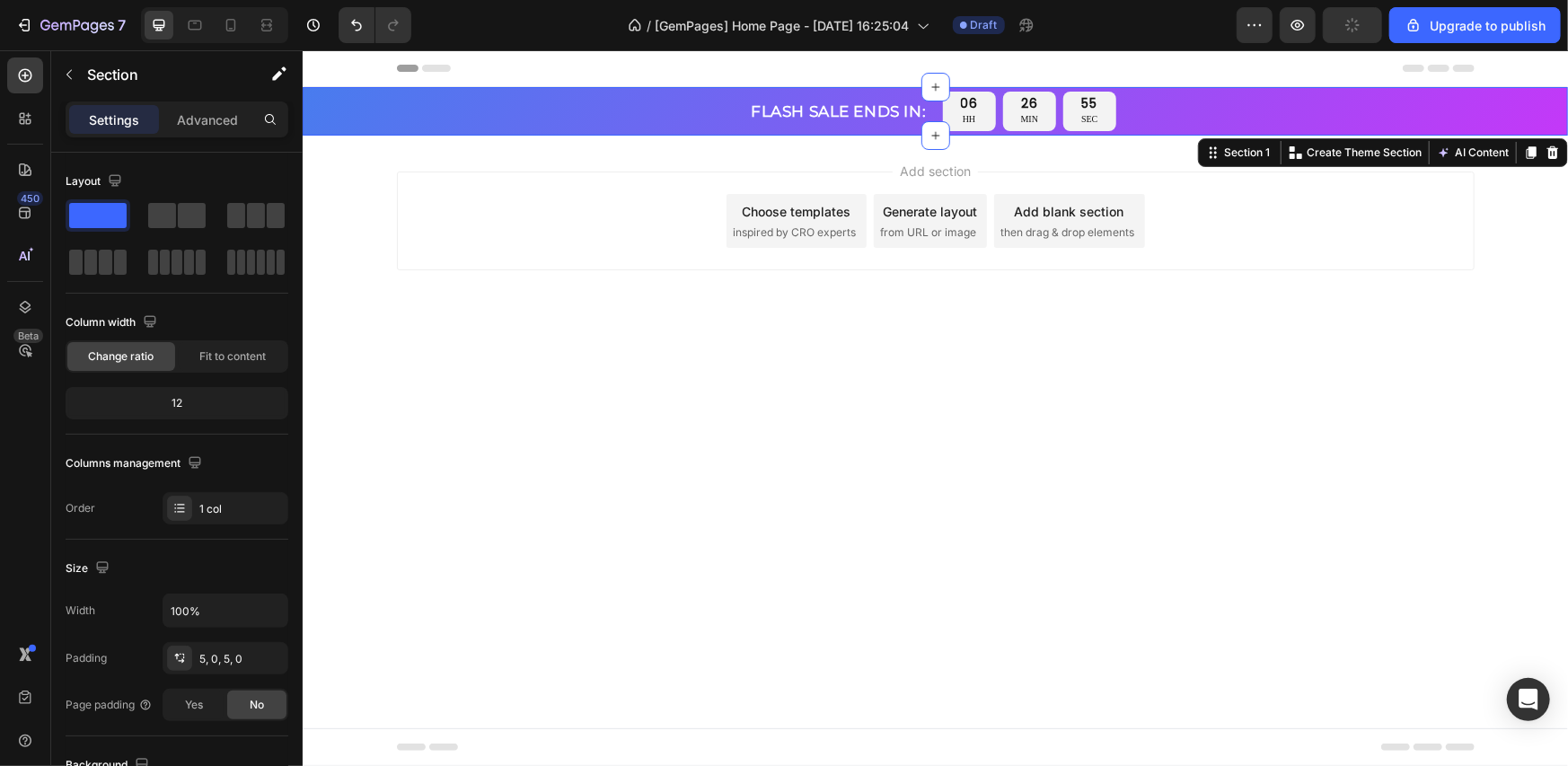
click at [1160, 133] on div "FLASH SALE ENDS IN: Heading 06 HH 26 MIN 55 SEC Countdown Timer Row Section 1 Y…" at bounding box center [934, 110] width 1266 height 48
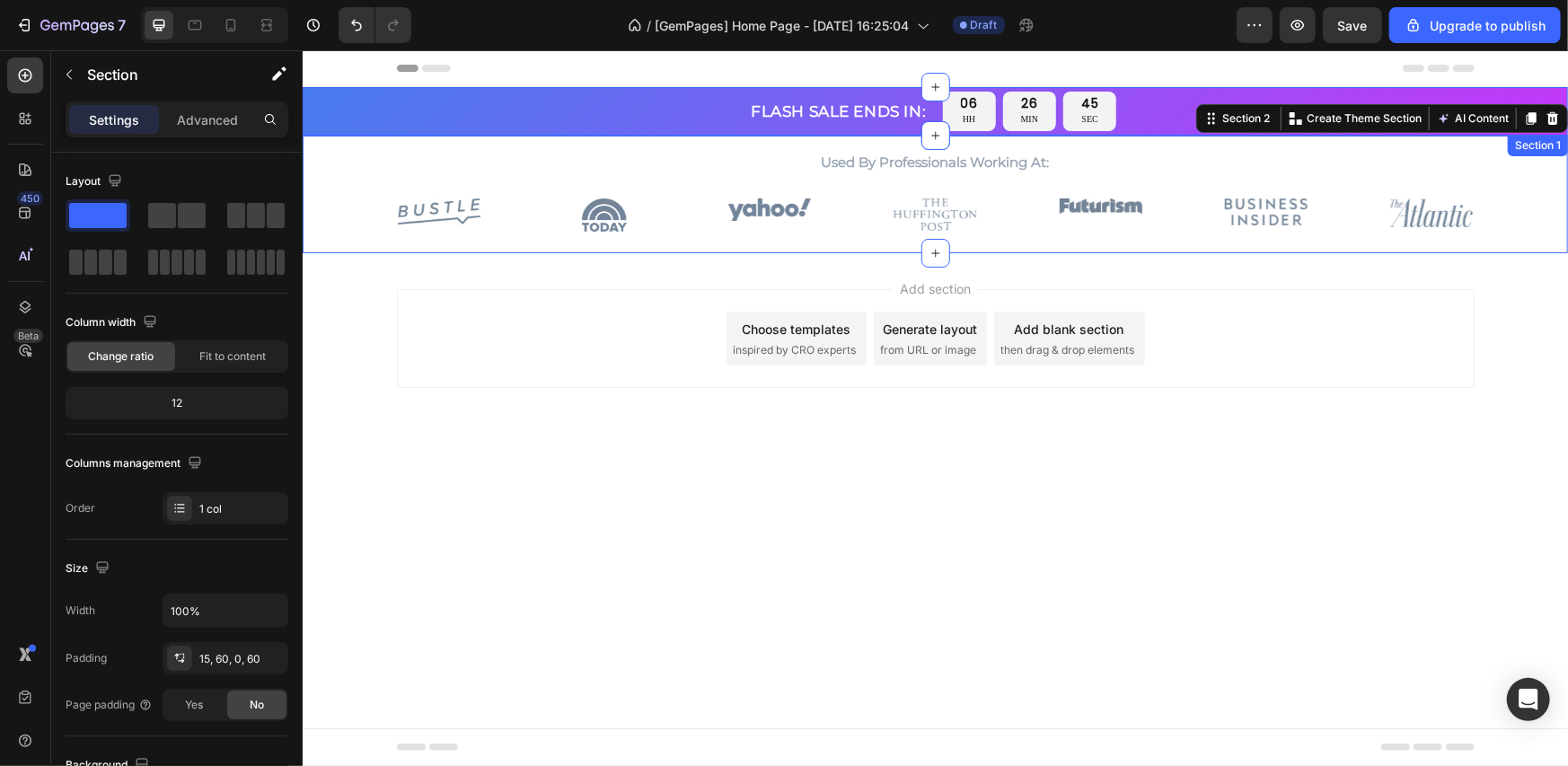
click at [896, 88] on div "FLASH SALE ENDS IN: Heading 06 HH 26 MIN 45 SEC Countdown Timer Row Section 1" at bounding box center [934, 110] width 1266 height 48
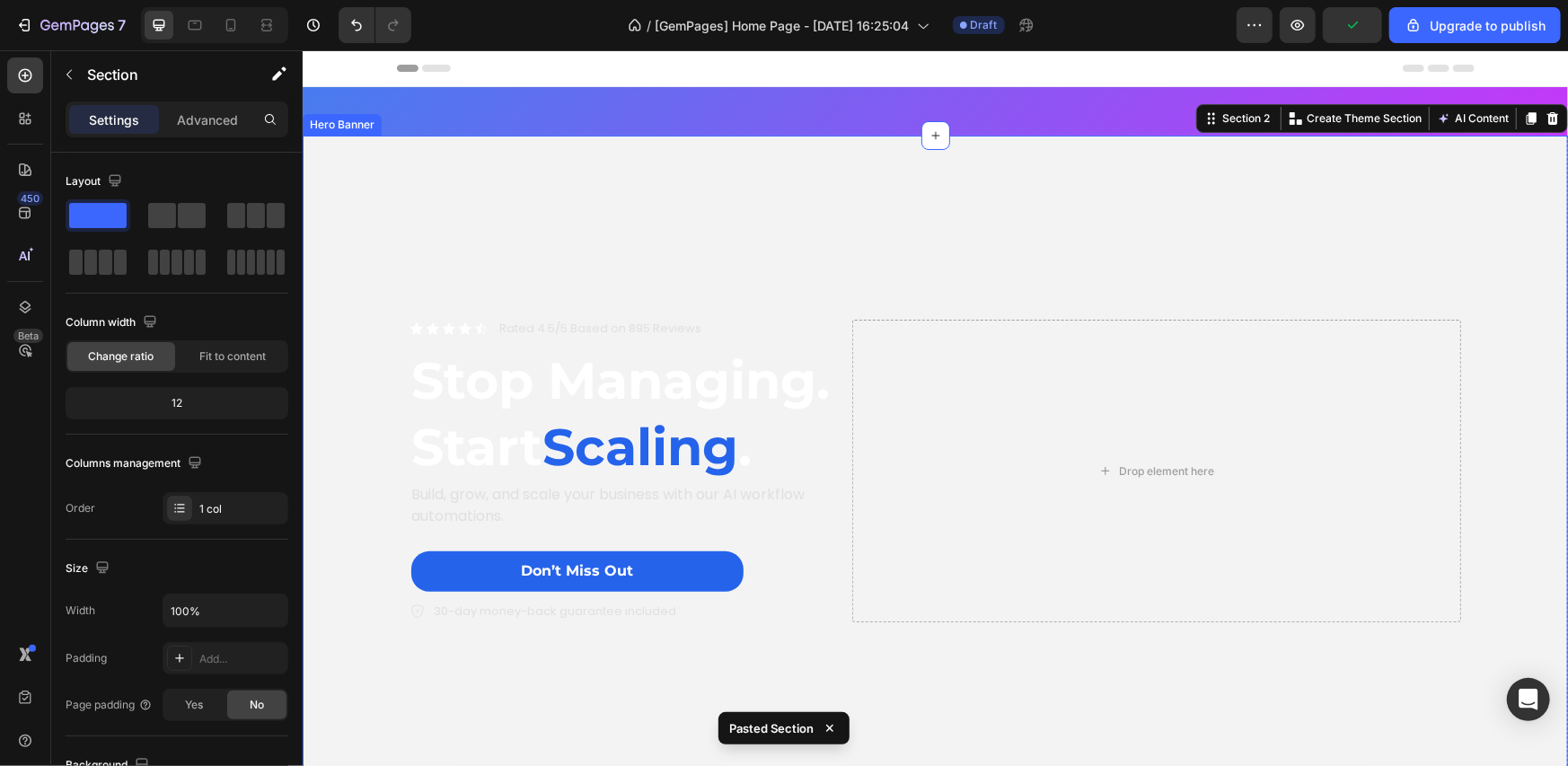
scroll to position [461, 0]
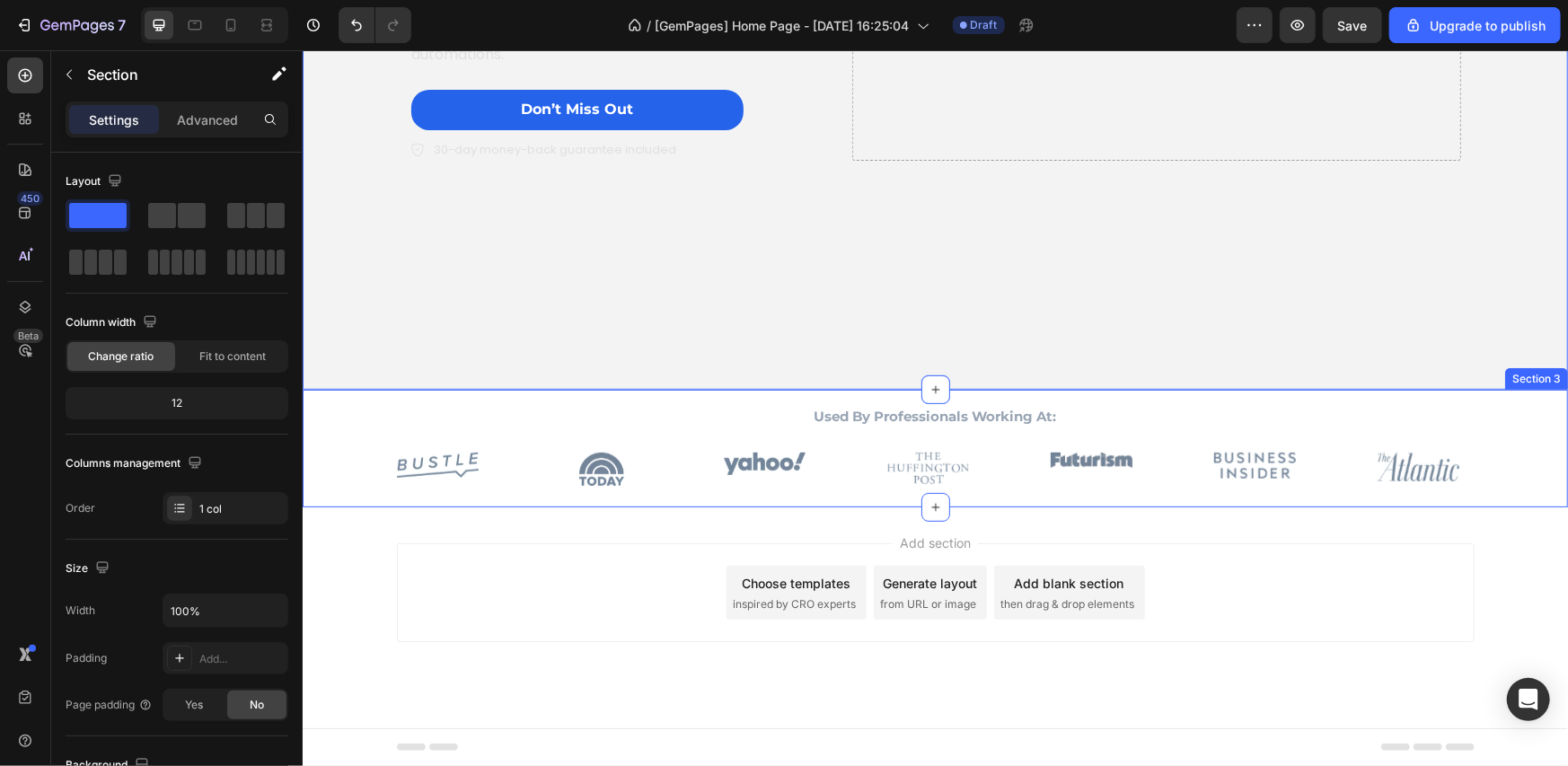
click at [851, 498] on div "Used By Professionals Working At: Heading Image Image Image Image Image Image I…" at bounding box center [935, 454] width 1158 height 104
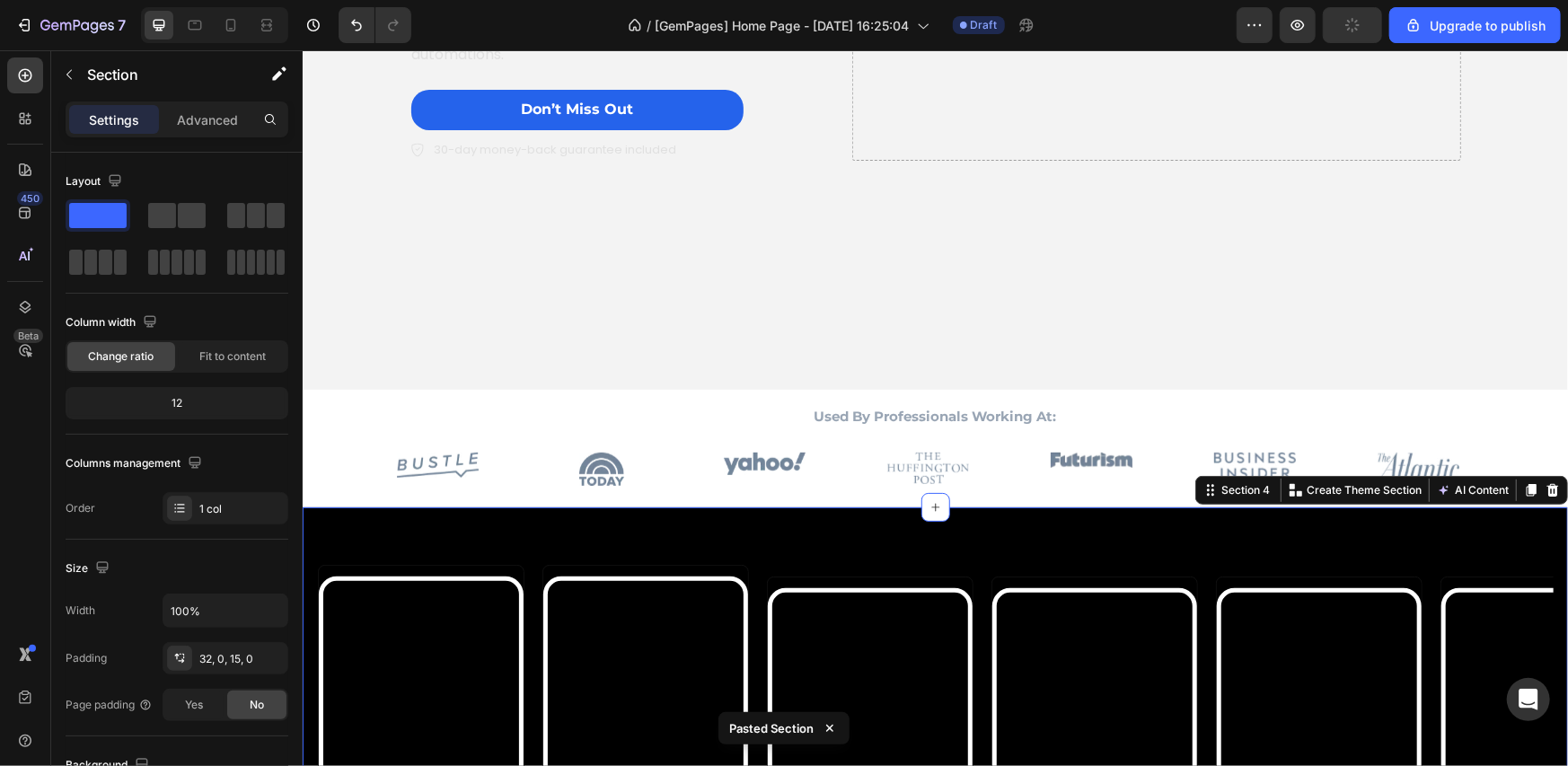
scroll to position [856, 0]
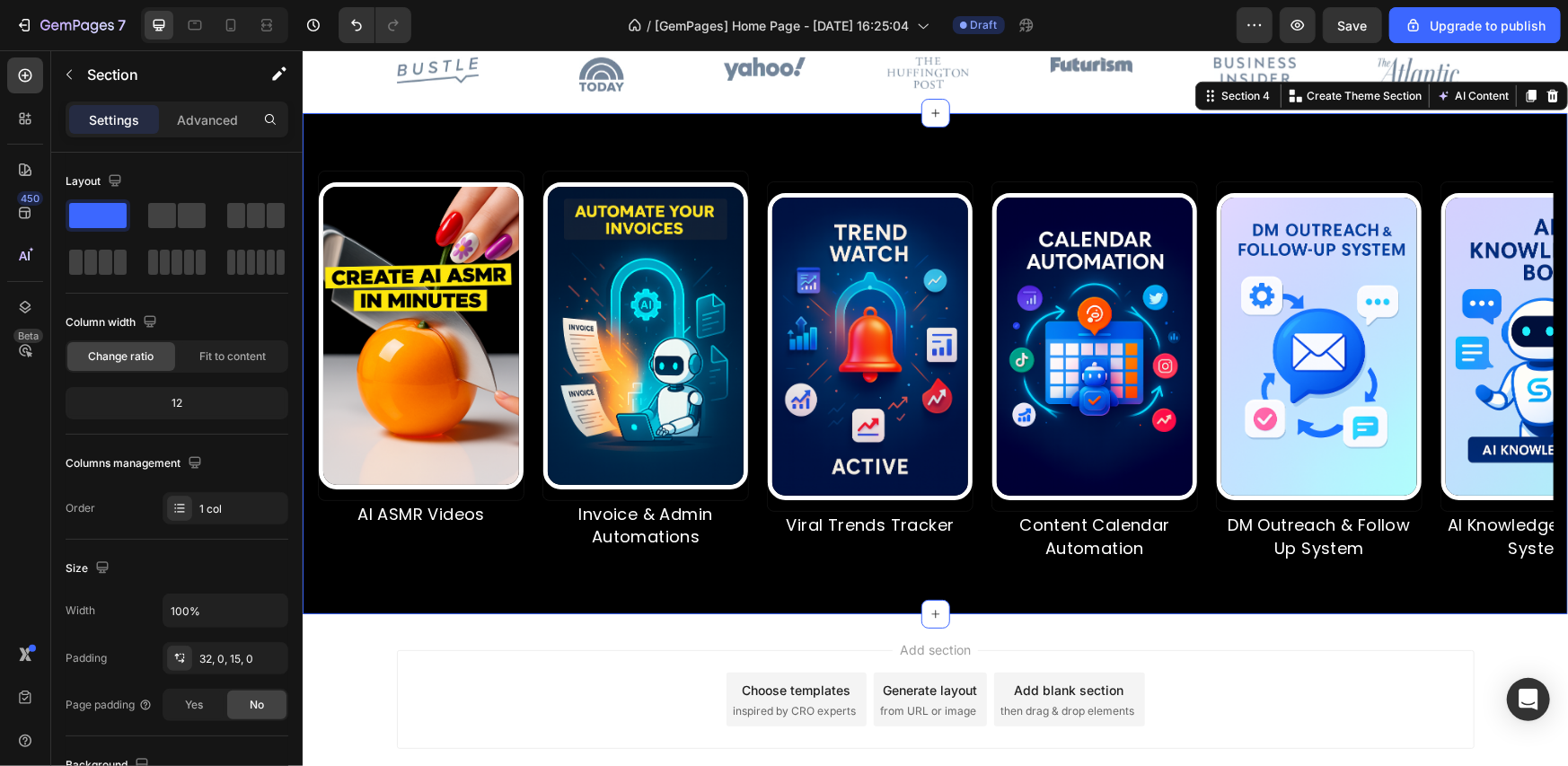
click at [817, 608] on div "Image AI ASMR Videos Text Block Image Invoice & Admin Automations Text Block Im…" at bounding box center [934, 362] width 1266 height 502
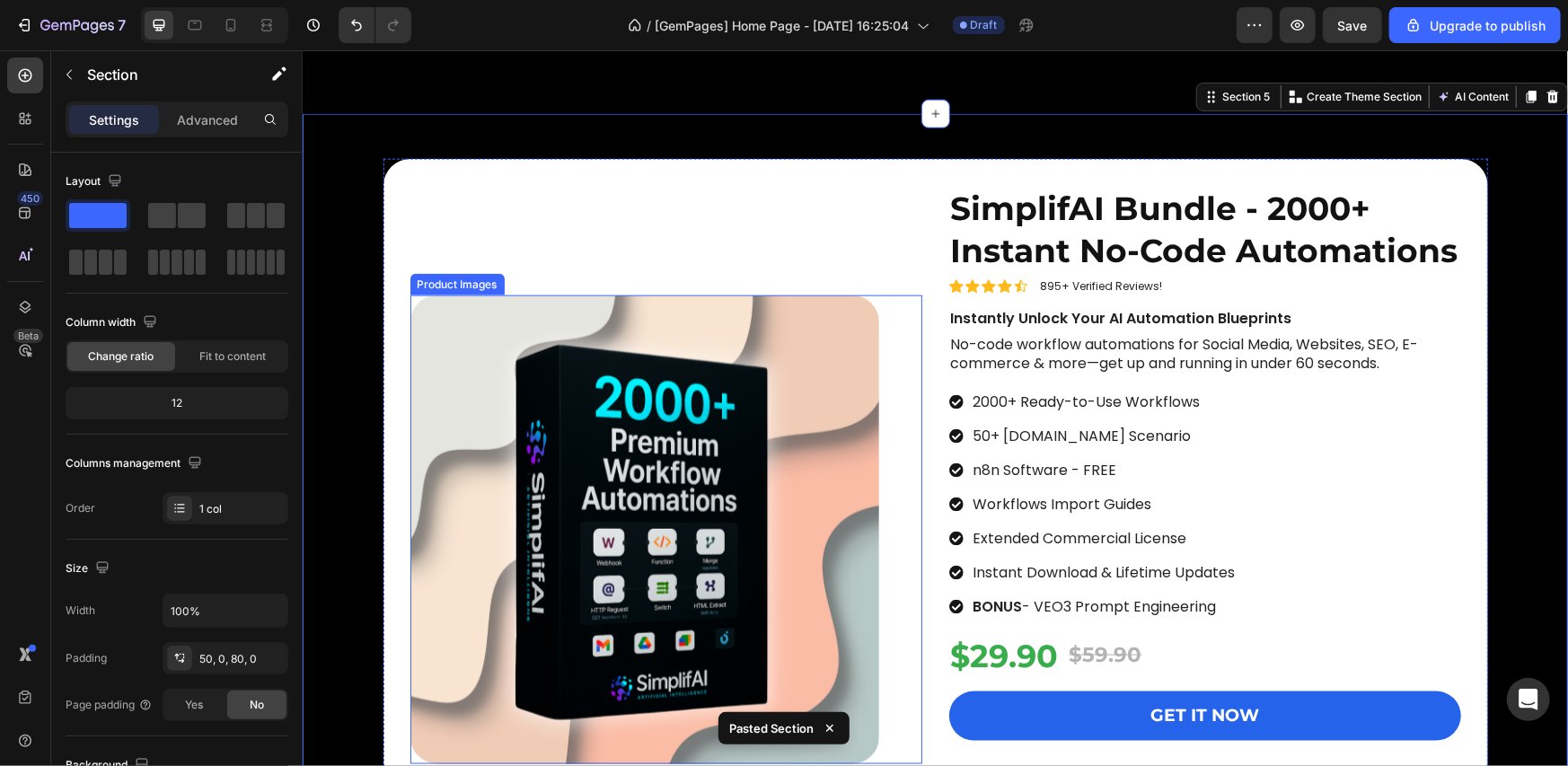
scroll to position [1819, 0]
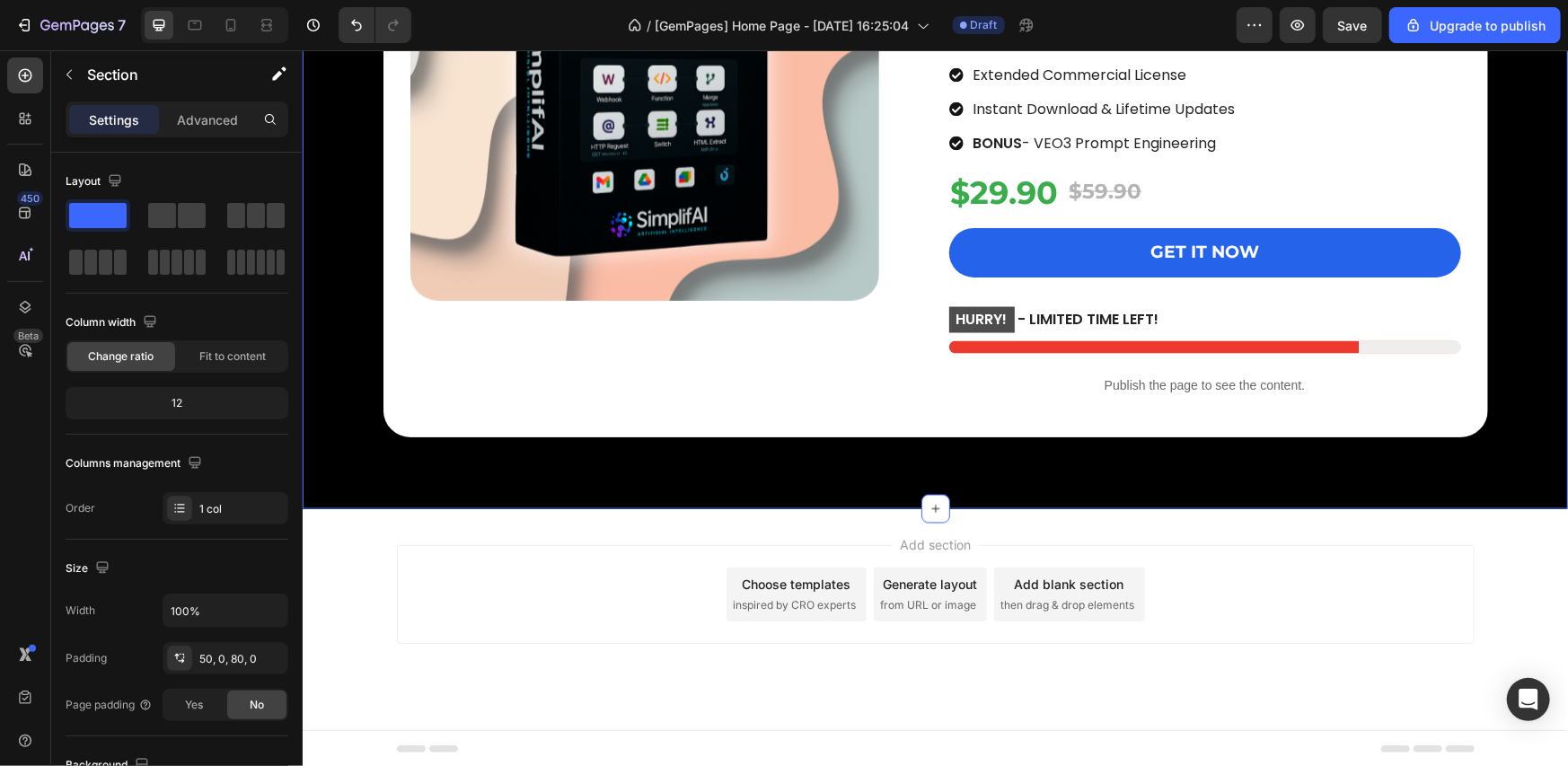
click at [888, 485] on div "Product Images SimplifAI Bundle - 2000+ Instant No-Code Automations Product Tit…" at bounding box center [934, 79] width 1266 height 858
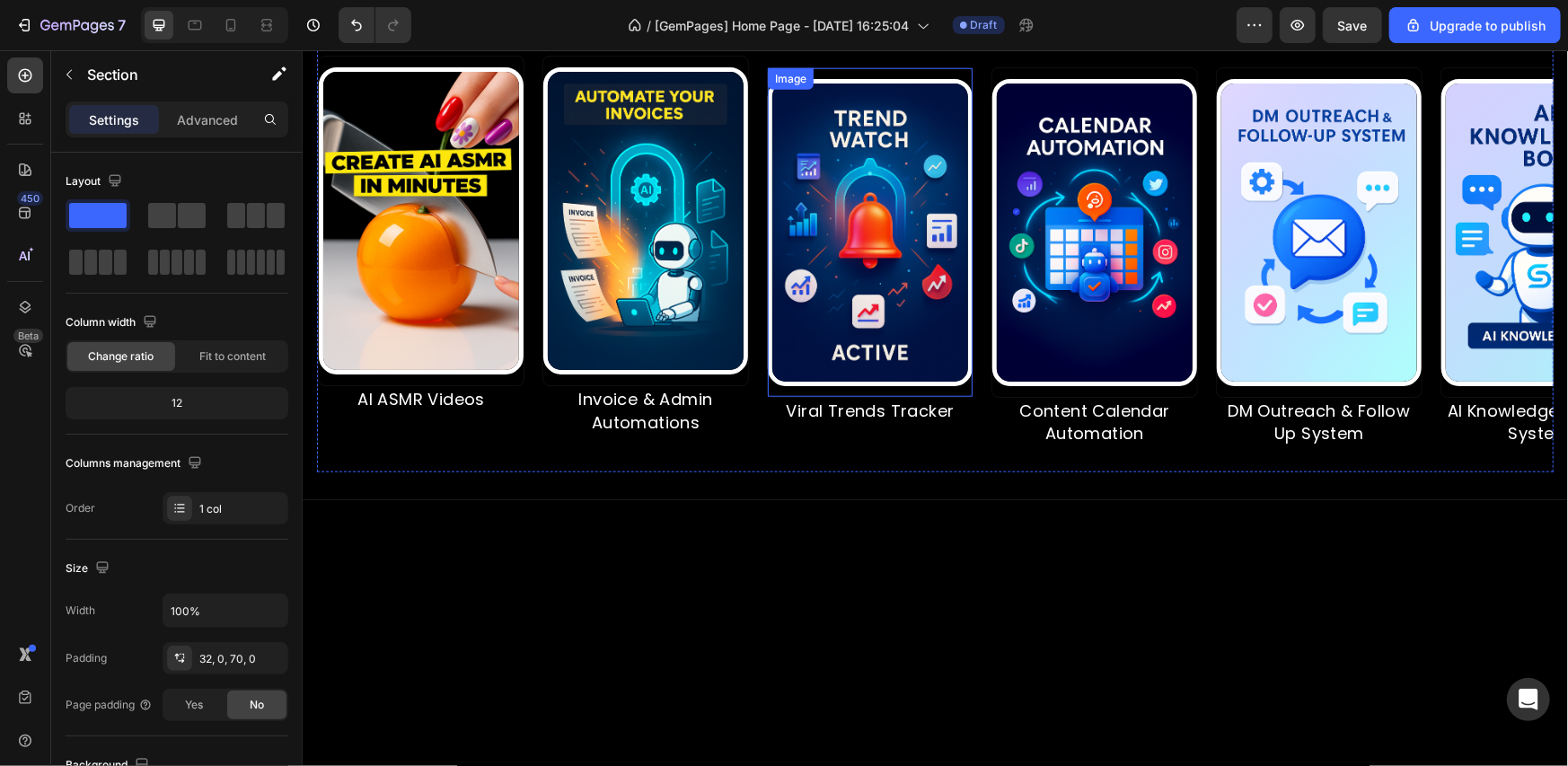
scroll to position [674, 0]
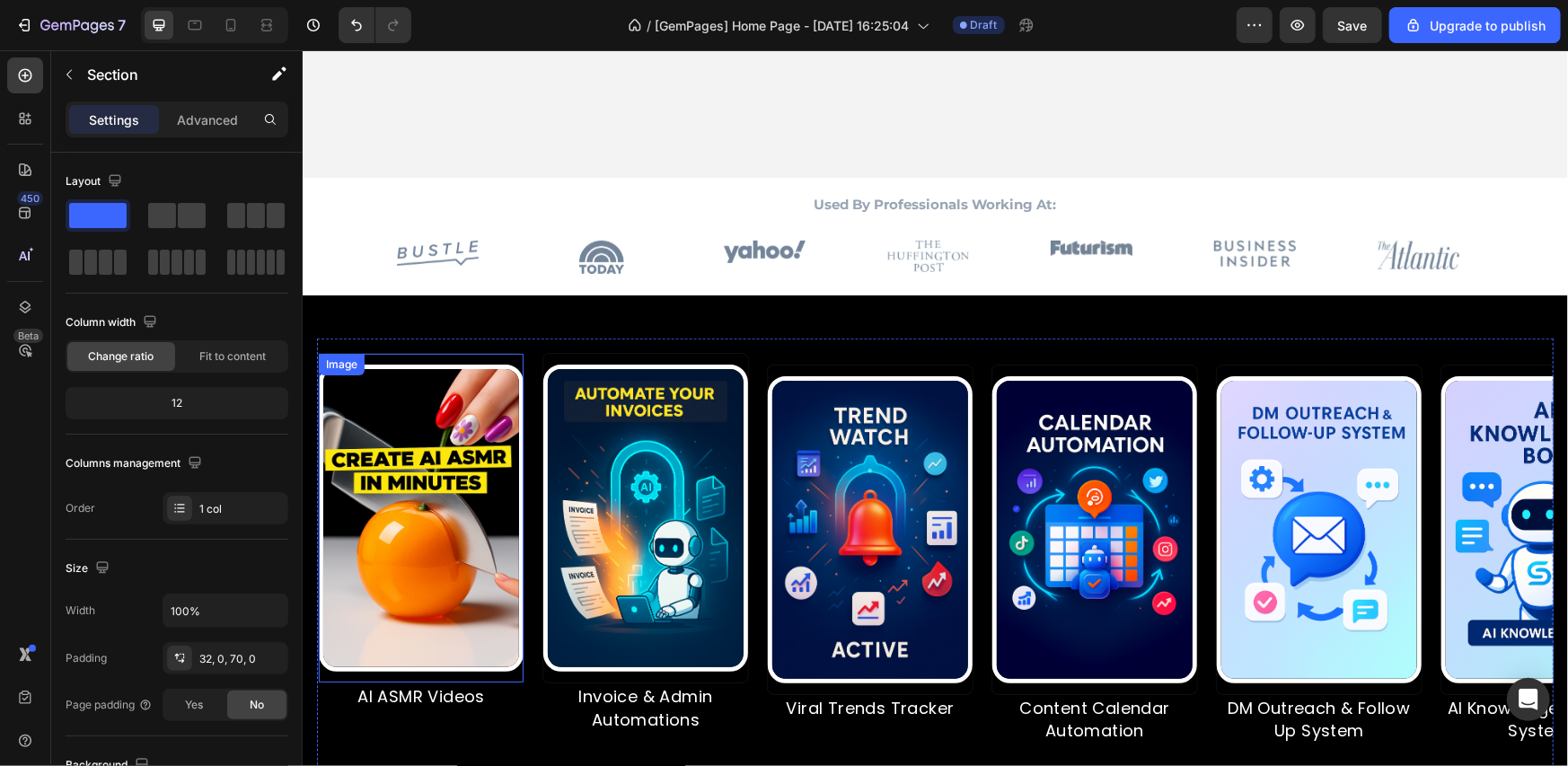
click at [440, 413] on img at bounding box center [421, 517] width 205 height 307
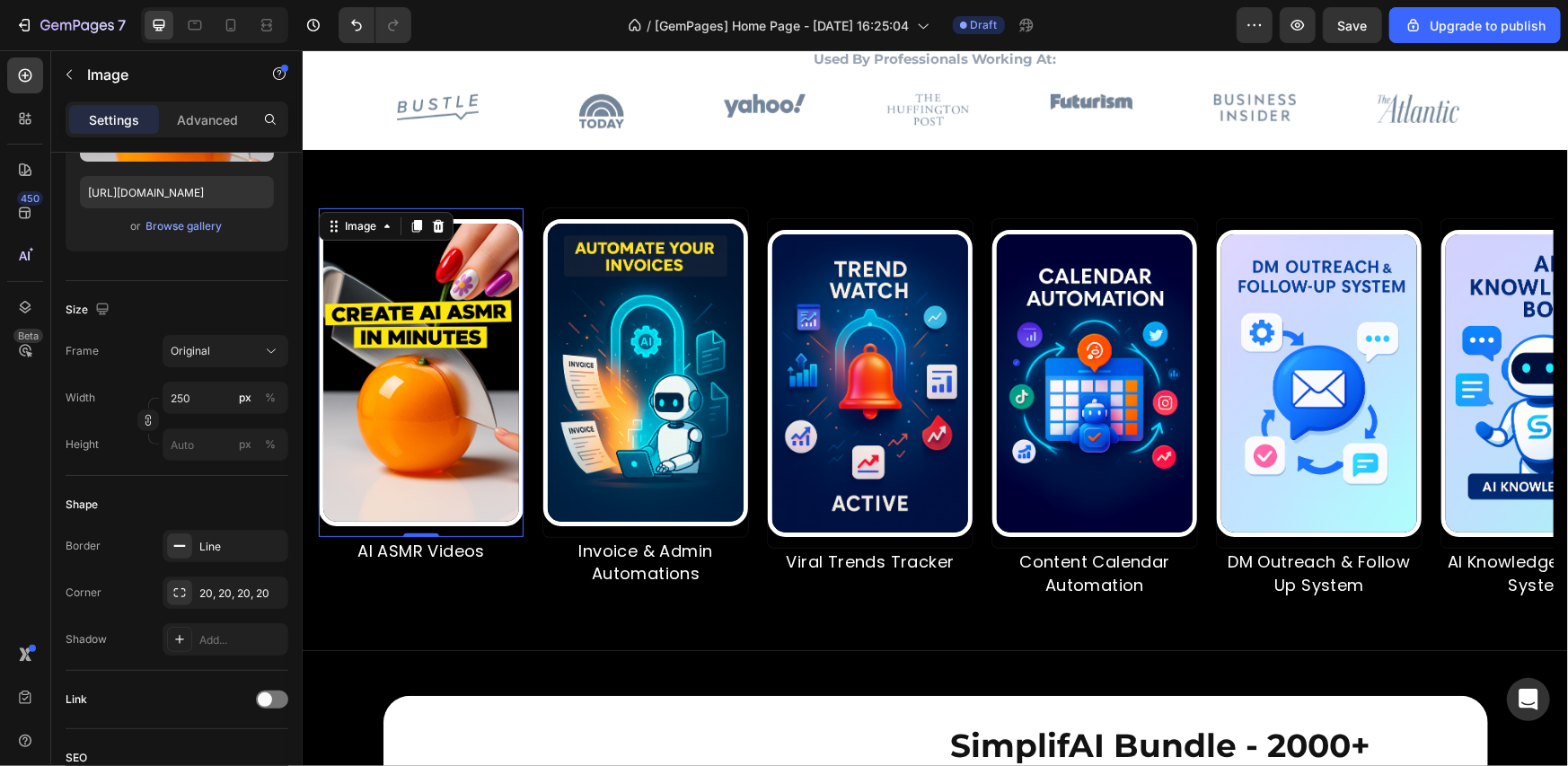
scroll to position [815, 0]
